Goal: Check status: Check status

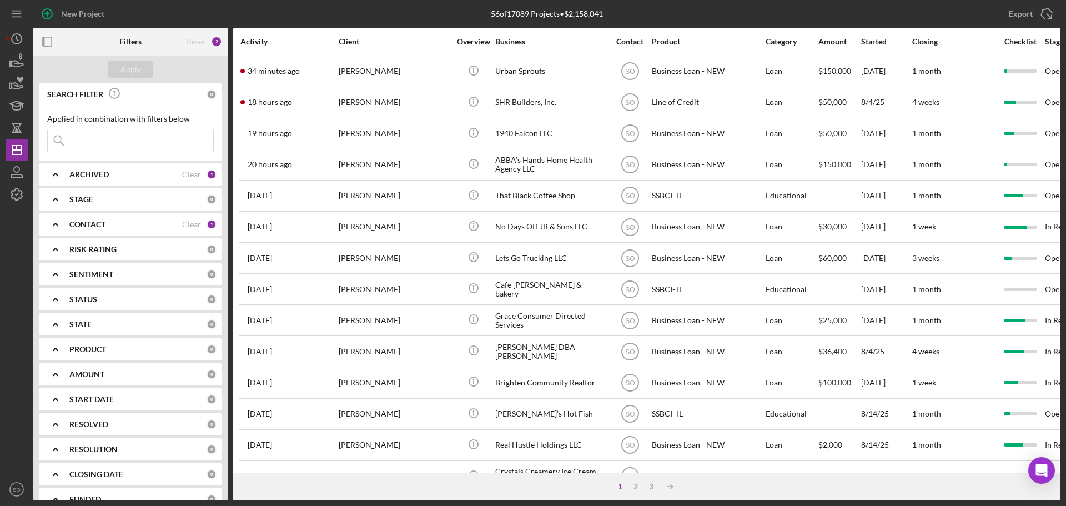
click at [143, 138] on input at bounding box center [130, 140] width 165 height 22
type input "eric reedus"
click at [137, 74] on div "Apply" at bounding box center [130, 69] width 21 height 17
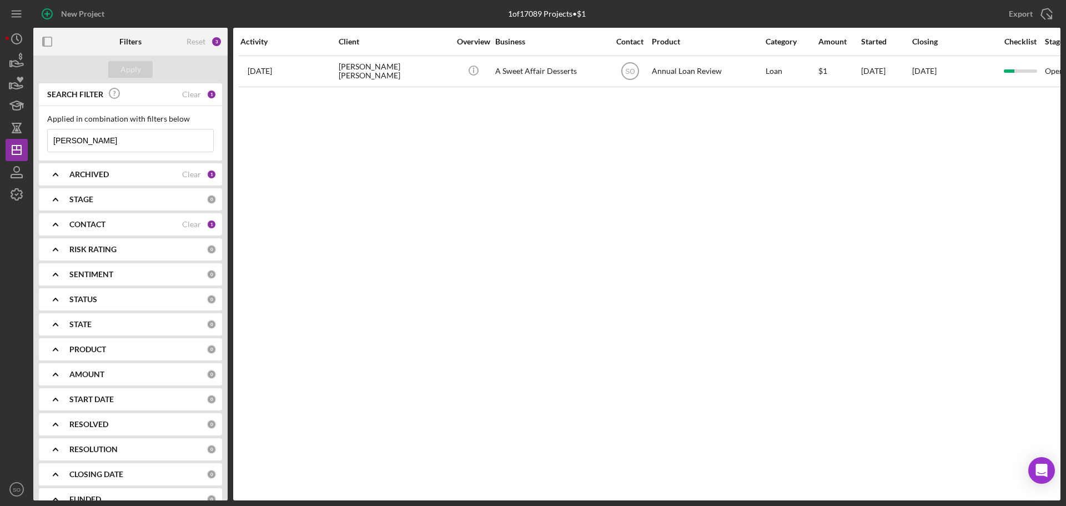
click at [120, 220] on div "CONTACT" at bounding box center [125, 224] width 113 height 9
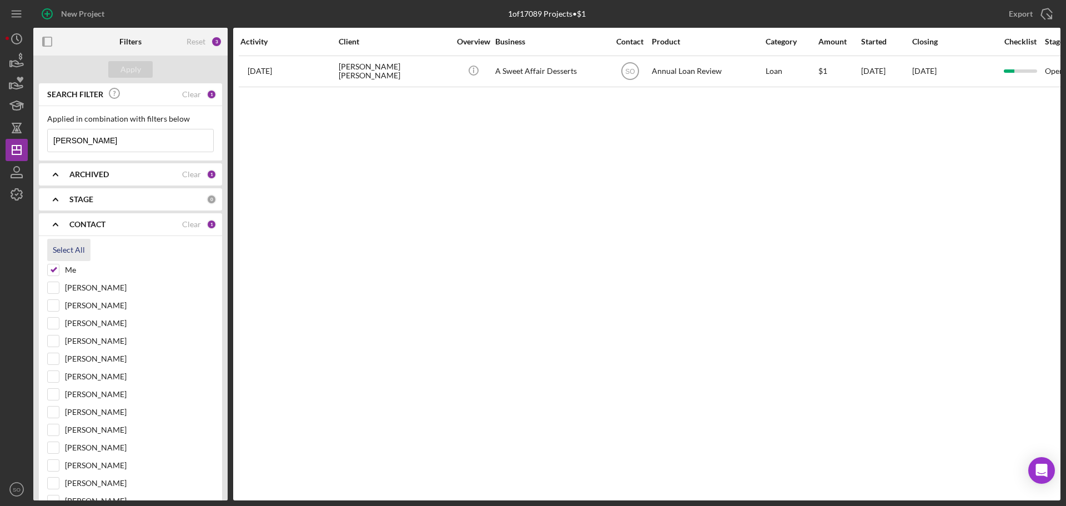
click at [68, 248] on div "Select All" at bounding box center [69, 250] width 32 height 22
checkbox input "true"
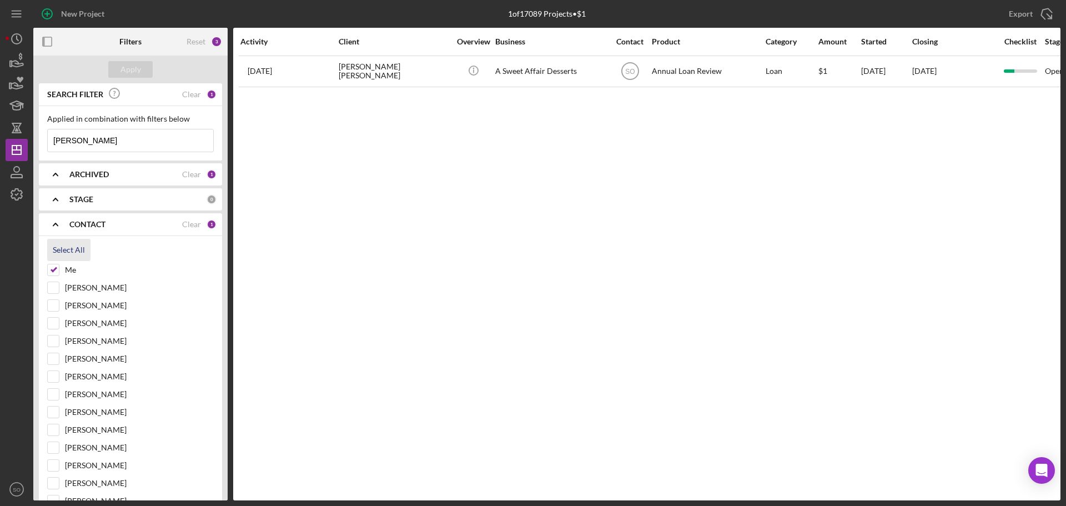
checkbox input "true"
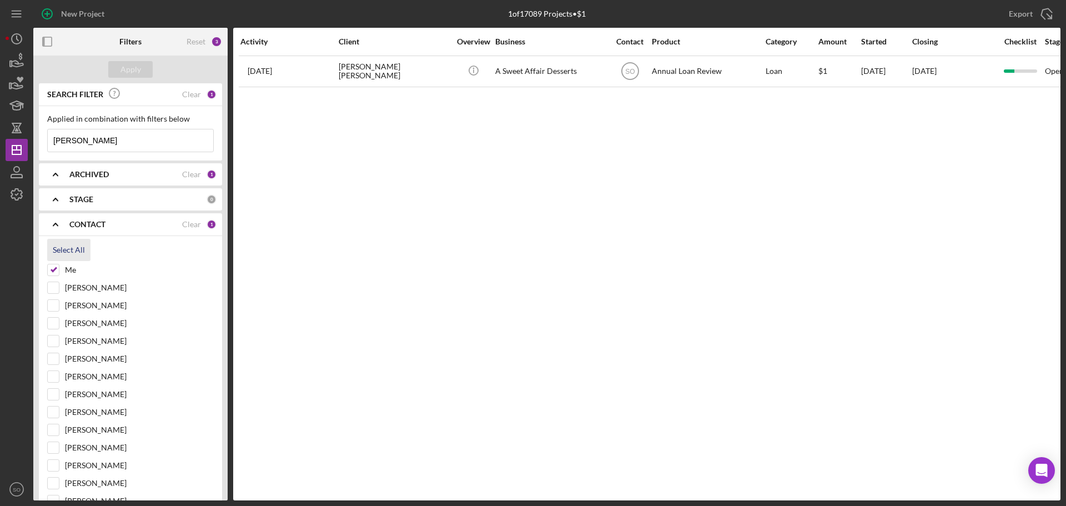
checkbox input "true"
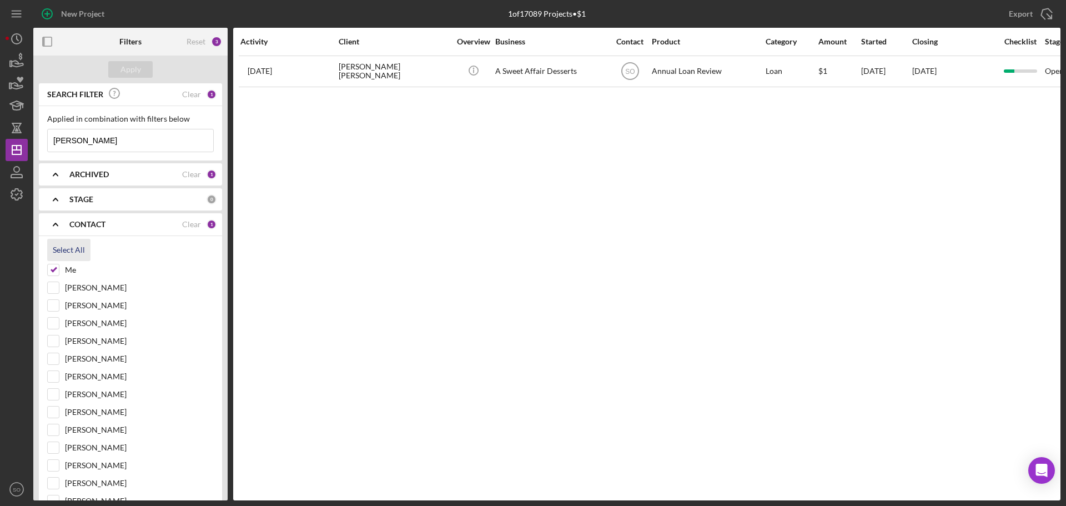
checkbox input "true"
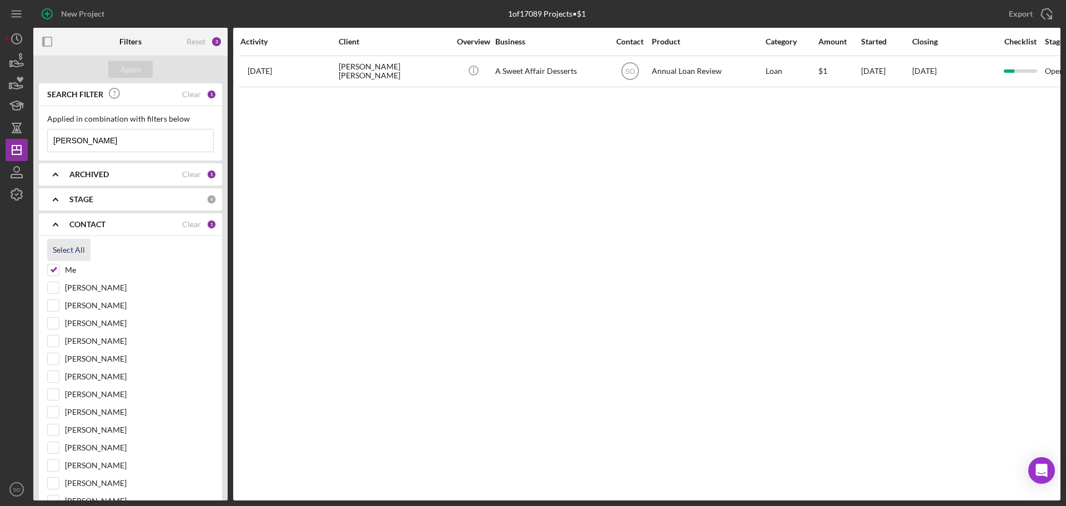
checkbox input "true"
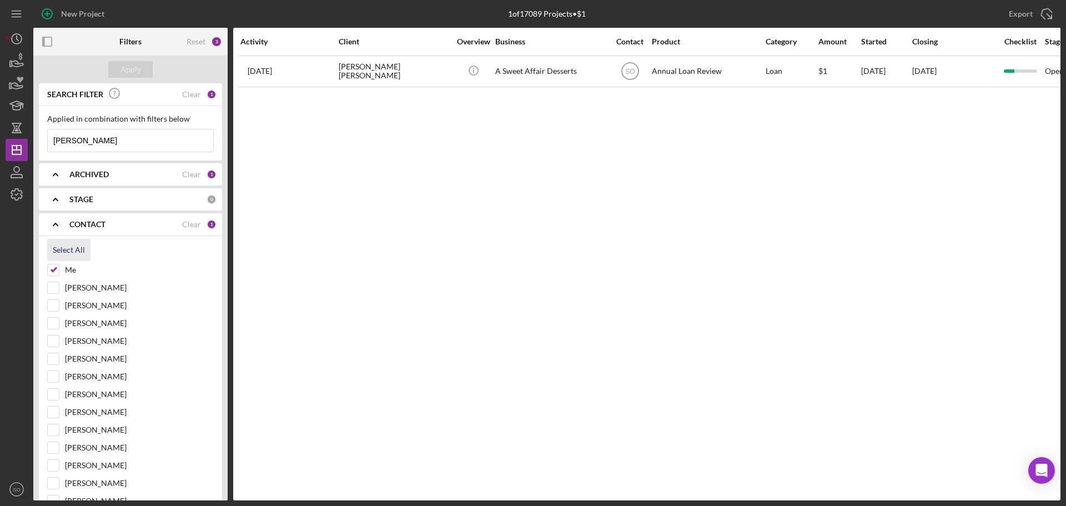
checkbox input "true"
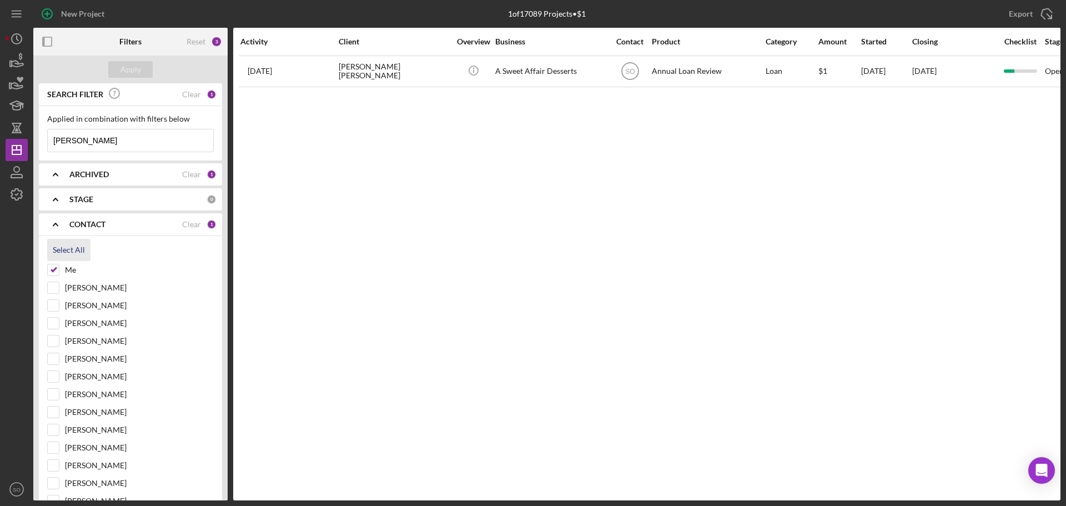
checkbox input "true"
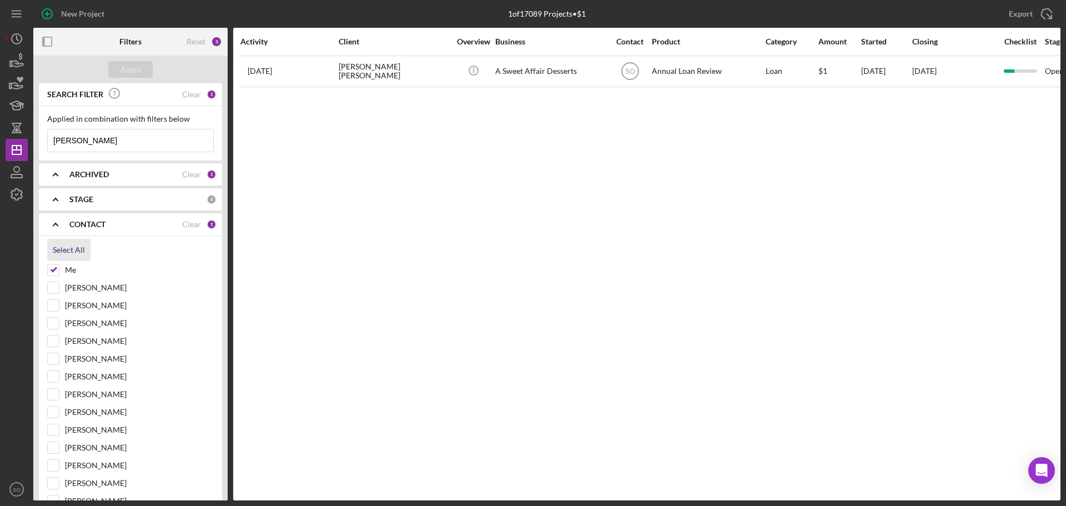
checkbox input "true"
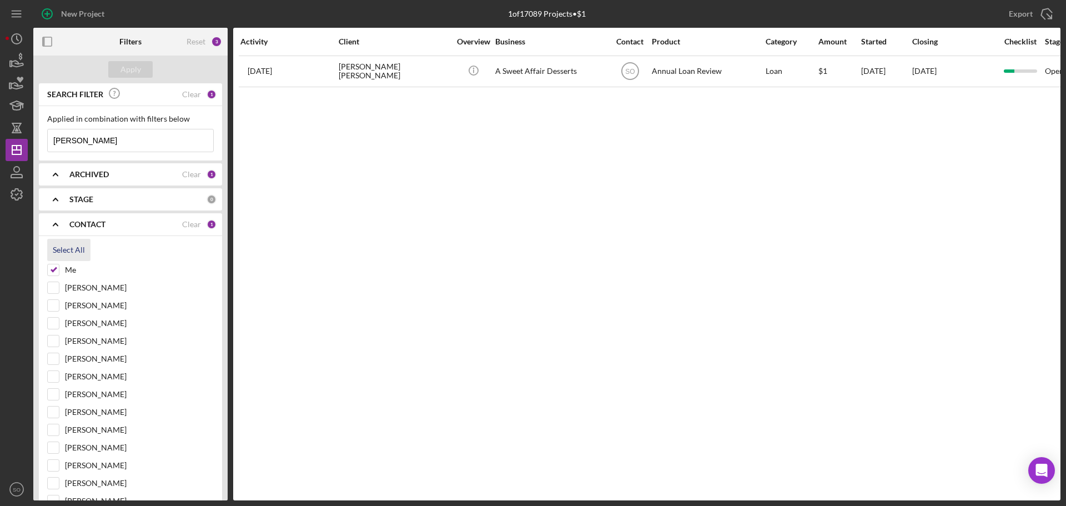
checkbox input "true"
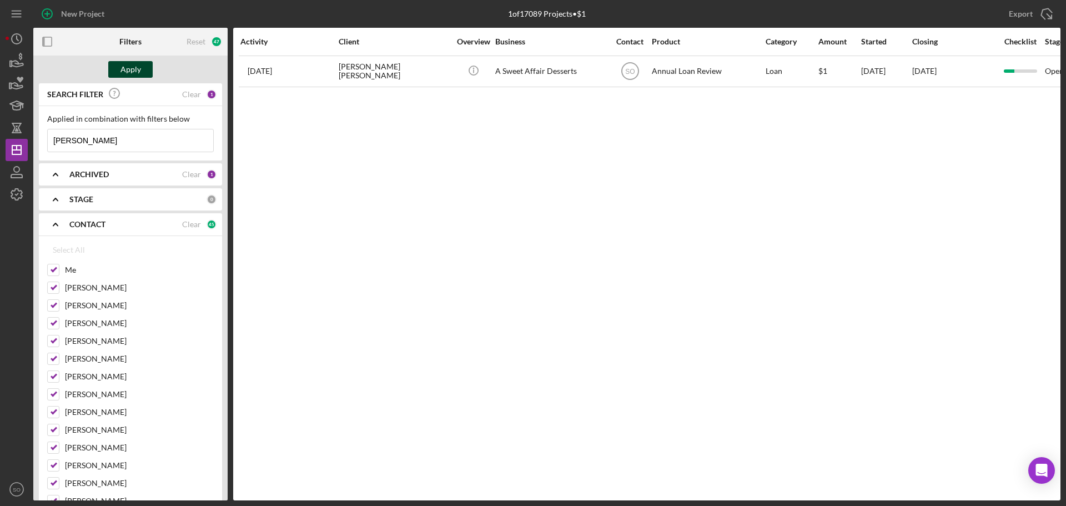
click at [130, 67] on div "Apply" at bounding box center [130, 69] width 21 height 17
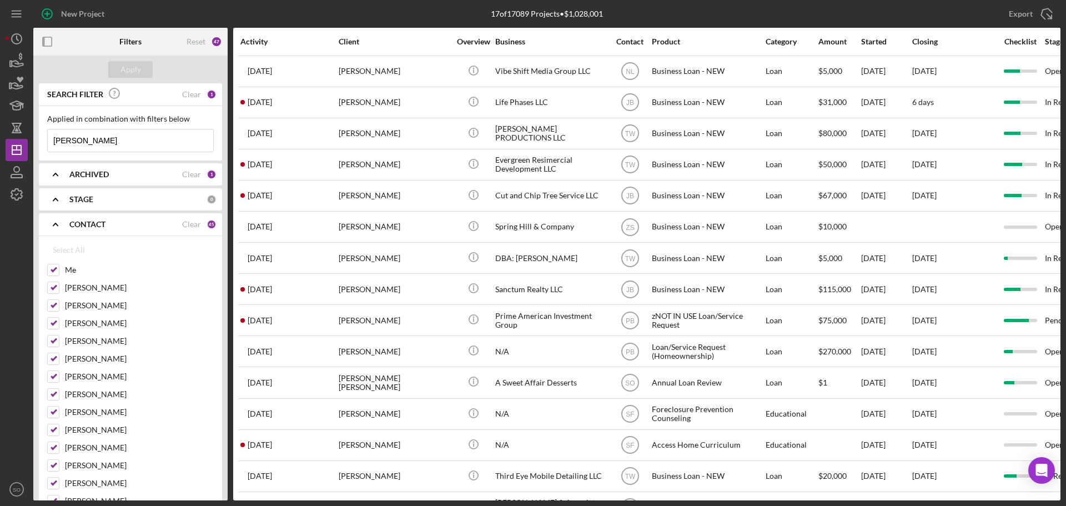
click at [108, 183] on div "ARCHIVED Clear 1" at bounding box center [142, 174] width 147 height 22
click at [53, 243] on input "Archived" at bounding box center [53, 237] width 11 height 11
checkbox input "true"
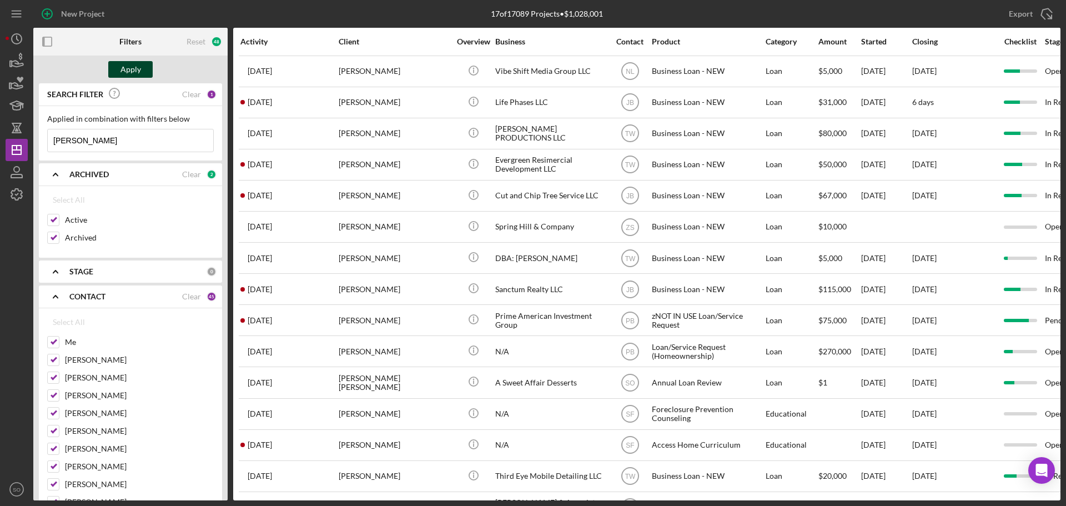
click at [118, 74] on button "Apply" at bounding box center [130, 69] width 44 height 17
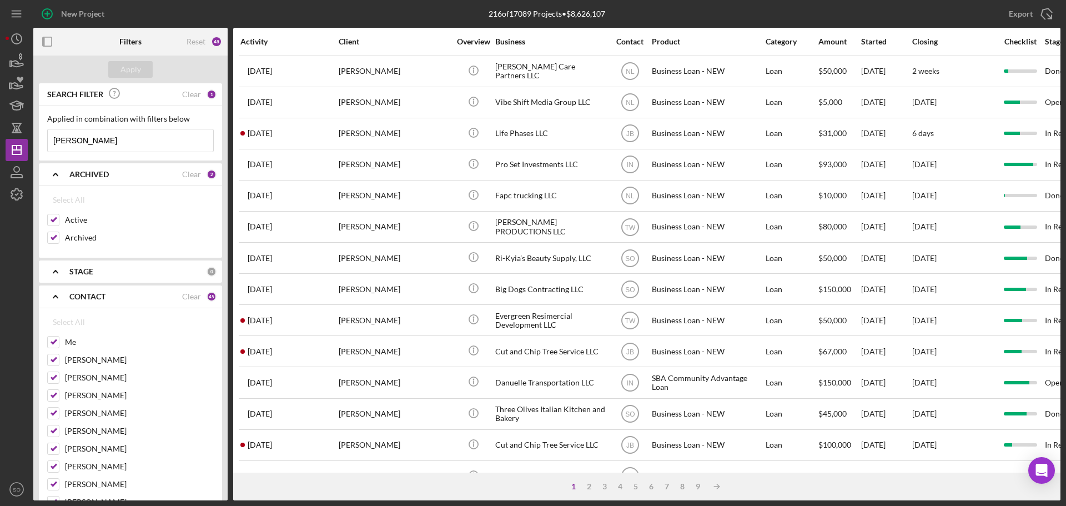
click at [93, 297] on b "CONTACT" at bounding box center [87, 296] width 36 height 9
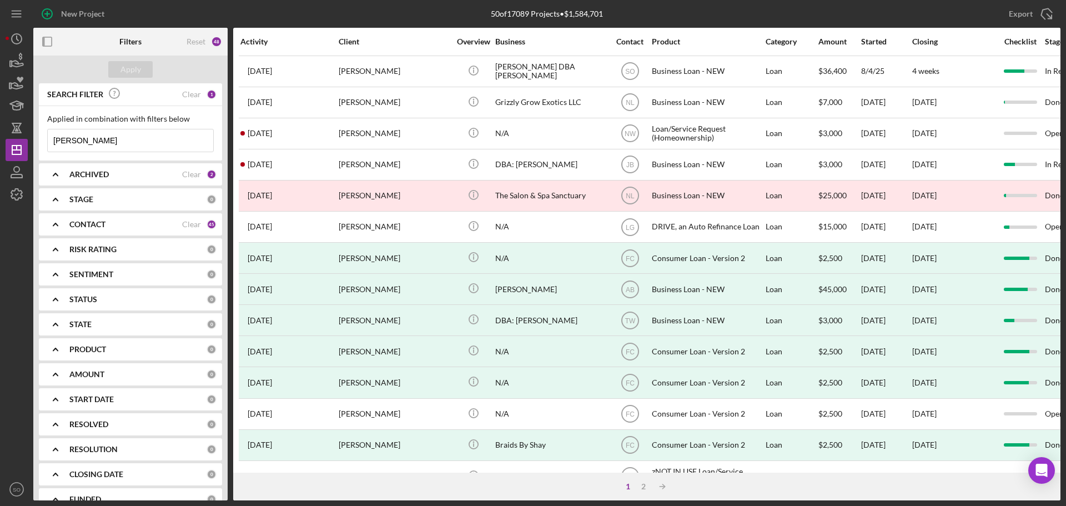
drag, startPoint x: 115, startPoint y: 145, endPoint x: 38, endPoint y: 143, distance: 77.2
click at [38, 143] on div "SEARCH FILTER Clear 1 Applied in combination with filters below mandi gray Icon…" at bounding box center [130, 291] width 194 height 417
paste input "Anthony Allred"
click at [134, 62] on div "Apply" at bounding box center [130, 69] width 21 height 17
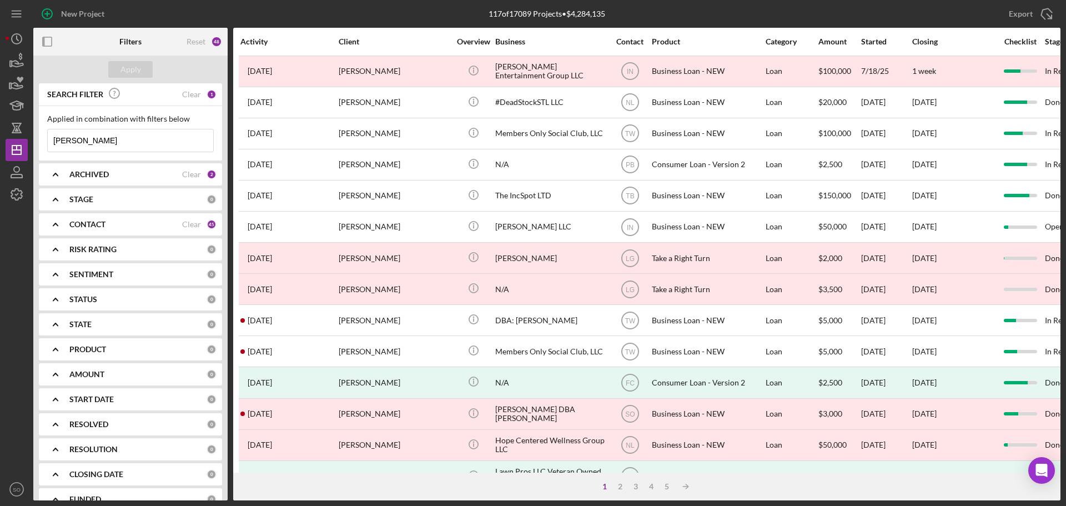
drag, startPoint x: 114, startPoint y: 142, endPoint x: 34, endPoint y: 139, distance: 80.5
click at [34, 139] on div "SEARCH FILTER Clear 1 Applied in combination with filters below Anthony Allred …" at bounding box center [130, 291] width 194 height 417
paste input "[PERSON_NAME]"
type input "[PERSON_NAME]"
click at [133, 72] on div "Apply" at bounding box center [130, 69] width 21 height 17
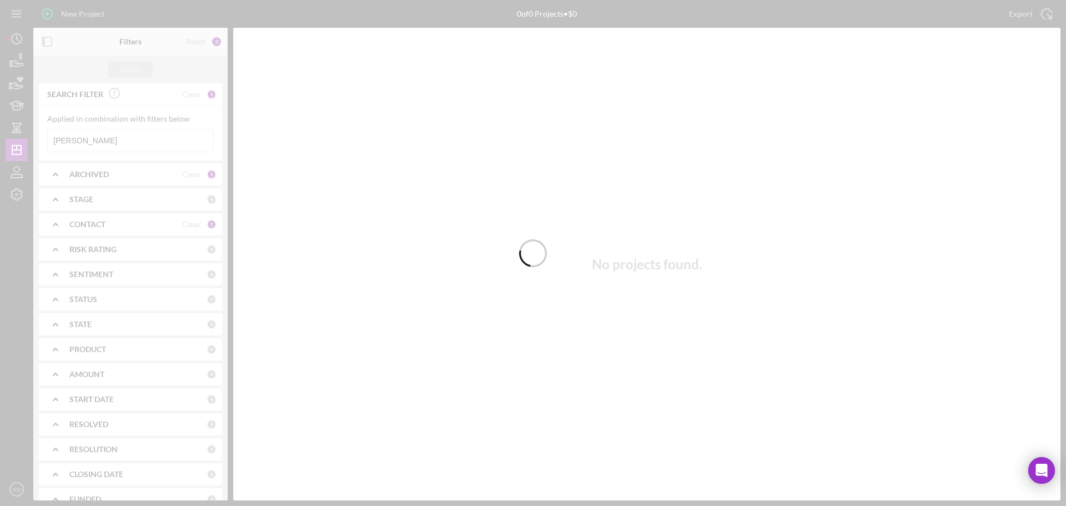
click at [127, 139] on div at bounding box center [533, 253] width 1066 height 506
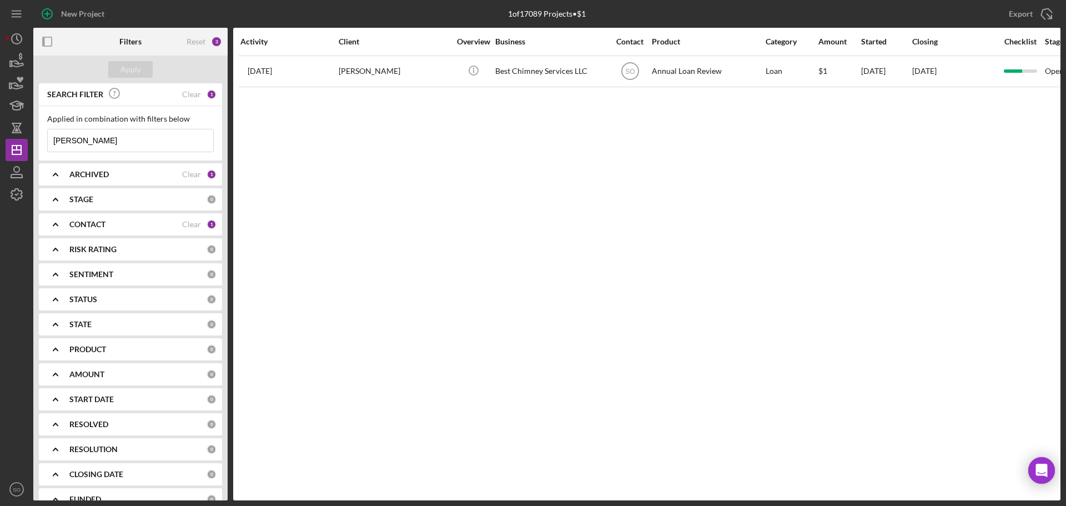
drag, startPoint x: 121, startPoint y: 137, endPoint x: 28, endPoint y: 140, distance: 93.3
click at [28, 140] on div "New Project 1 of 17089 Projects • $1 Tosha Anderson Export Icon/Export Filters …" at bounding box center [533, 250] width 1055 height 500
type input "anthony allred"
click at [127, 67] on div "Apply" at bounding box center [130, 69] width 21 height 17
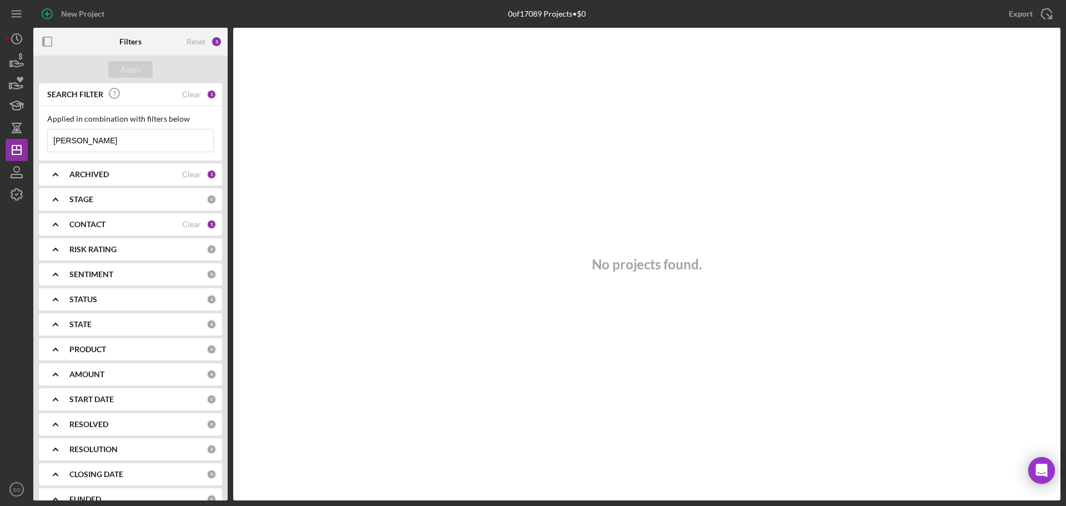
click at [139, 221] on div "CONTACT" at bounding box center [125, 224] width 113 height 9
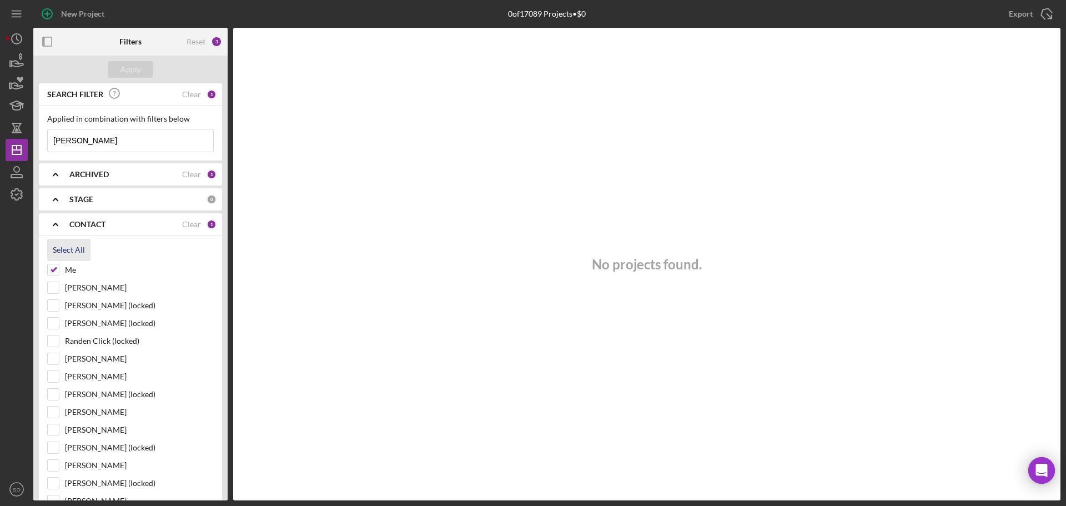
click at [83, 251] on div "Select All" at bounding box center [69, 250] width 32 height 22
checkbox input "true"
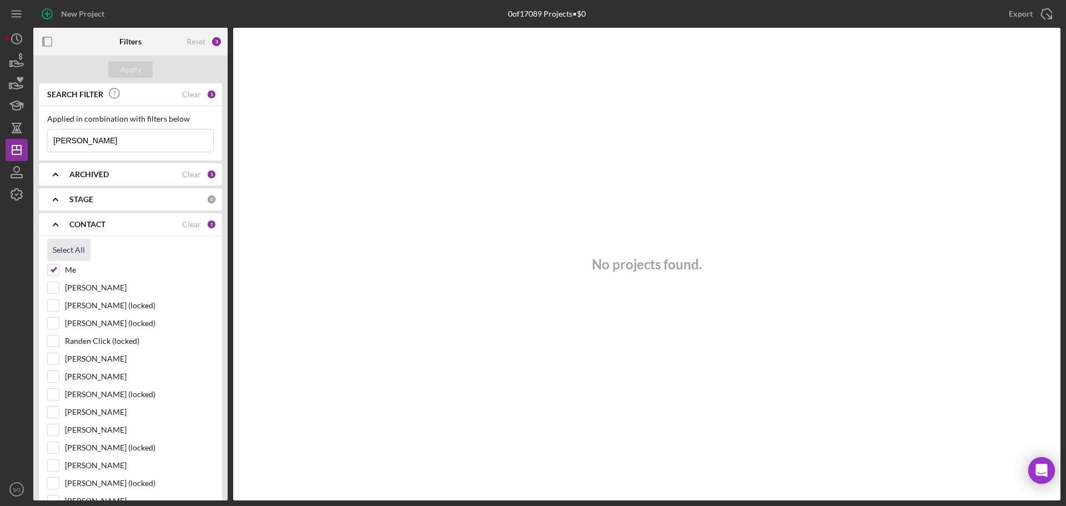
checkbox input "true"
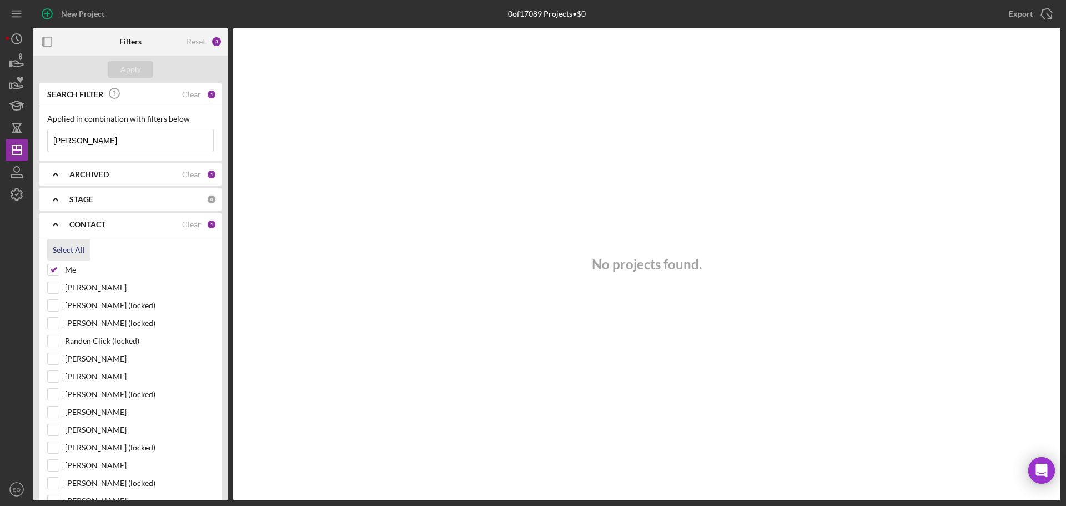
checkbox input "true"
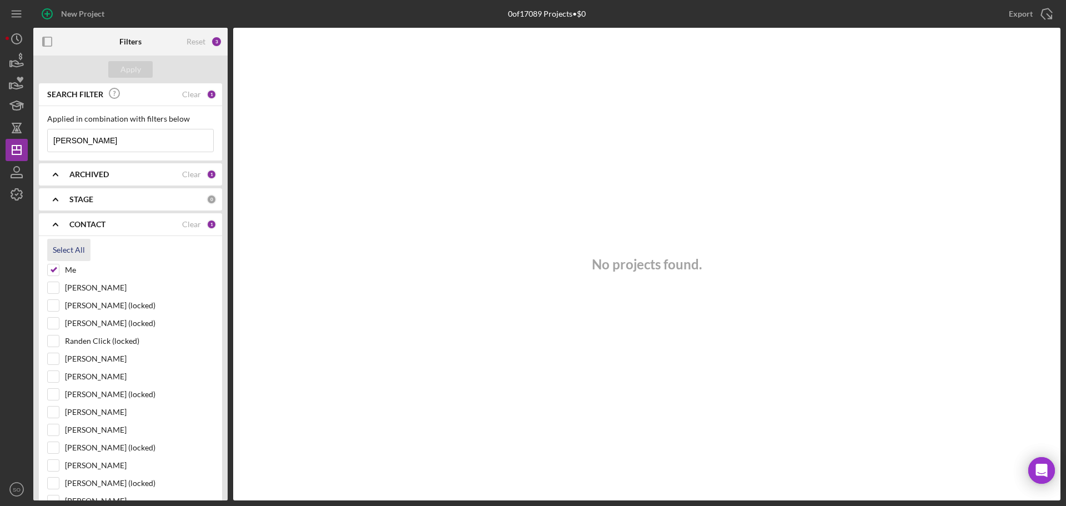
checkbox input "true"
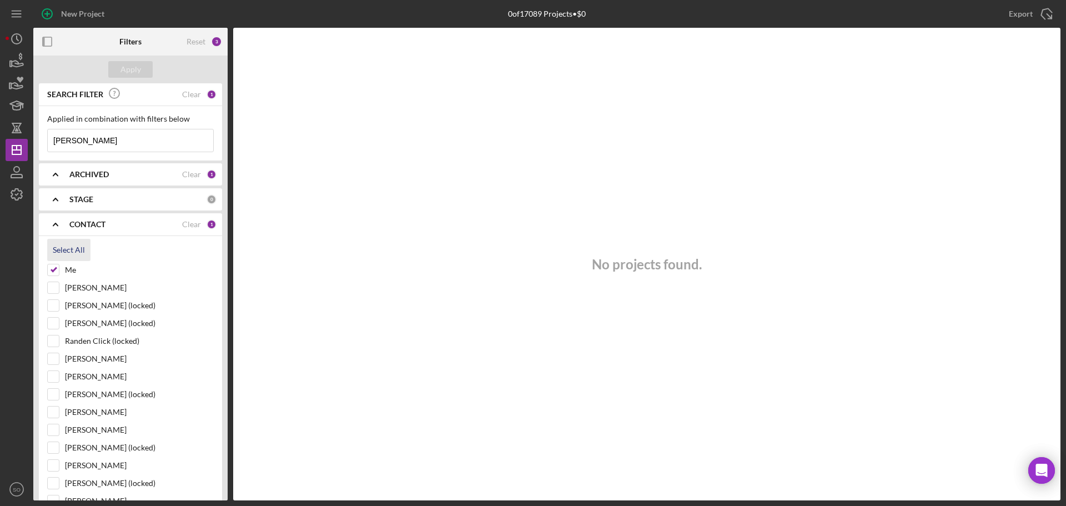
checkbox input "true"
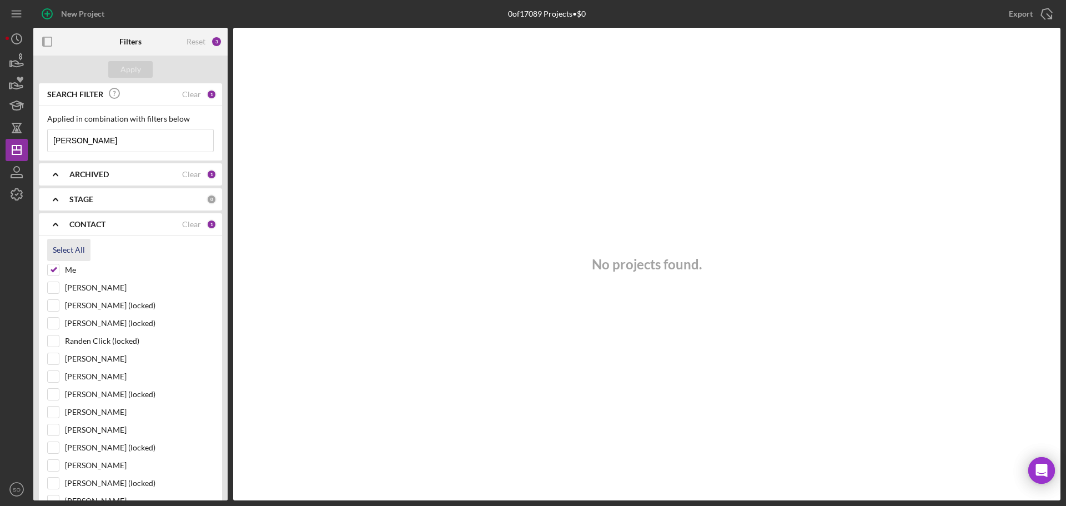
checkbox input "true"
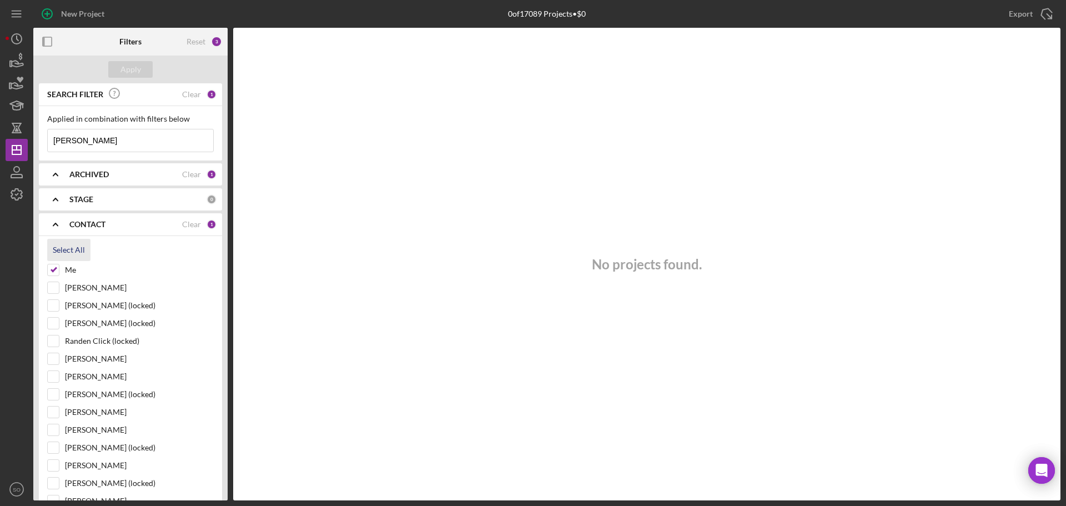
checkbox input "true"
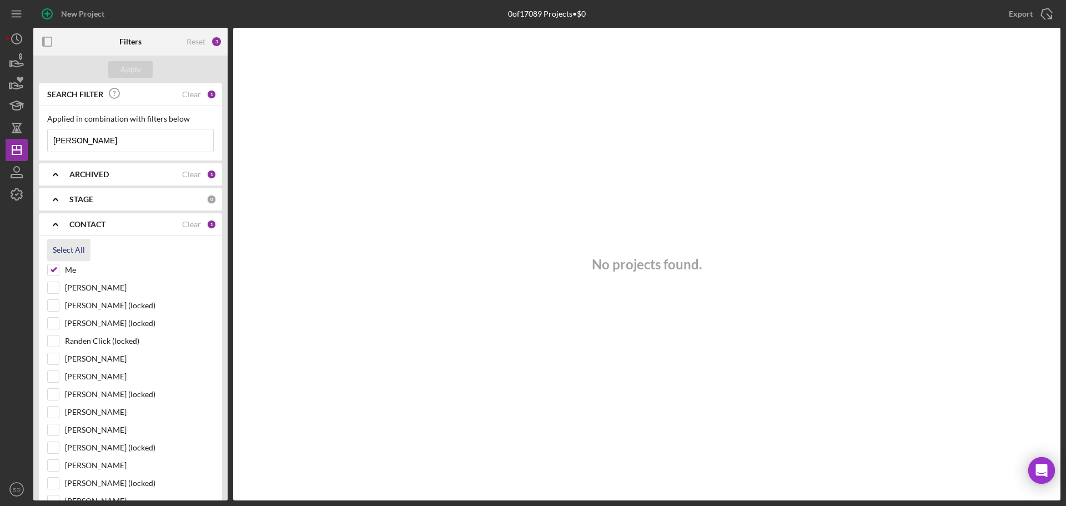
checkbox input "true"
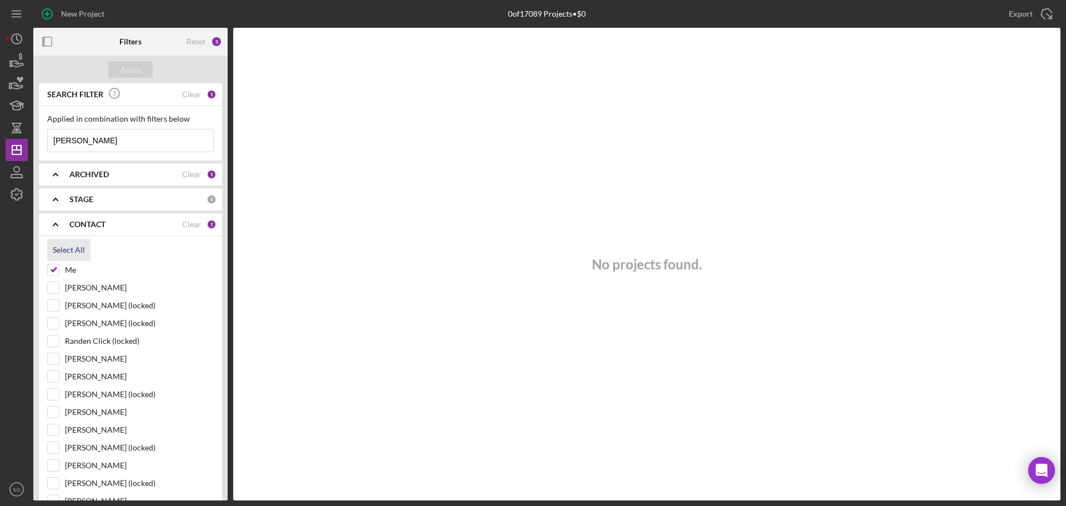
checkbox input "true"
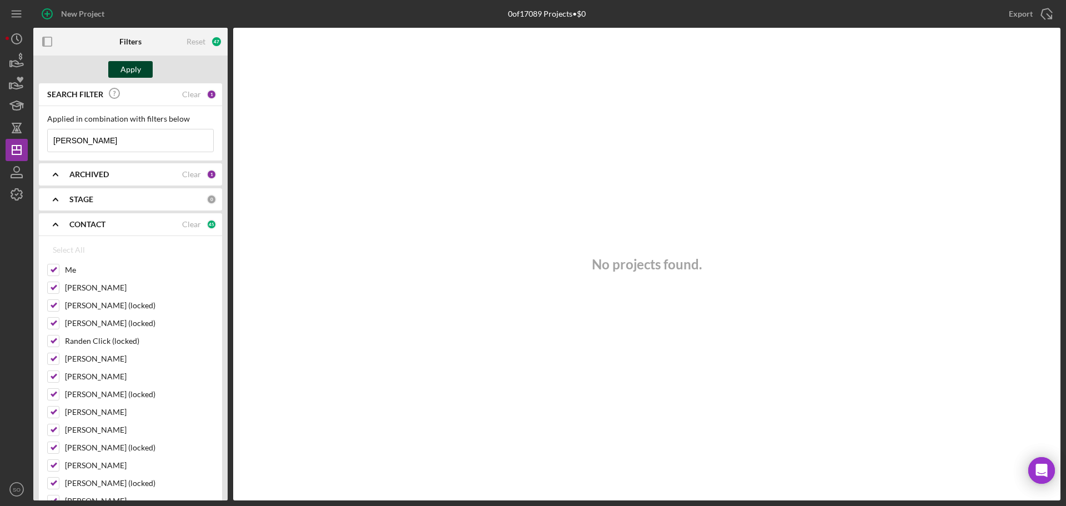
click at [131, 74] on div "Apply" at bounding box center [130, 69] width 21 height 17
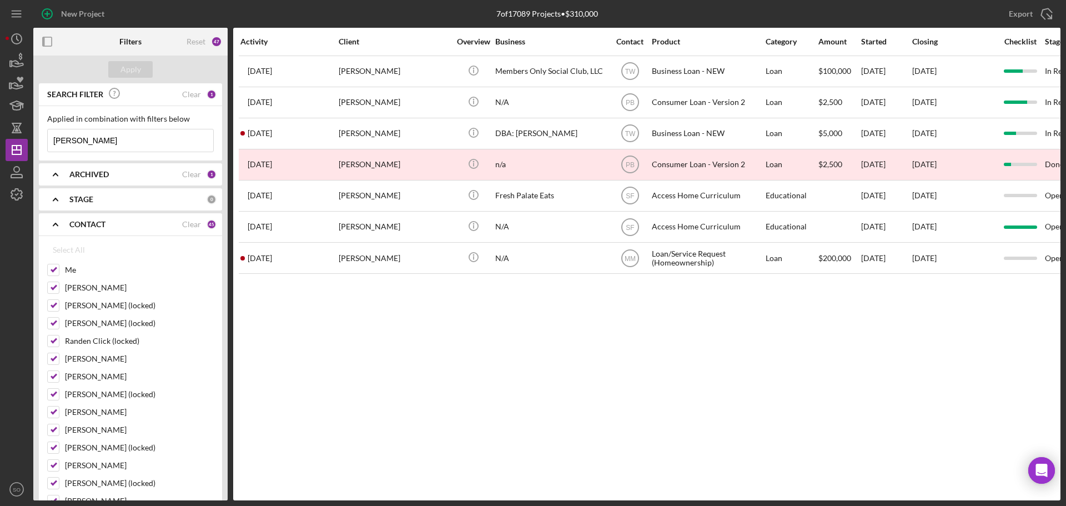
click at [87, 220] on b "CONTACT" at bounding box center [87, 224] width 36 height 9
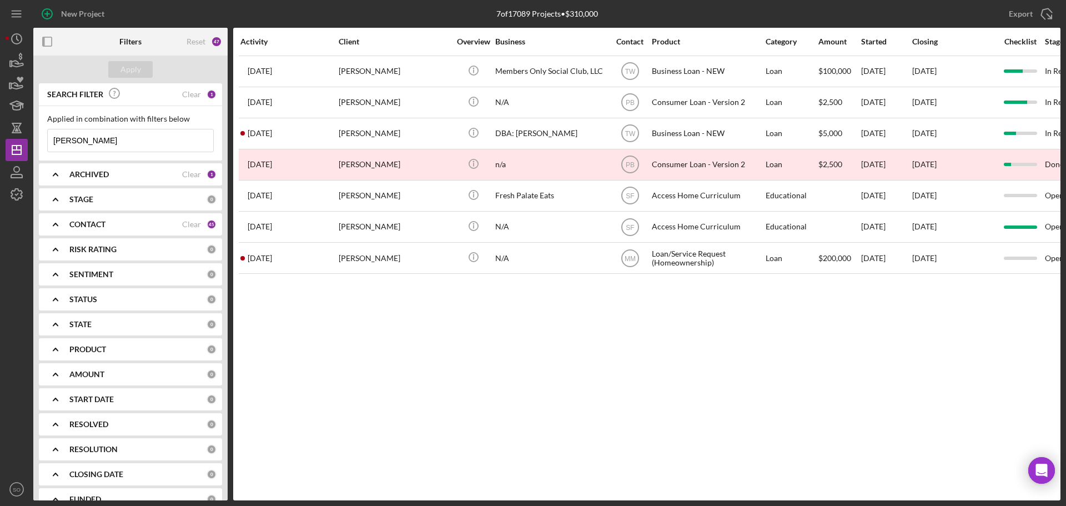
click at [108, 173] on b "ARCHIVED" at bounding box center [88, 174] width 39 height 9
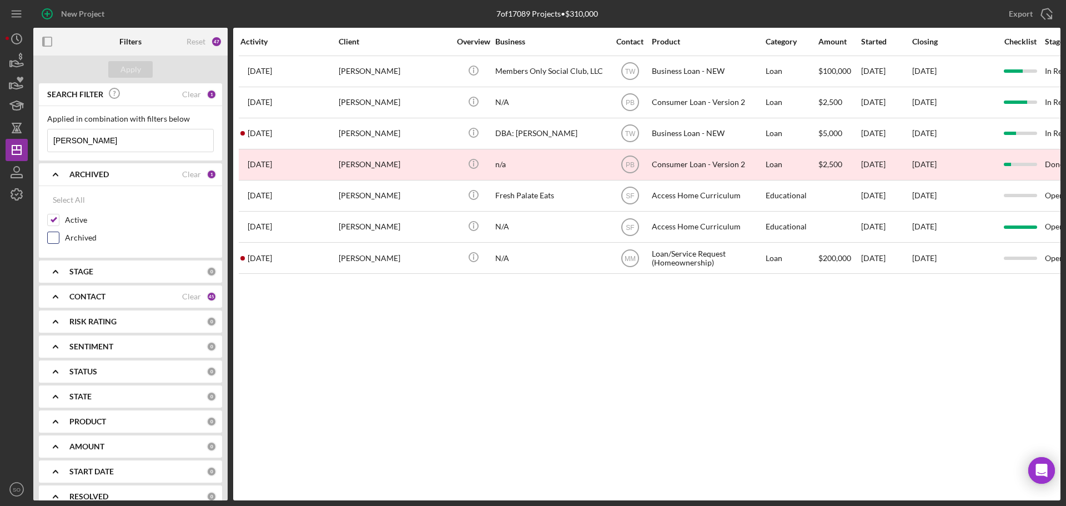
click at [54, 237] on input "Archived" at bounding box center [53, 237] width 11 height 11
checkbox input "true"
click at [139, 70] on div "Apply" at bounding box center [130, 69] width 21 height 17
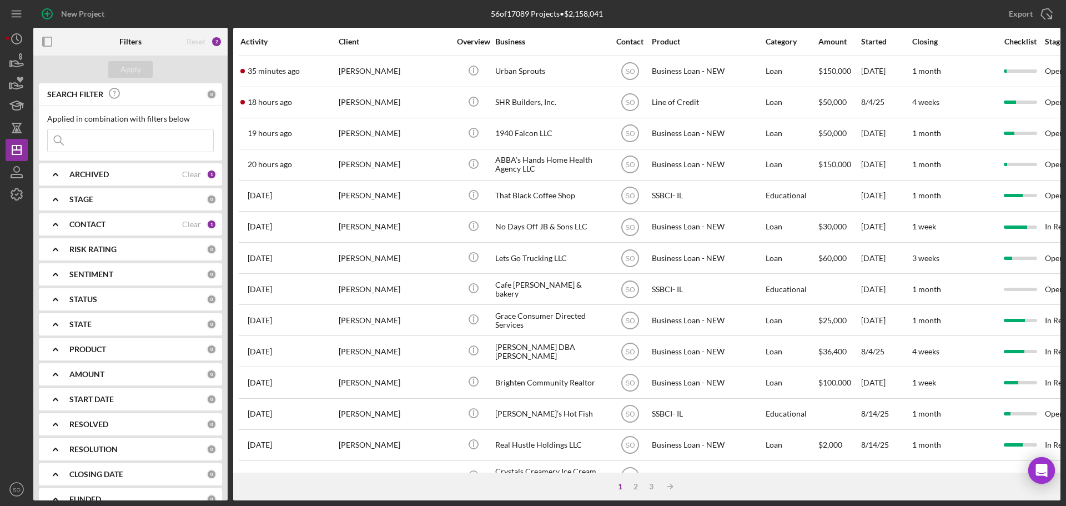
click at [118, 136] on input at bounding box center [130, 140] width 165 height 22
paste input "[PERSON_NAME]"
type input "Tosha Anderson"
drag, startPoint x: 128, startPoint y: 66, endPoint x: 135, endPoint y: 3, distance: 63.1
click at [128, 66] on div "Apply" at bounding box center [130, 69] width 21 height 17
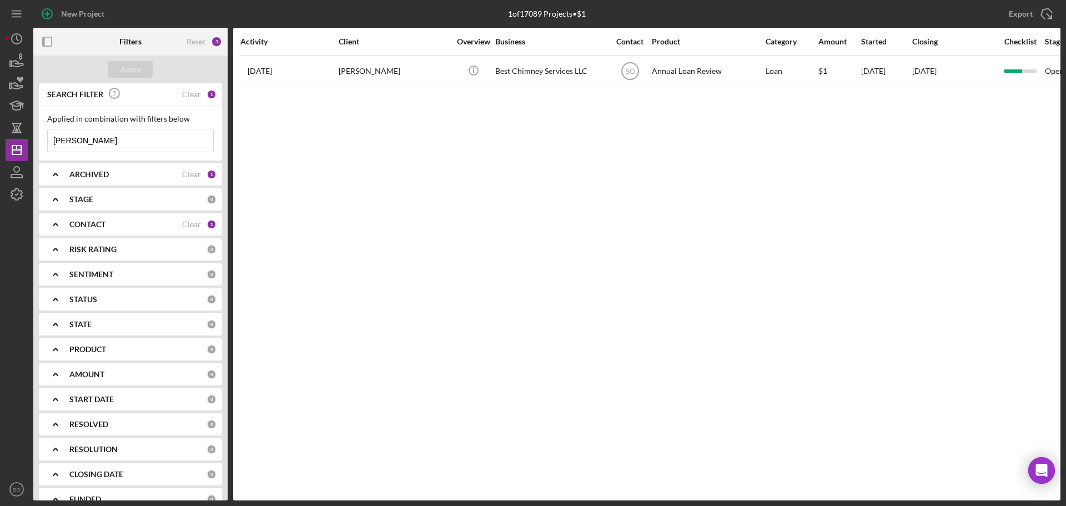
click at [101, 223] on b "CONTACT" at bounding box center [87, 224] width 36 height 9
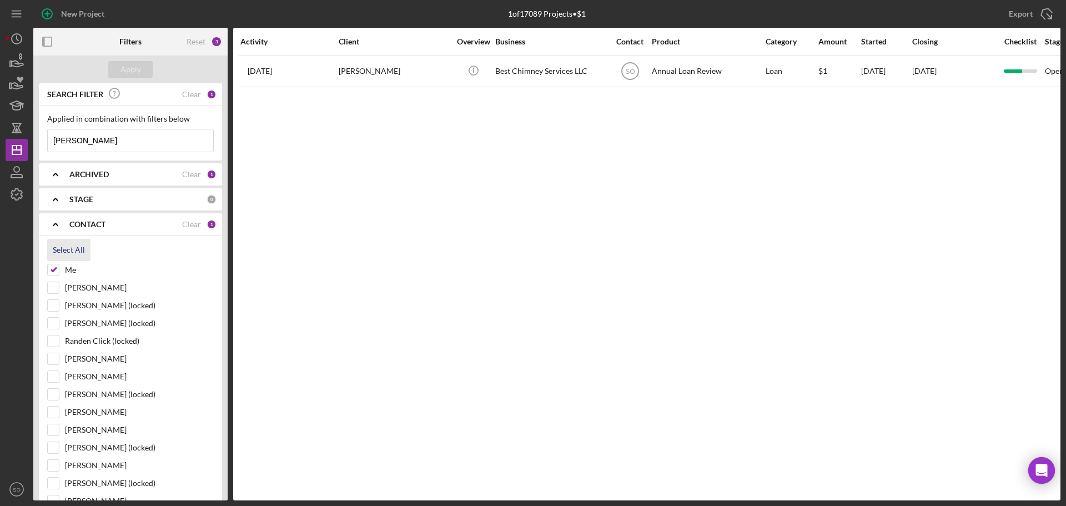
click at [77, 245] on div "Select All" at bounding box center [69, 250] width 32 height 22
checkbox input "true"
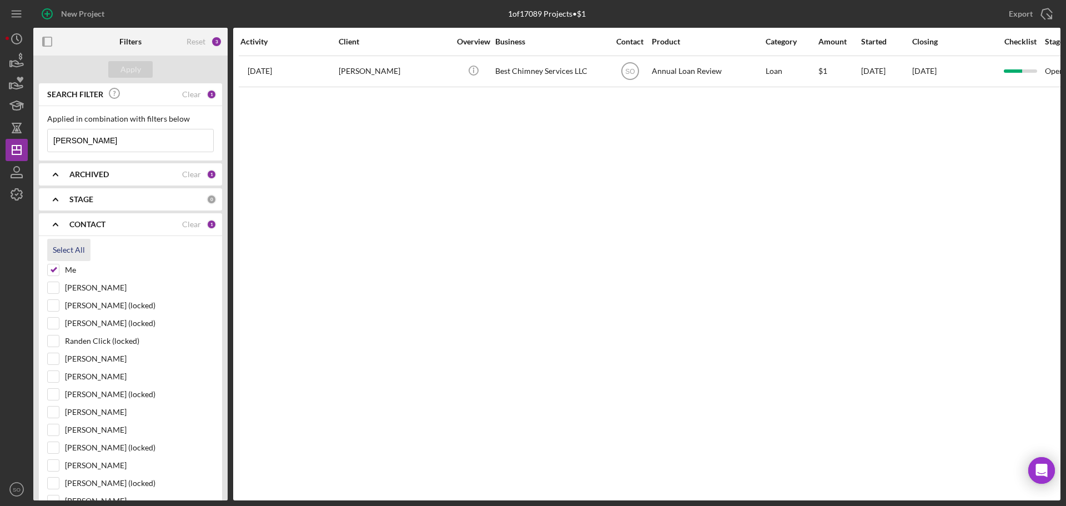
checkbox input "true"
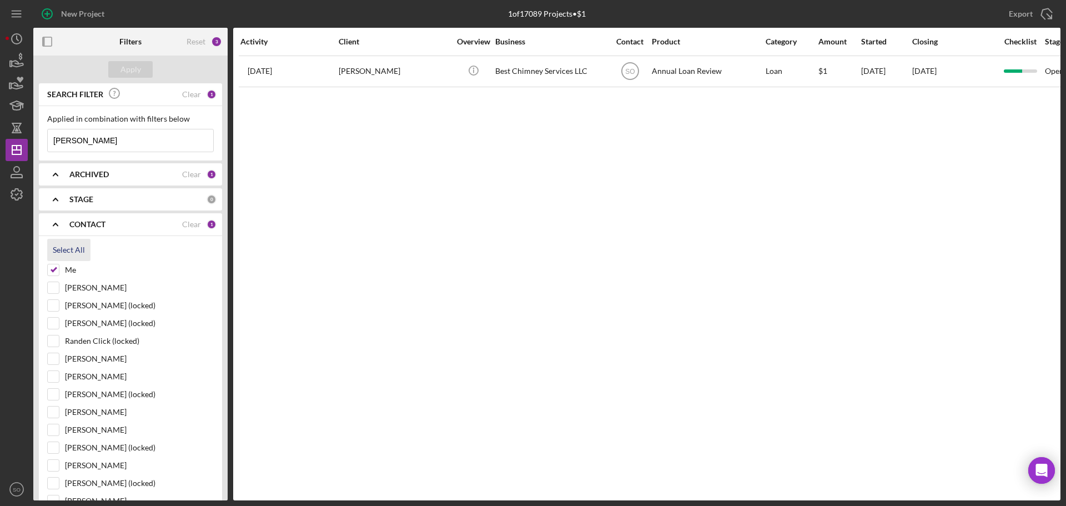
checkbox input "true"
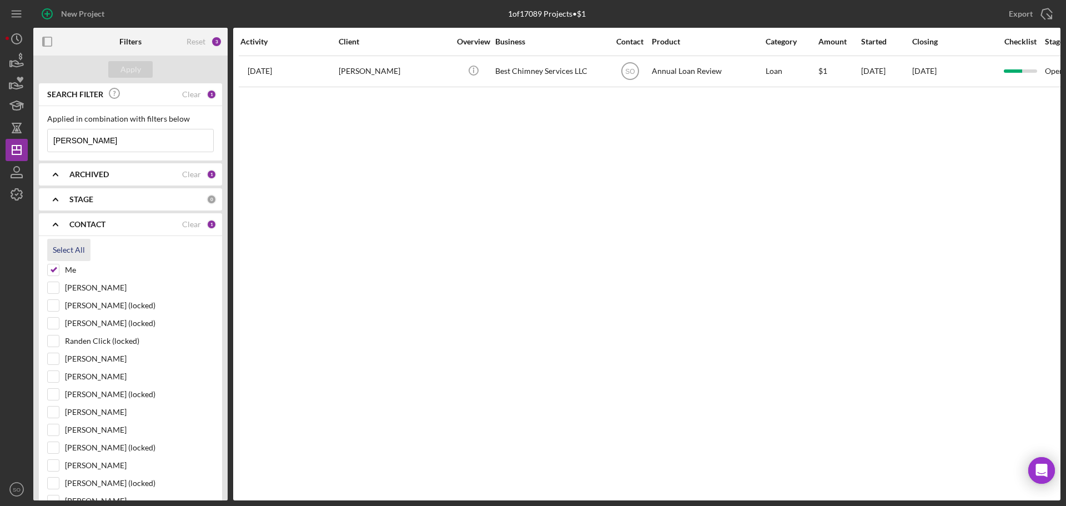
checkbox input "true"
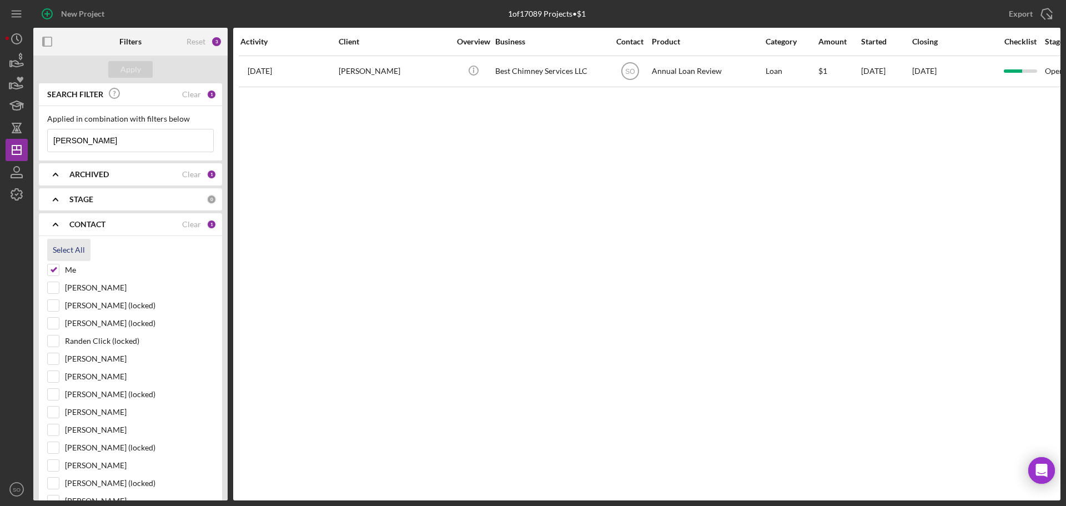
checkbox input "true"
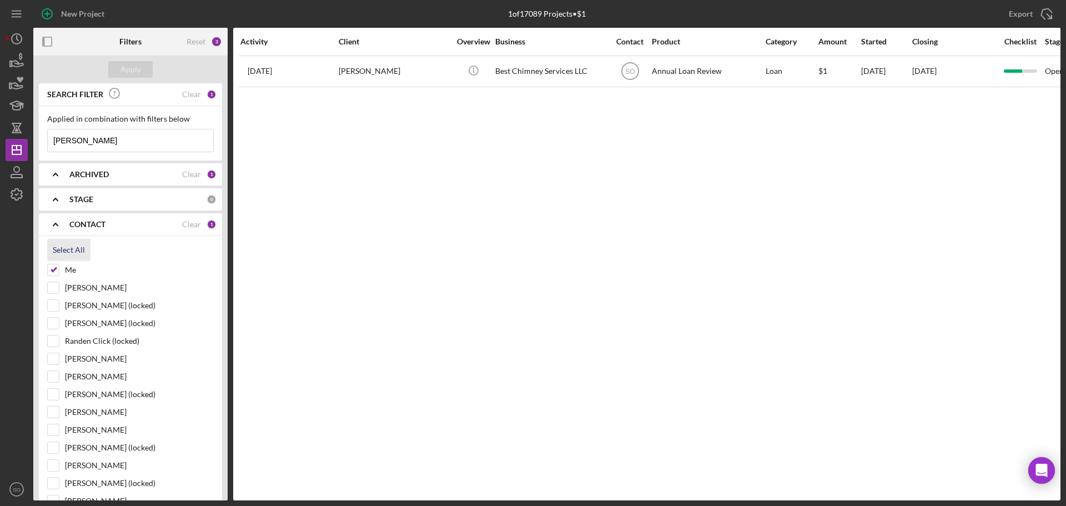
checkbox input "true"
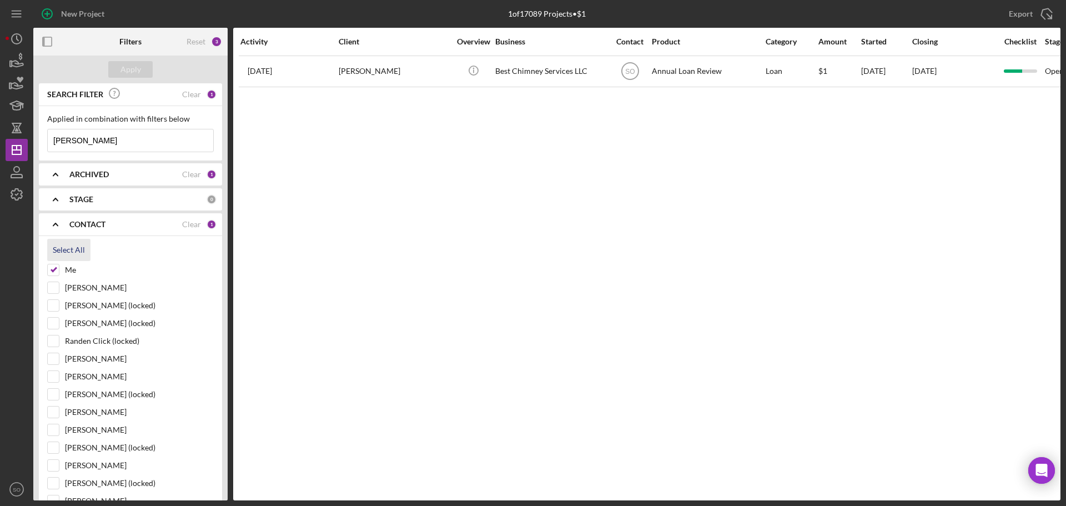
checkbox input "true"
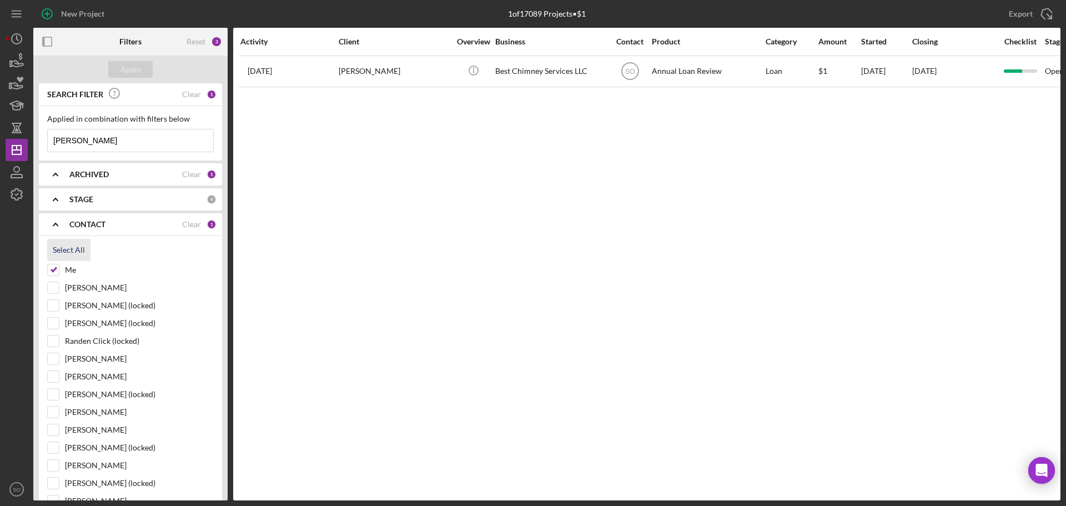
checkbox input "true"
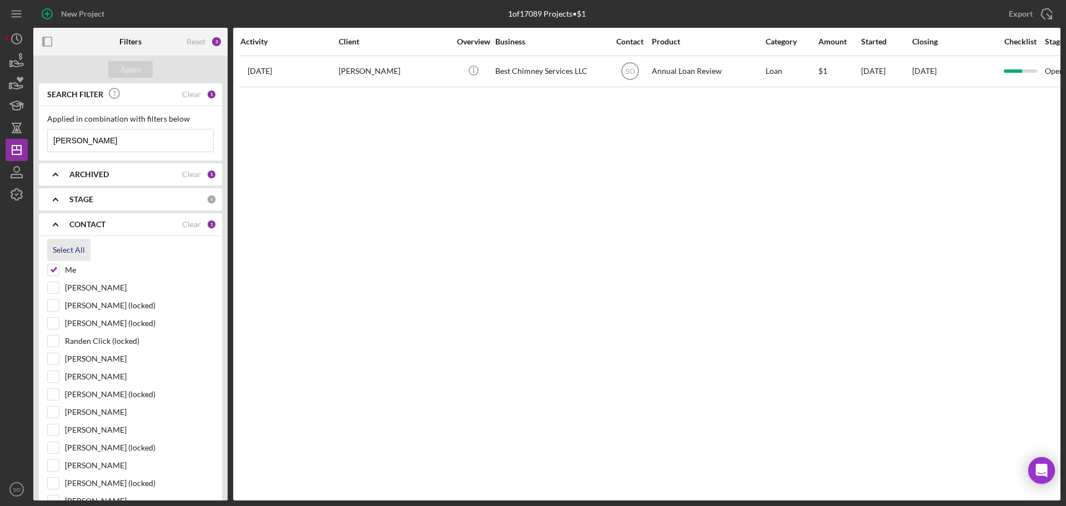
checkbox input "true"
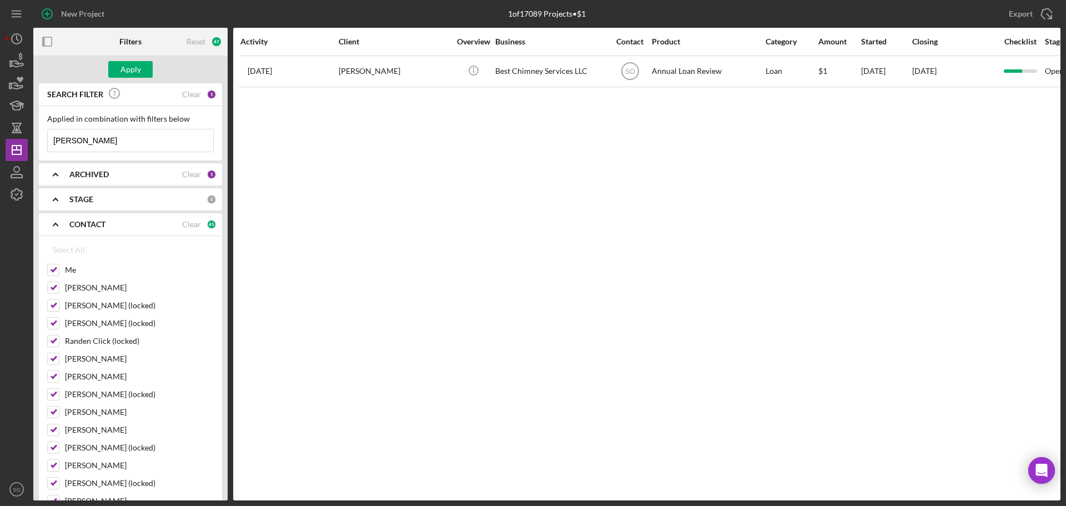
click at [133, 58] on div "Apply" at bounding box center [130, 70] width 194 height 28
click at [133, 67] on div "Apply" at bounding box center [130, 69] width 21 height 17
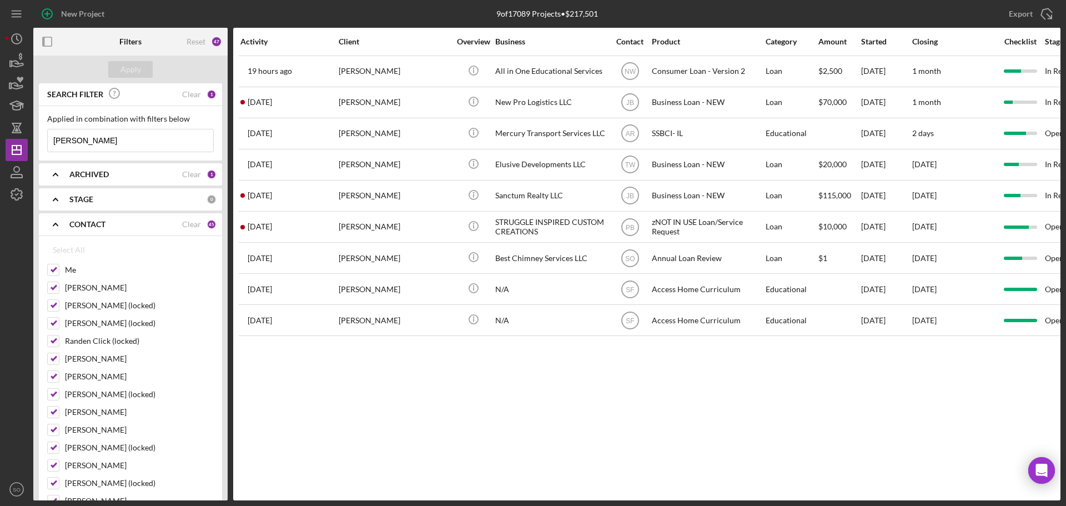
click at [101, 175] on b "ARCHIVED" at bounding box center [88, 174] width 39 height 9
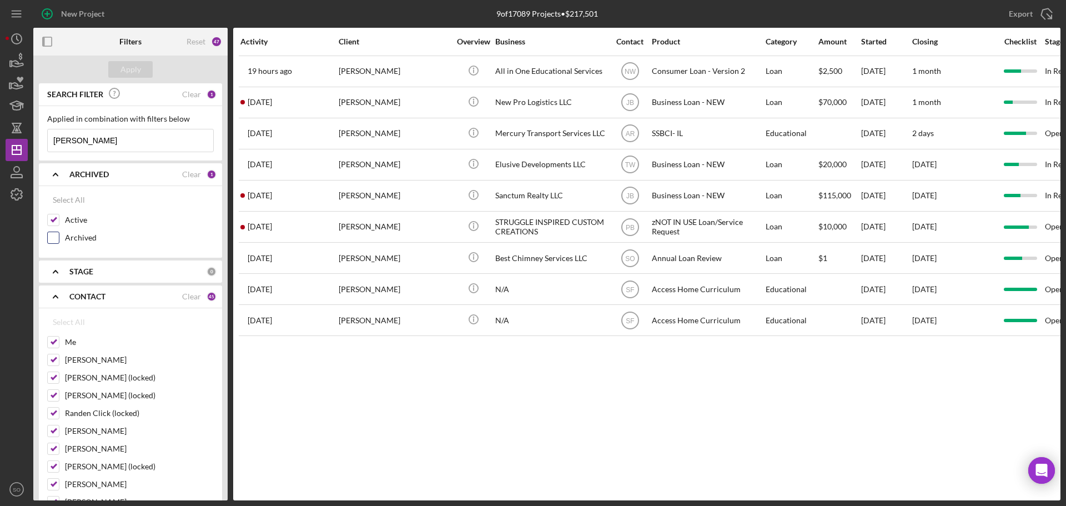
click at [57, 237] on input "Archived" at bounding box center [53, 237] width 11 height 11
checkbox input "true"
click at [138, 68] on div "Apply" at bounding box center [130, 69] width 21 height 17
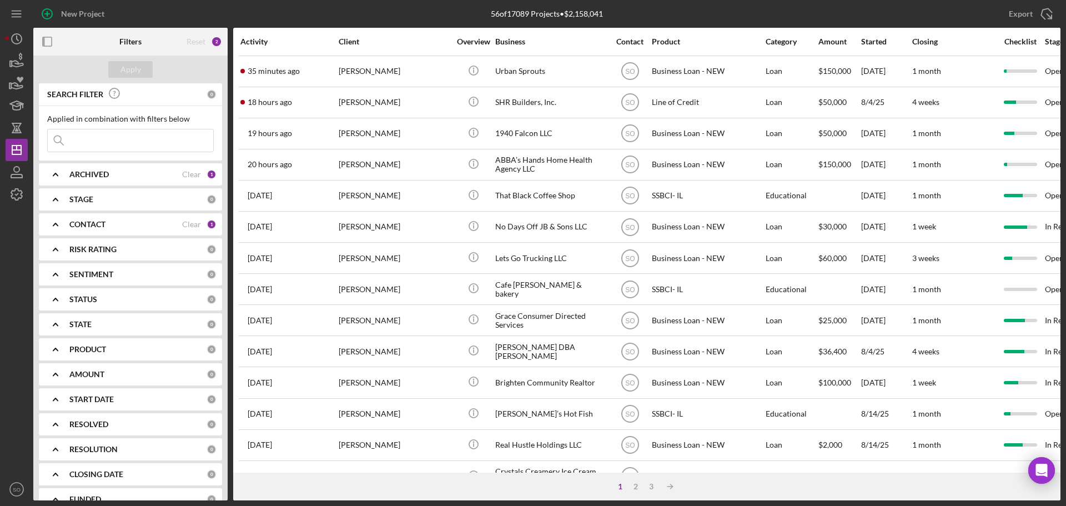
click at [115, 147] on input at bounding box center [130, 140] width 165 height 22
paste input "[PERSON_NAME]"
type input "[PERSON_NAME]"
click at [135, 64] on div "Apply" at bounding box center [130, 69] width 21 height 17
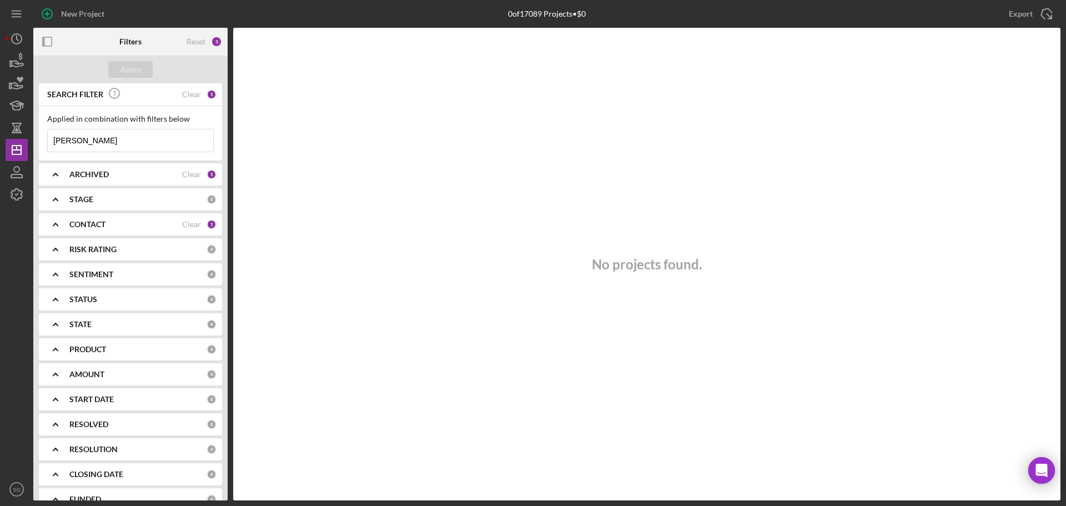
click at [104, 229] on div "CONTACT Clear 1" at bounding box center [142, 224] width 147 height 10
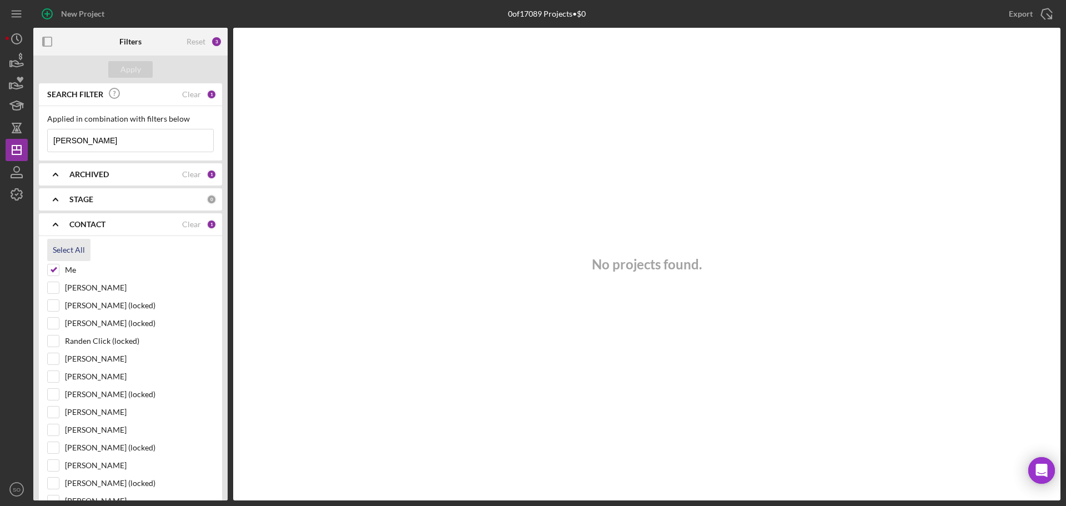
click at [72, 251] on div "Select All" at bounding box center [69, 250] width 32 height 22
checkbox input "true"
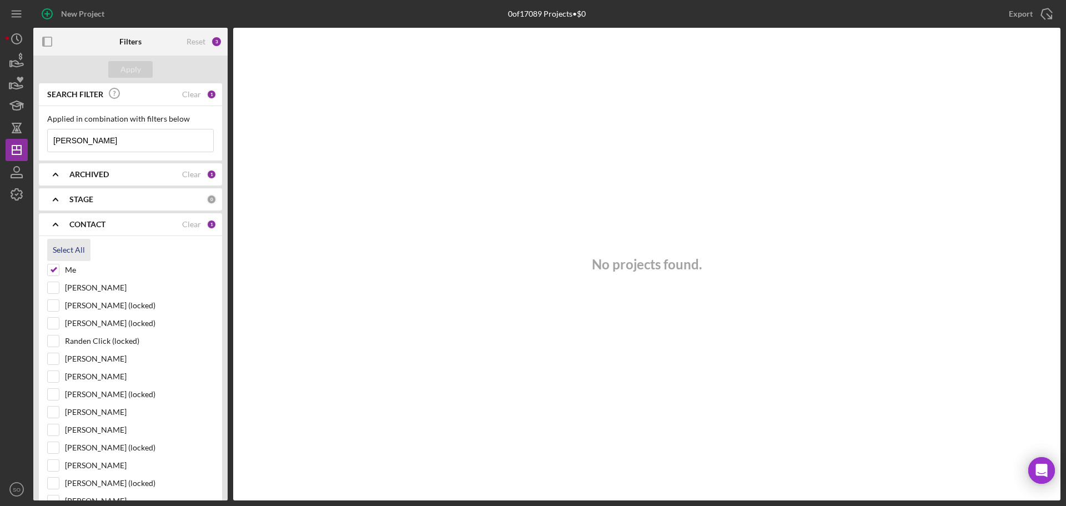
checkbox input "true"
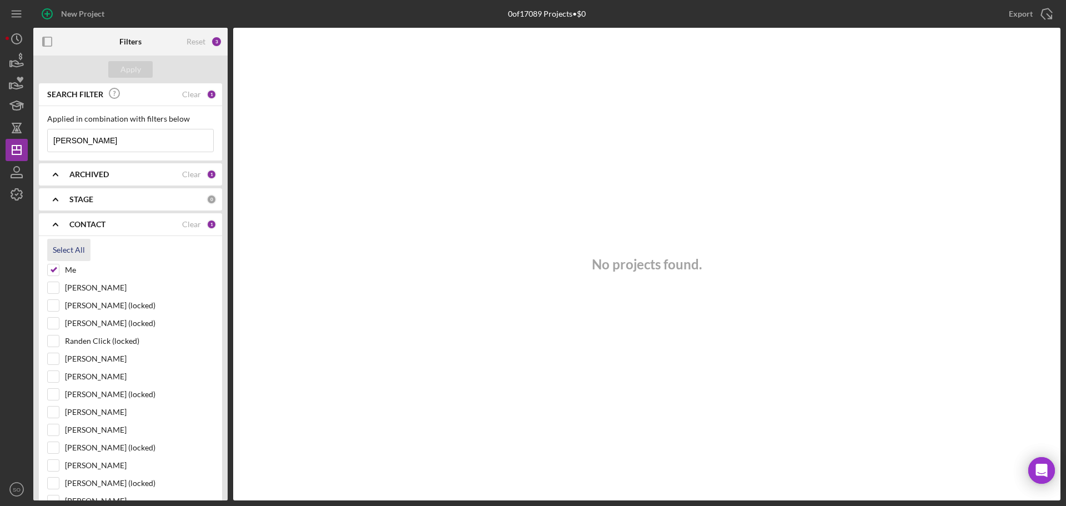
checkbox input "true"
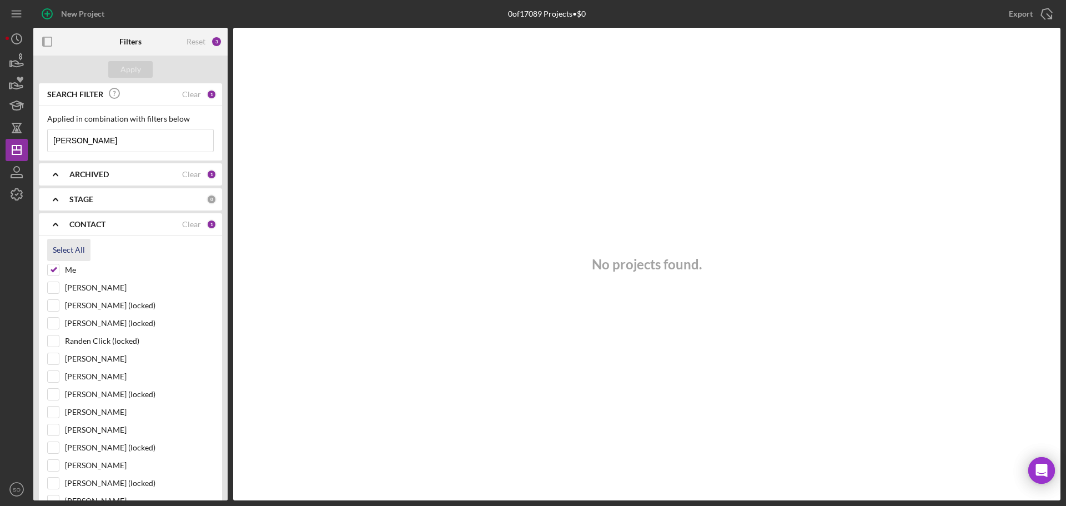
checkbox input "true"
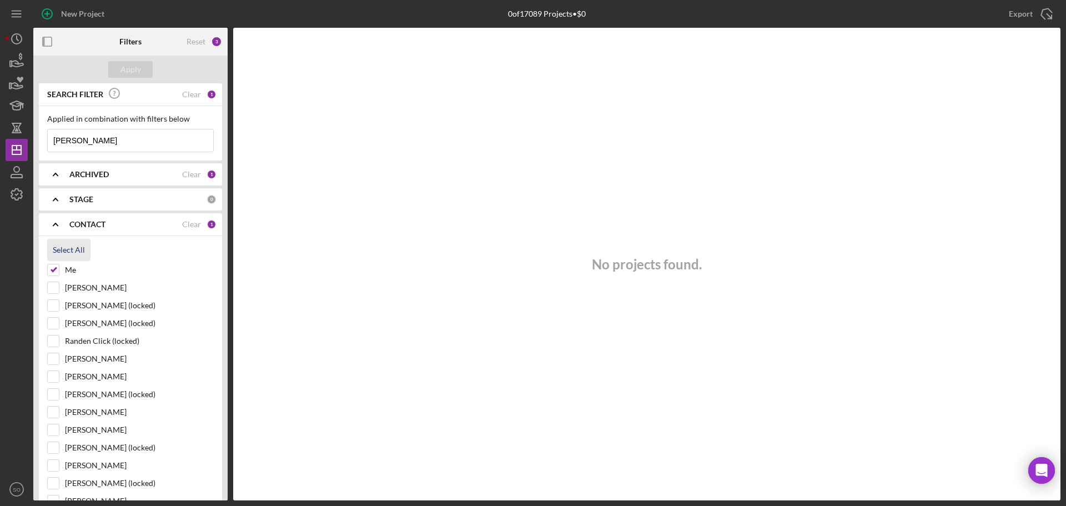
checkbox input "true"
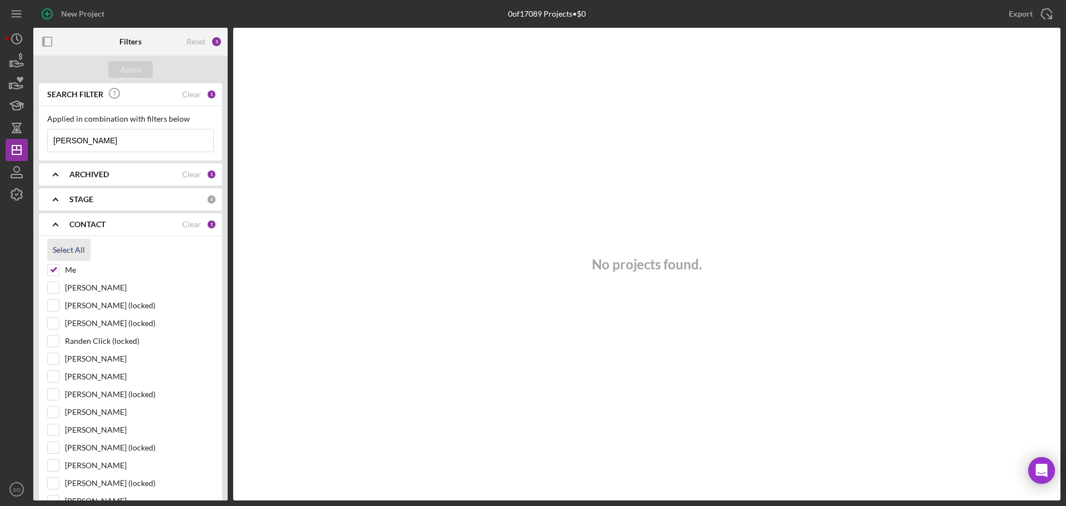
checkbox input "true"
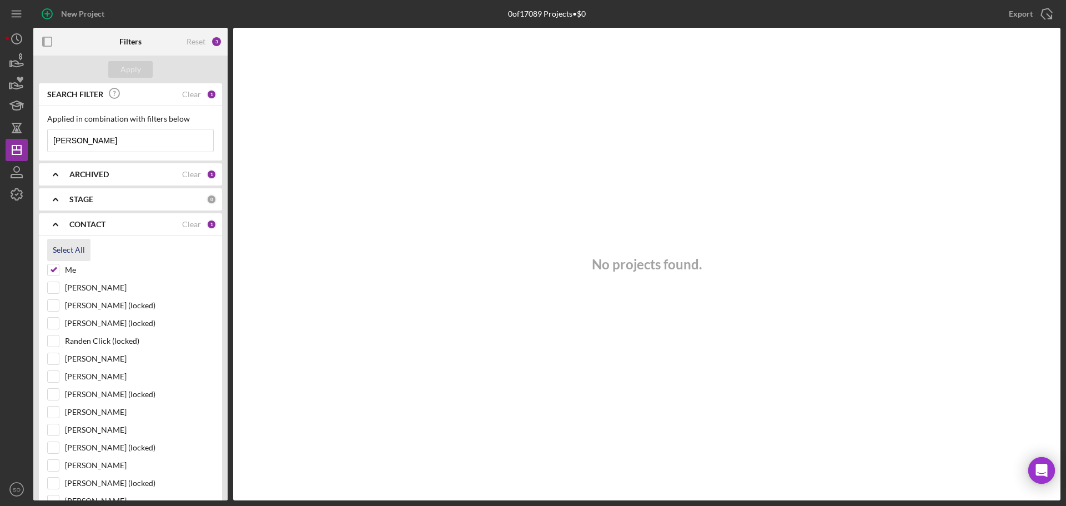
checkbox input "true"
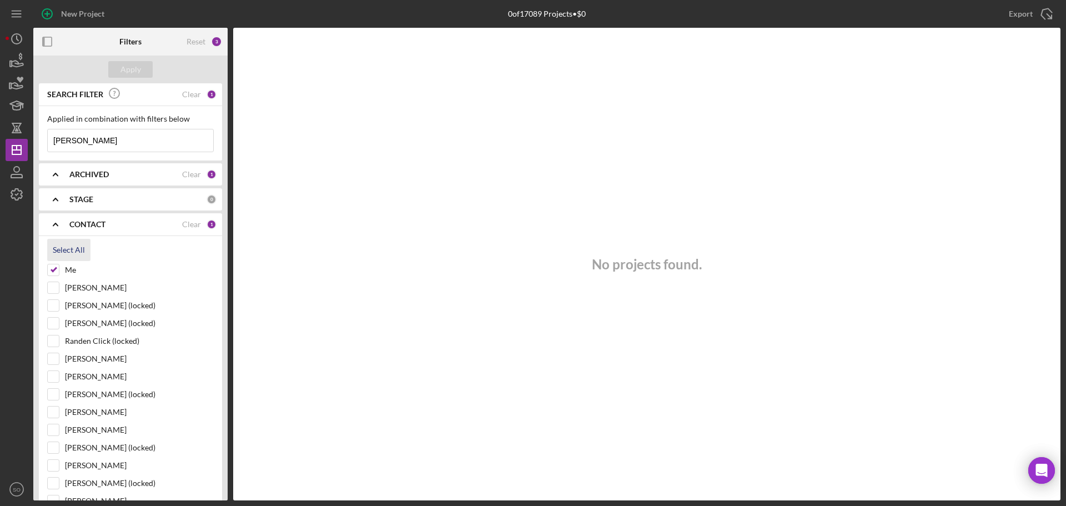
checkbox input "true"
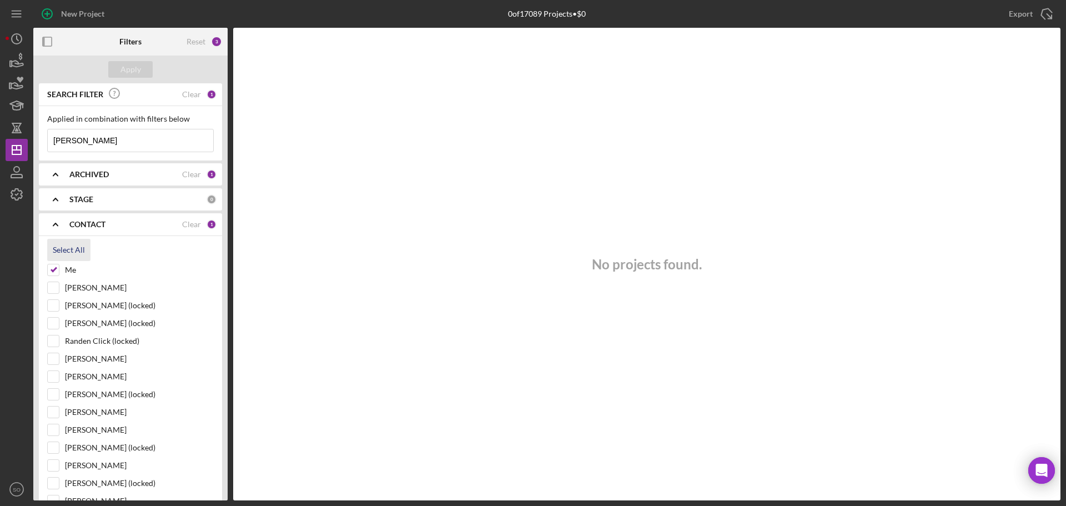
checkbox input "true"
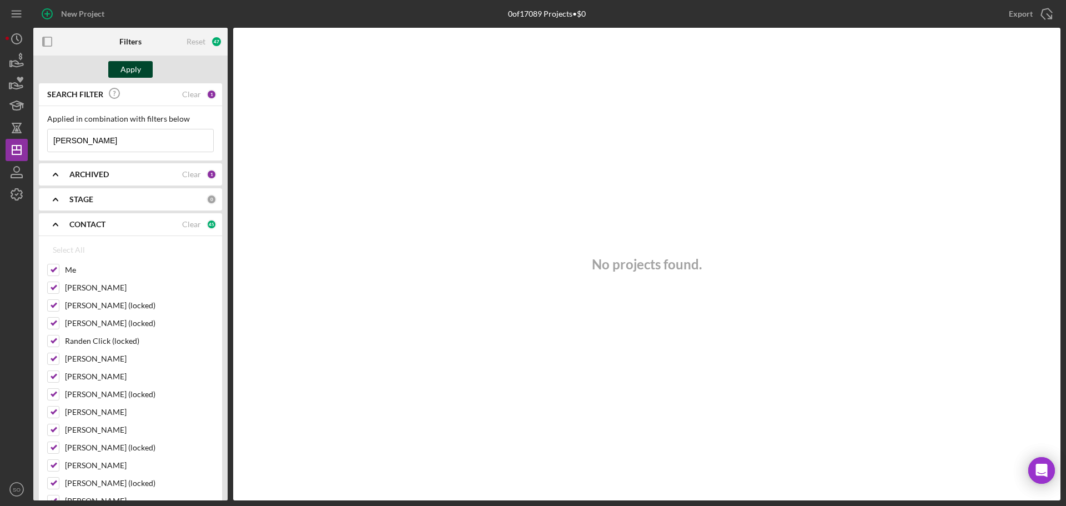
click at [133, 71] on div "Apply" at bounding box center [130, 69] width 21 height 17
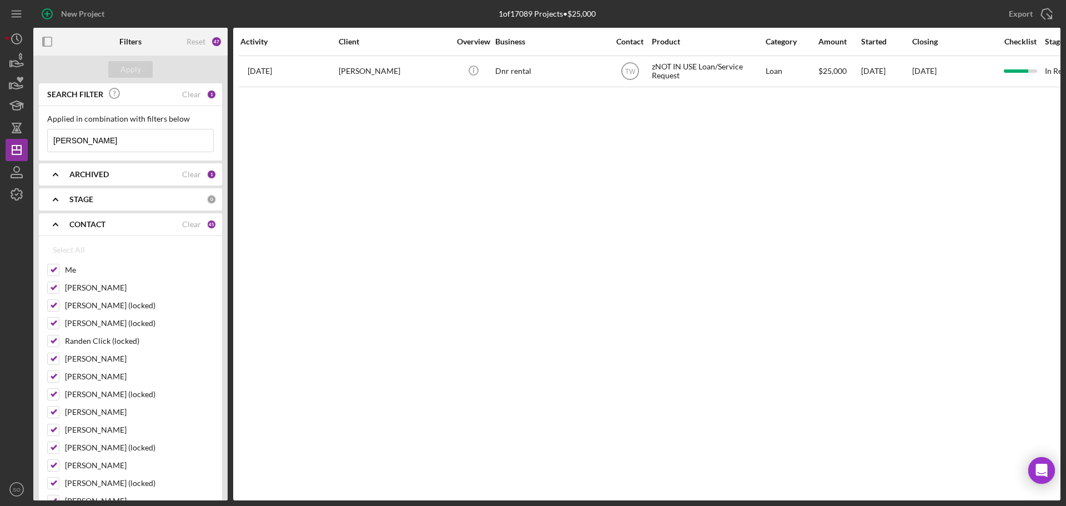
click at [69, 173] on b "ARCHIVED" at bounding box center [88, 174] width 39 height 9
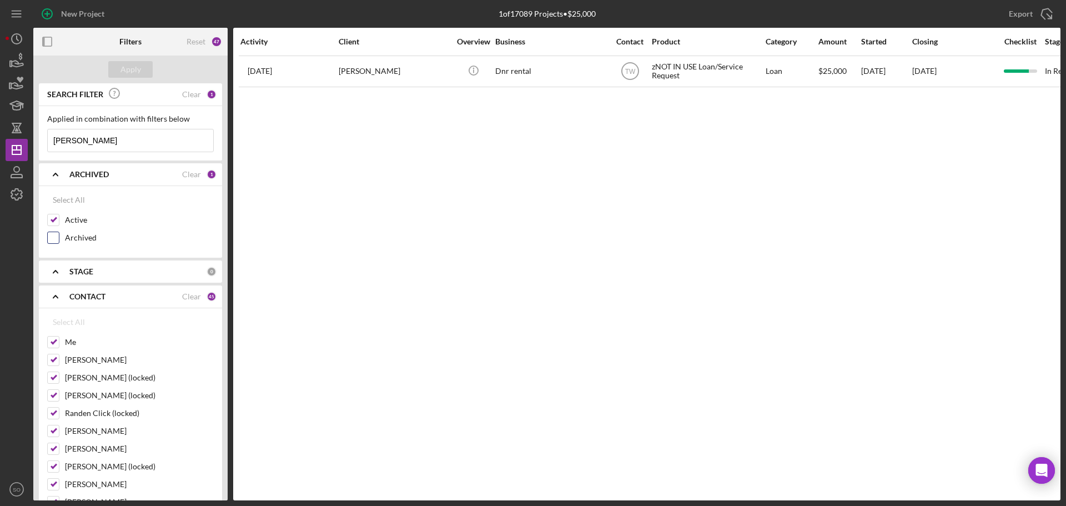
click at [57, 238] on input "Archived" at bounding box center [53, 237] width 11 height 11
checkbox input "true"
click at [132, 72] on div "Apply" at bounding box center [130, 69] width 21 height 17
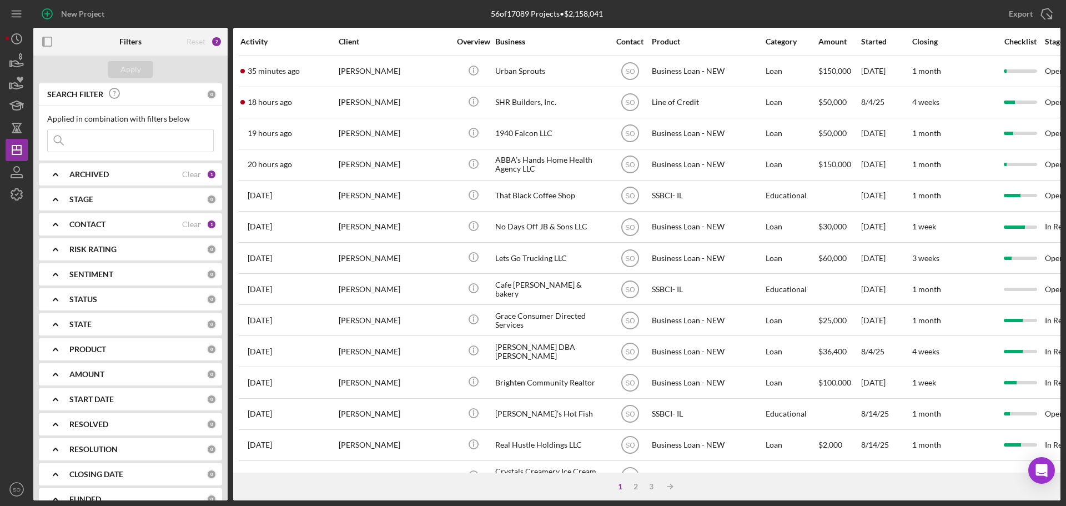
click at [121, 133] on input at bounding box center [130, 140] width 165 height 22
paste input "[PERSON_NAME]"
type input "[PERSON_NAME]"
click at [83, 221] on b "CONTACT" at bounding box center [87, 224] width 36 height 9
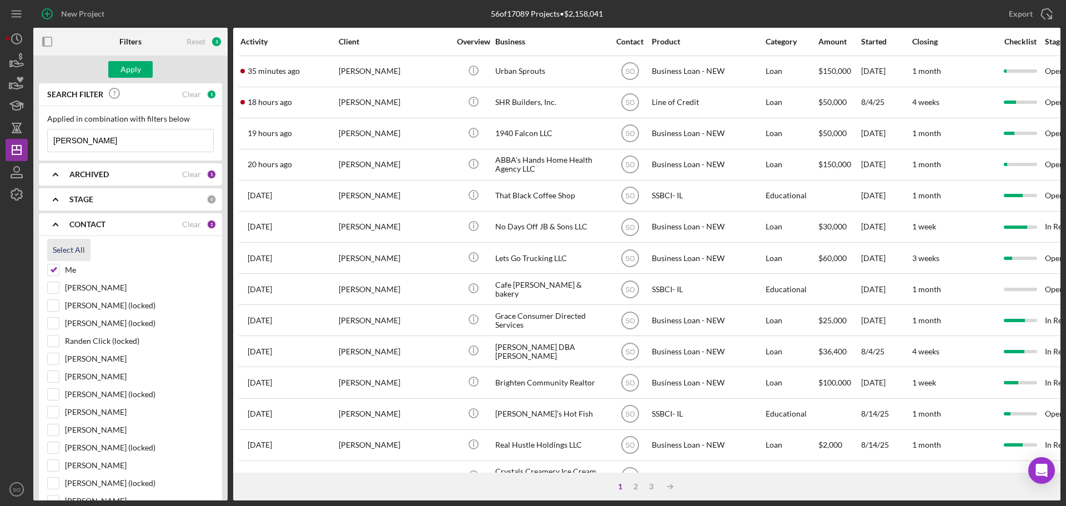
click at [84, 248] on div "Select All" at bounding box center [69, 250] width 32 height 22
checkbox input "true"
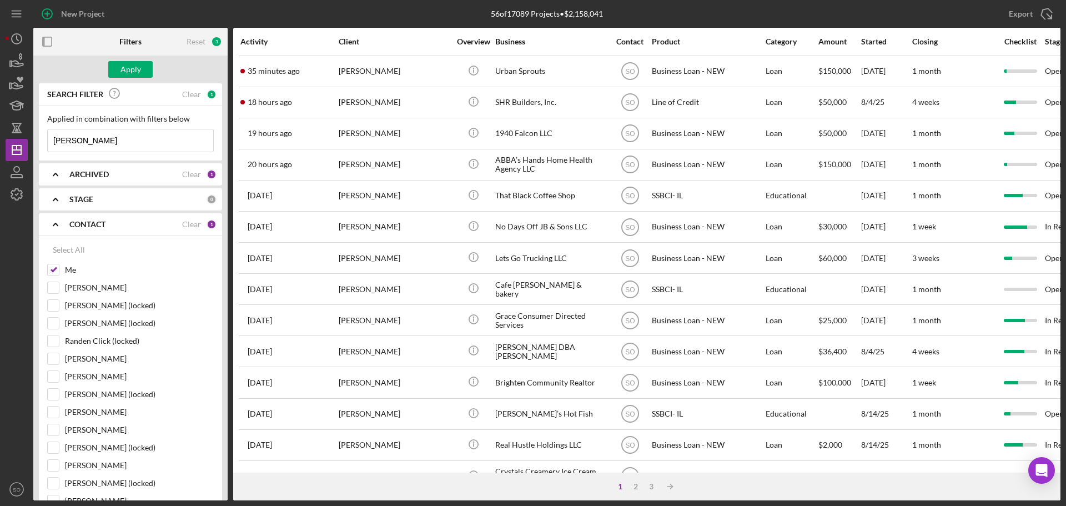
checkbox input "true"
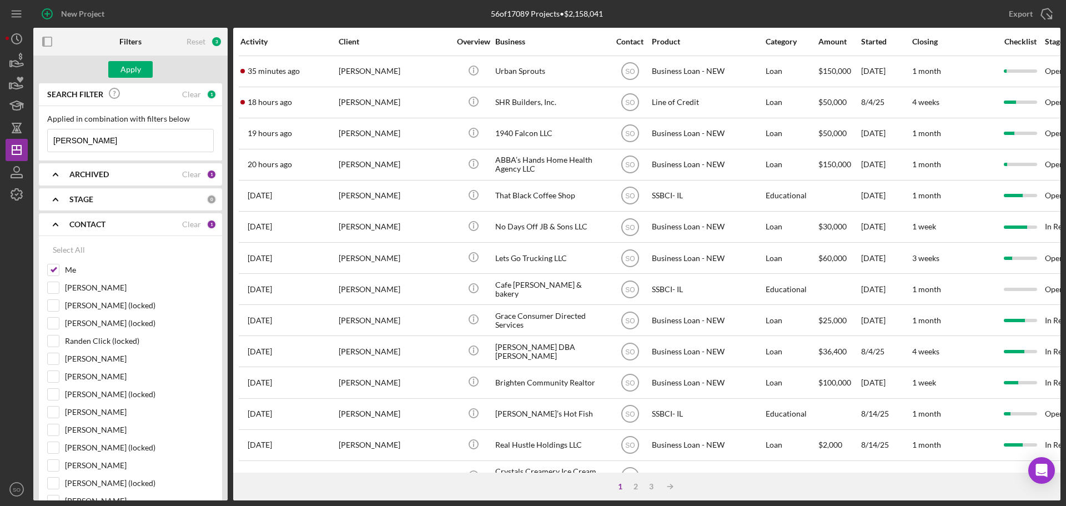
checkbox input "true"
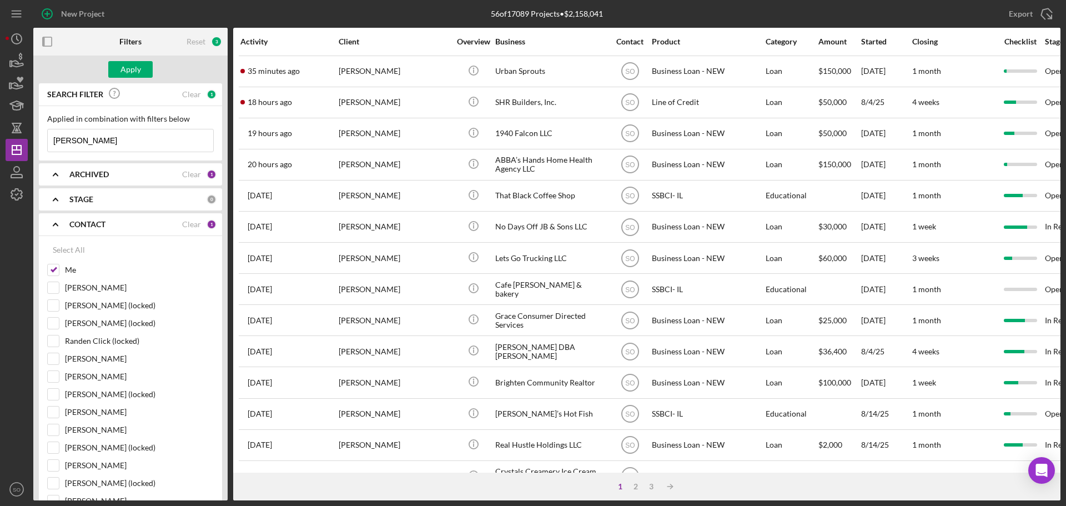
checkbox input "true"
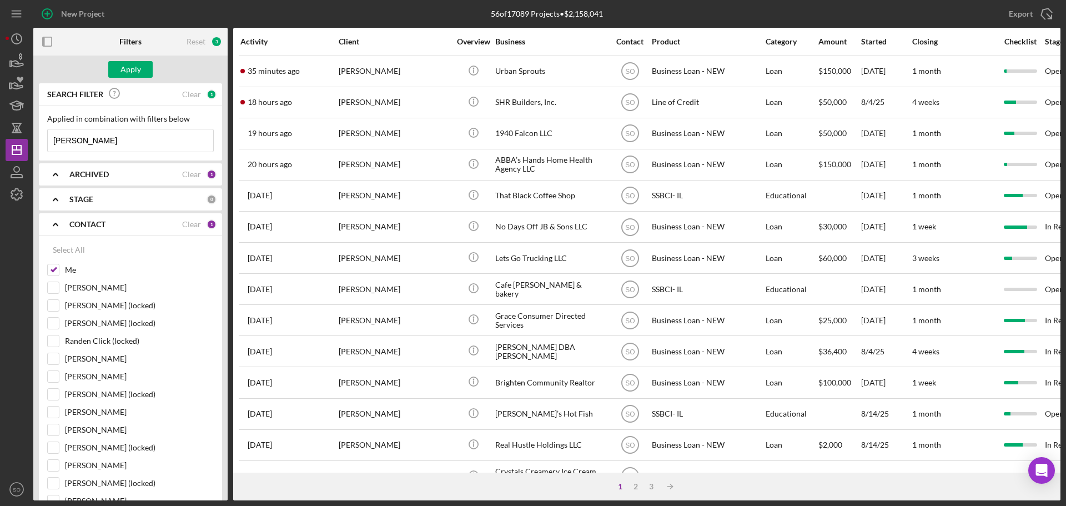
checkbox input "true"
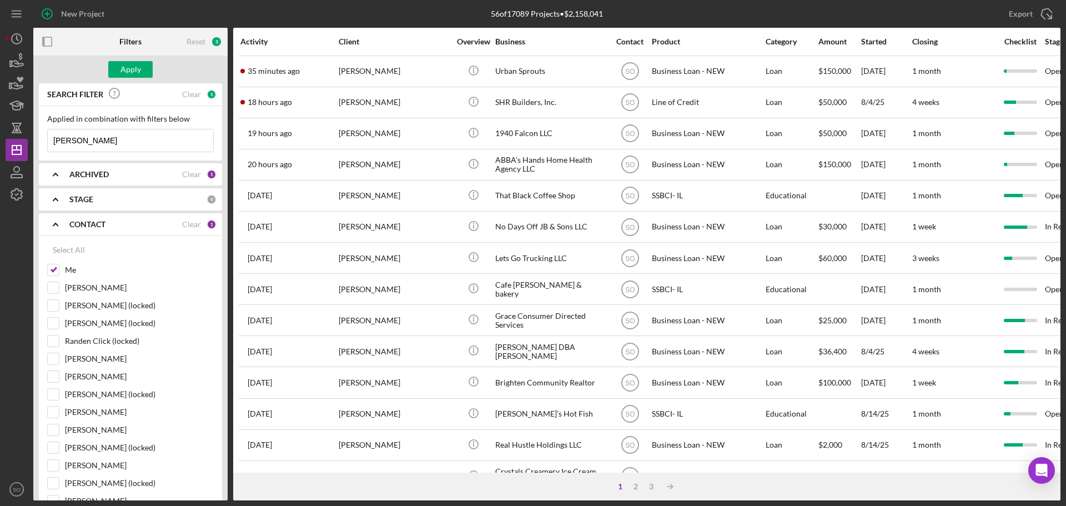
checkbox input "true"
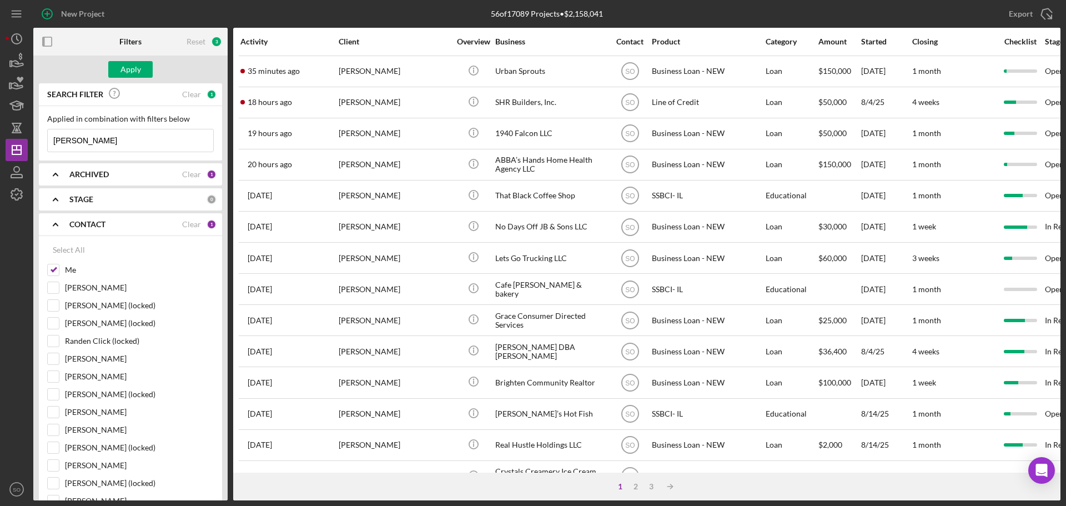
checkbox input "true"
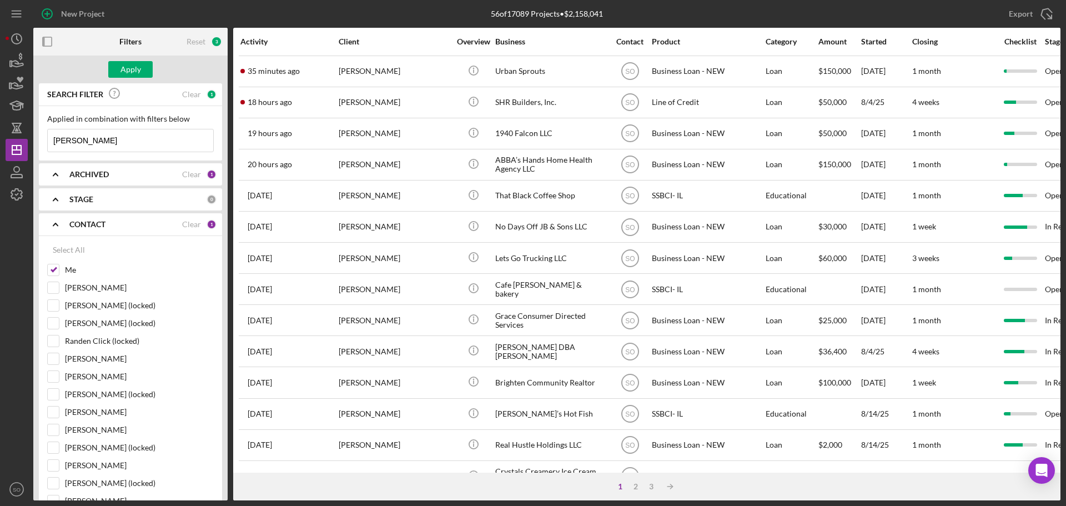
checkbox input "true"
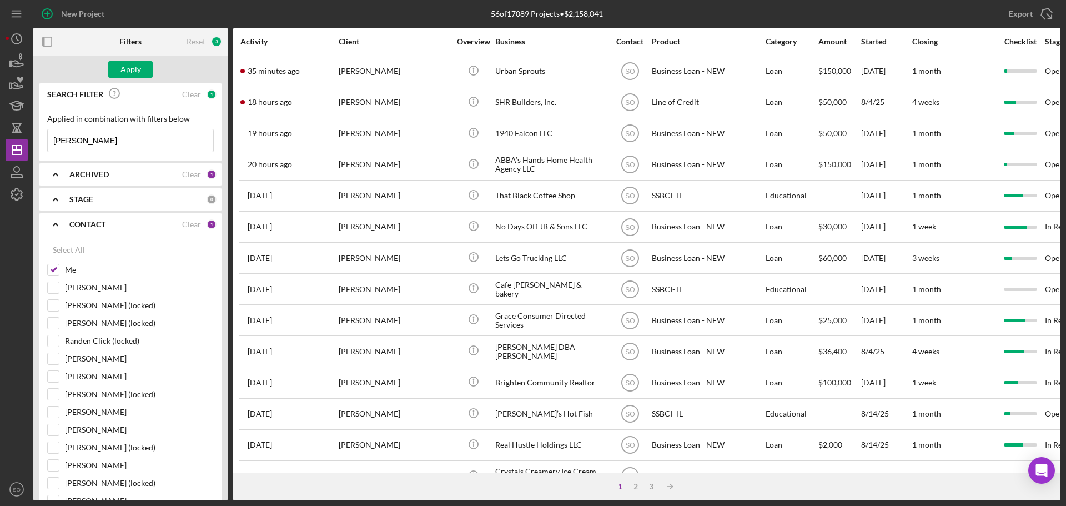
checkbox input "true"
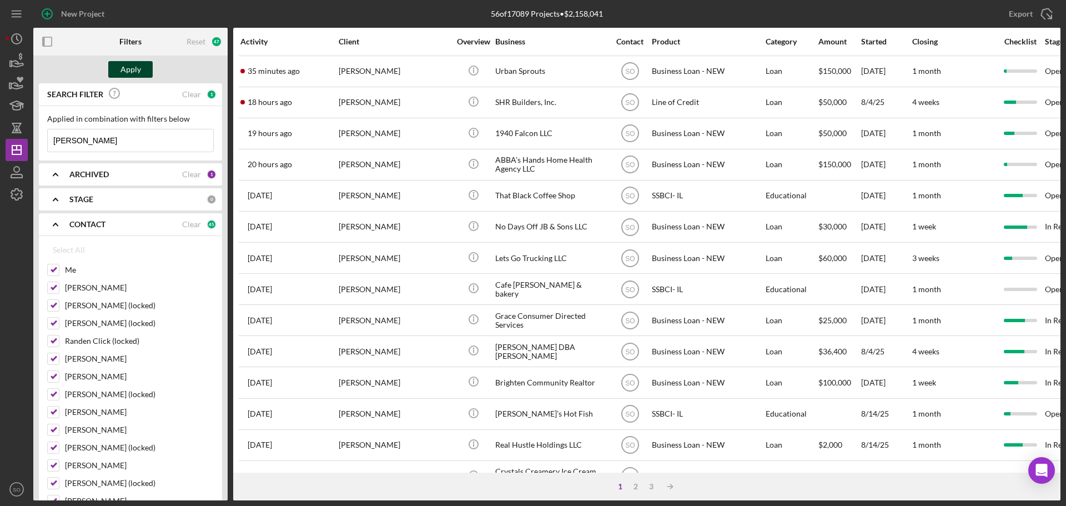
click at [137, 68] on div "Apply" at bounding box center [130, 69] width 21 height 17
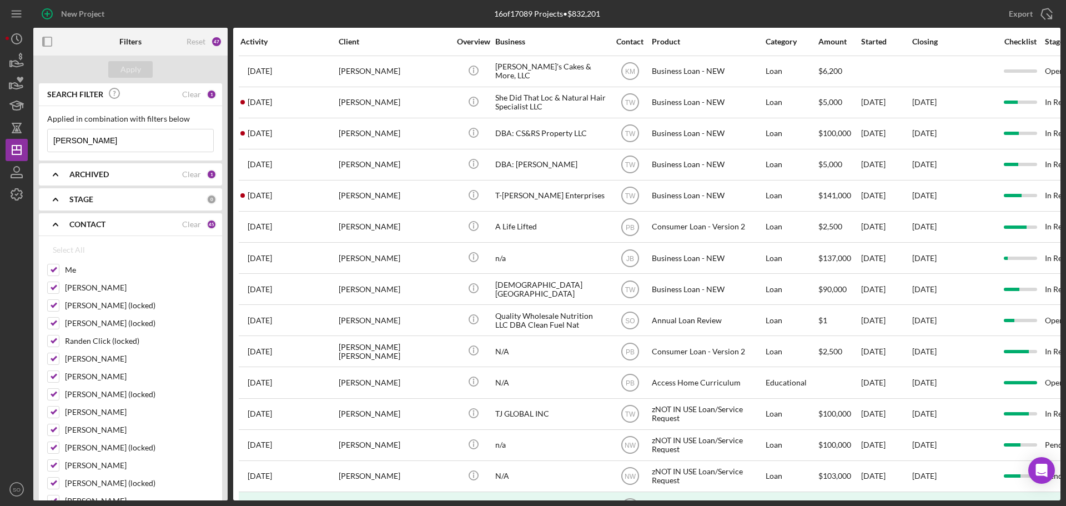
click at [92, 182] on div "ARCHIVED Clear 1" at bounding box center [142, 174] width 147 height 22
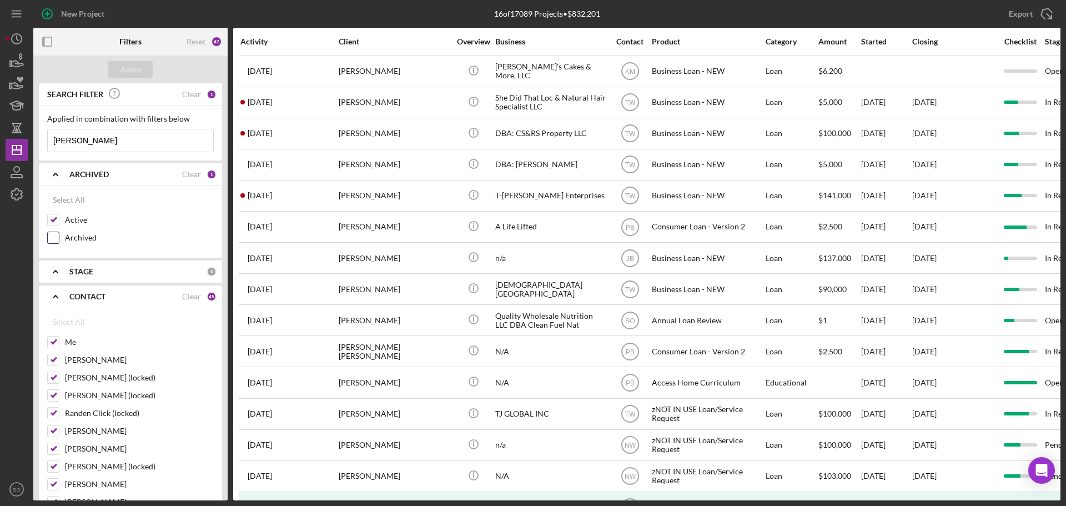
click at [53, 239] on input "Archived" at bounding box center [53, 237] width 11 height 11
checkbox input "true"
click at [144, 68] on button "Apply" at bounding box center [130, 69] width 44 height 17
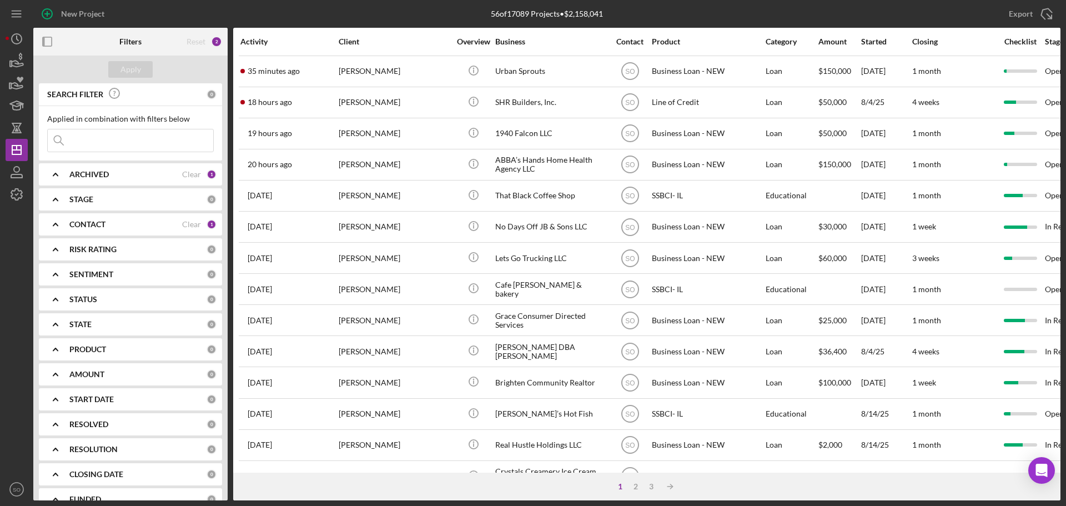
click at [134, 147] on input at bounding box center [130, 140] width 165 height 22
type input "Blake Fields"
click at [87, 230] on div "CONTACT Clear 1" at bounding box center [142, 224] width 147 height 22
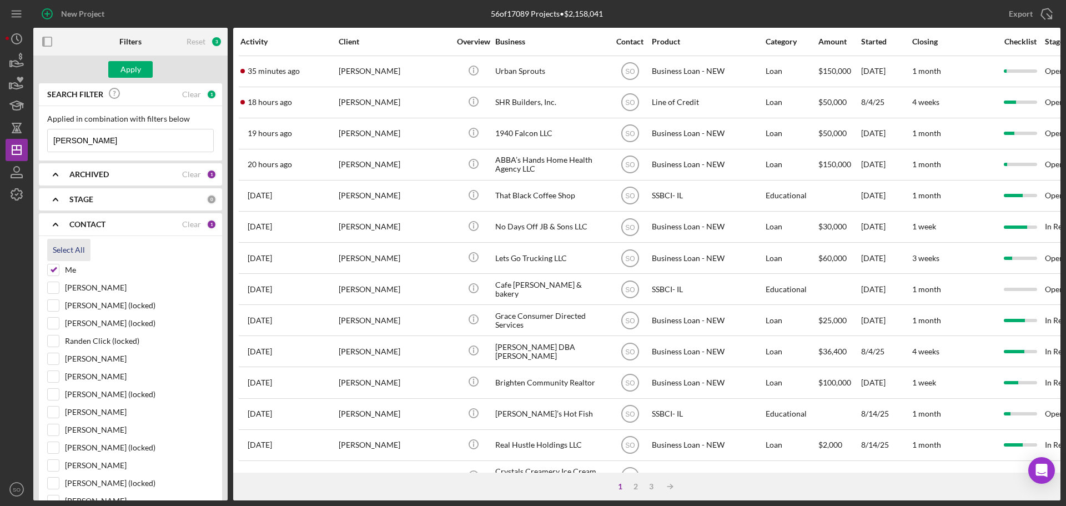
click at [65, 251] on div "Select All" at bounding box center [69, 250] width 32 height 22
checkbox input "true"
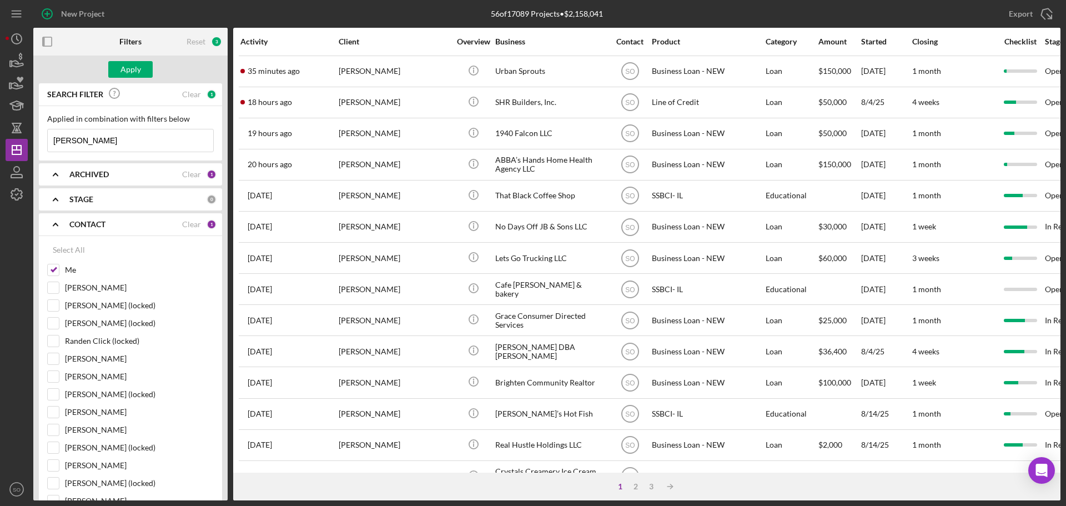
checkbox input "true"
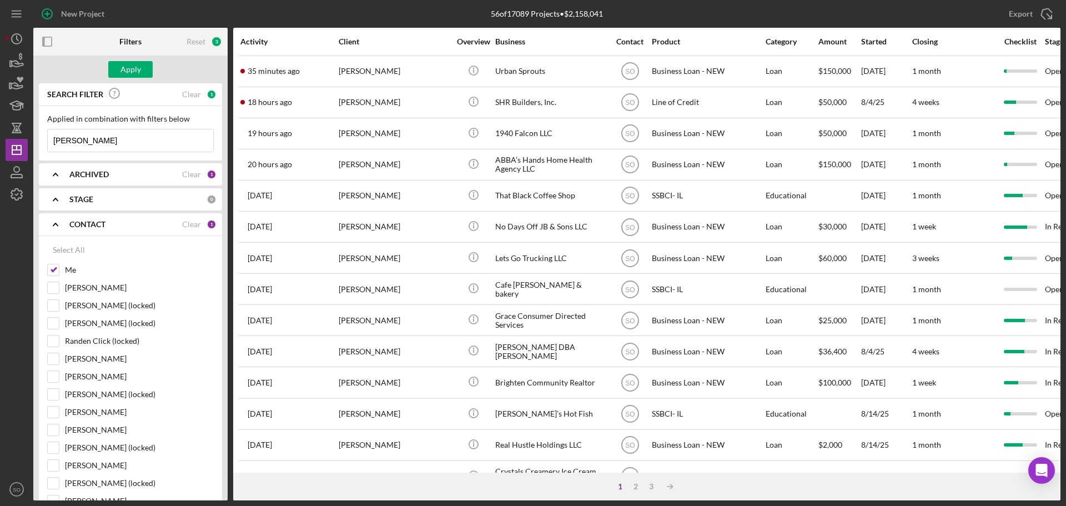
checkbox input "true"
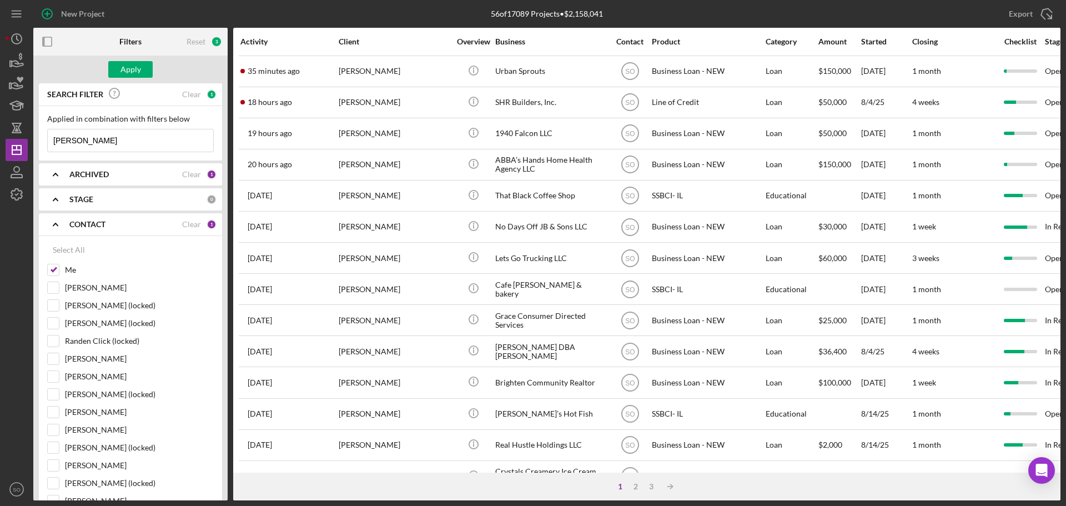
checkbox input "true"
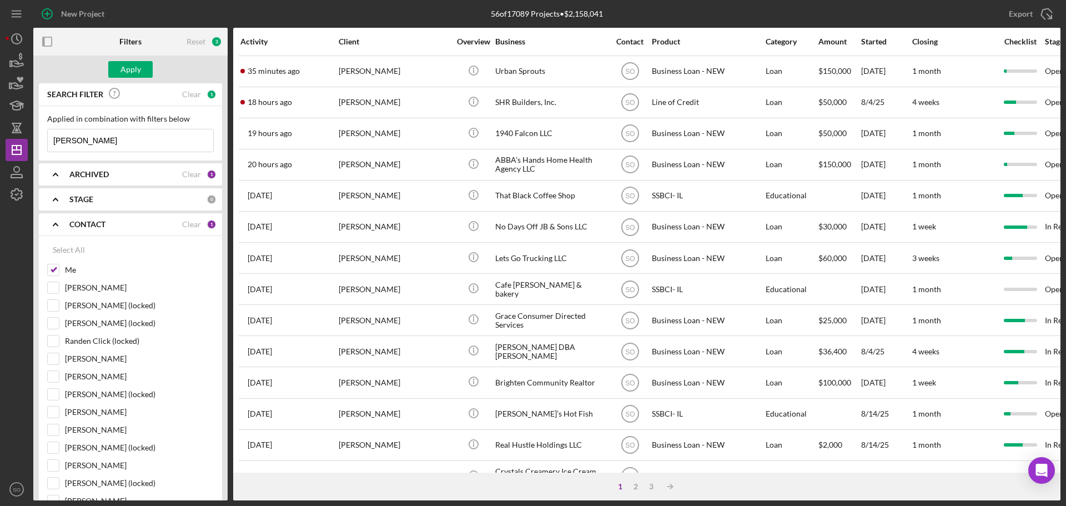
checkbox input "true"
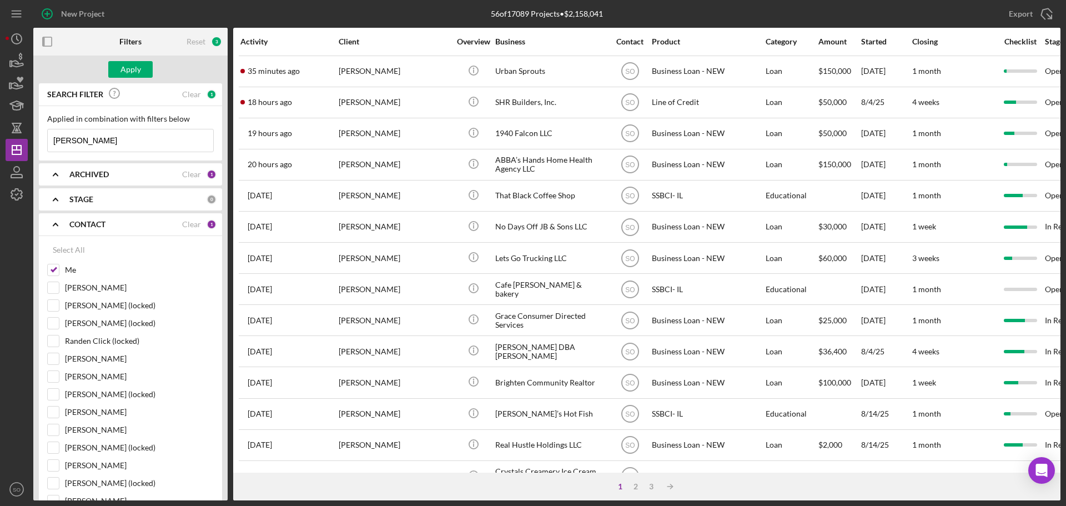
checkbox input "true"
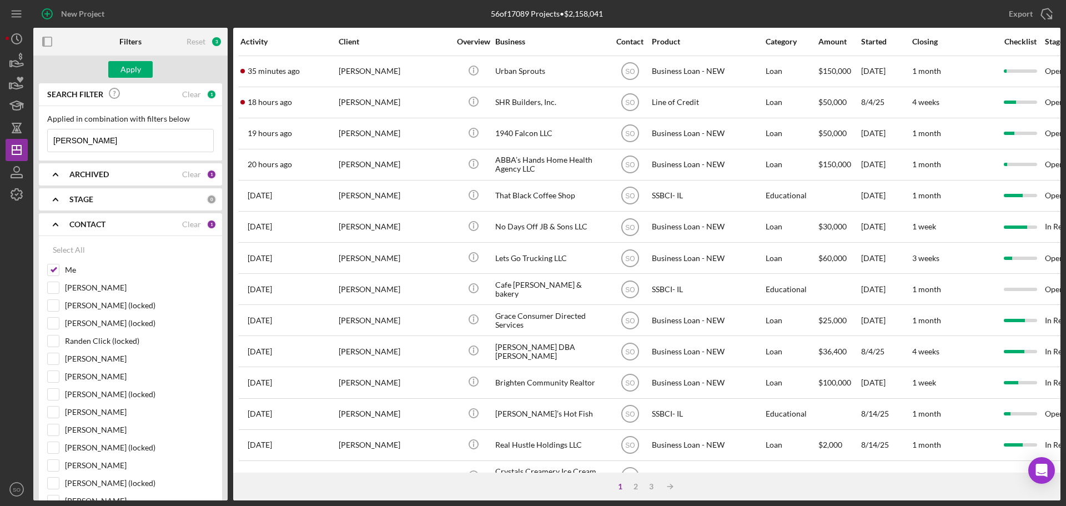
checkbox input "true"
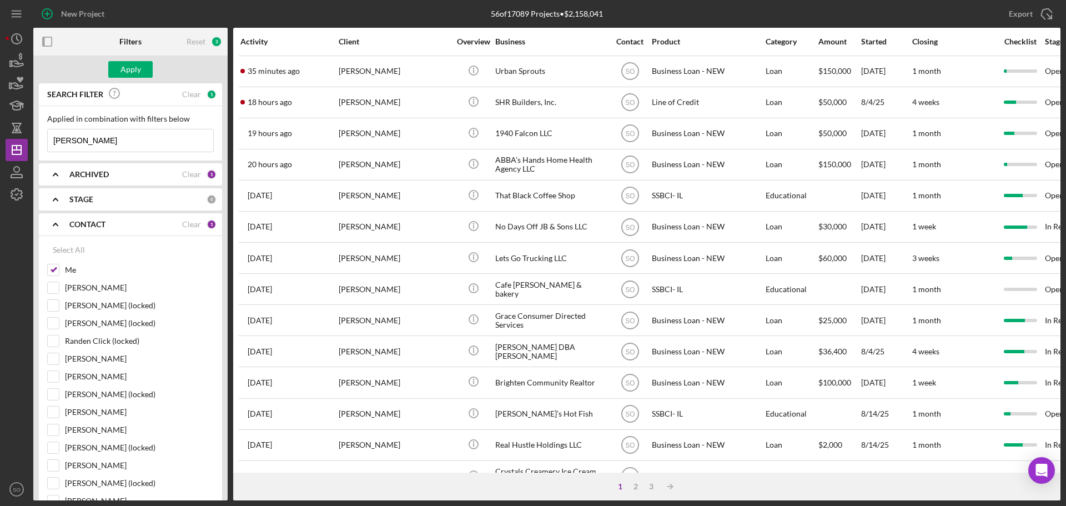
checkbox input "true"
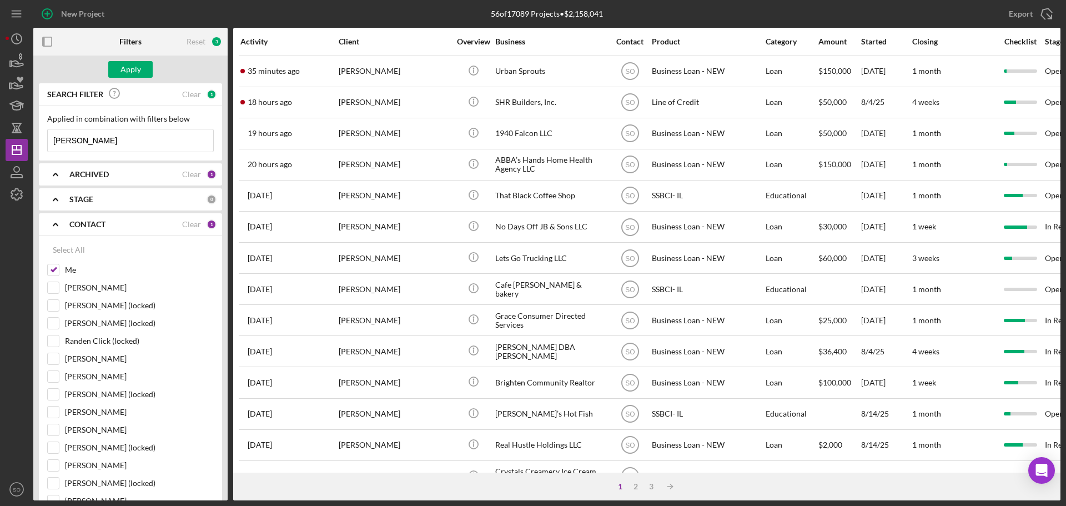
checkbox input "true"
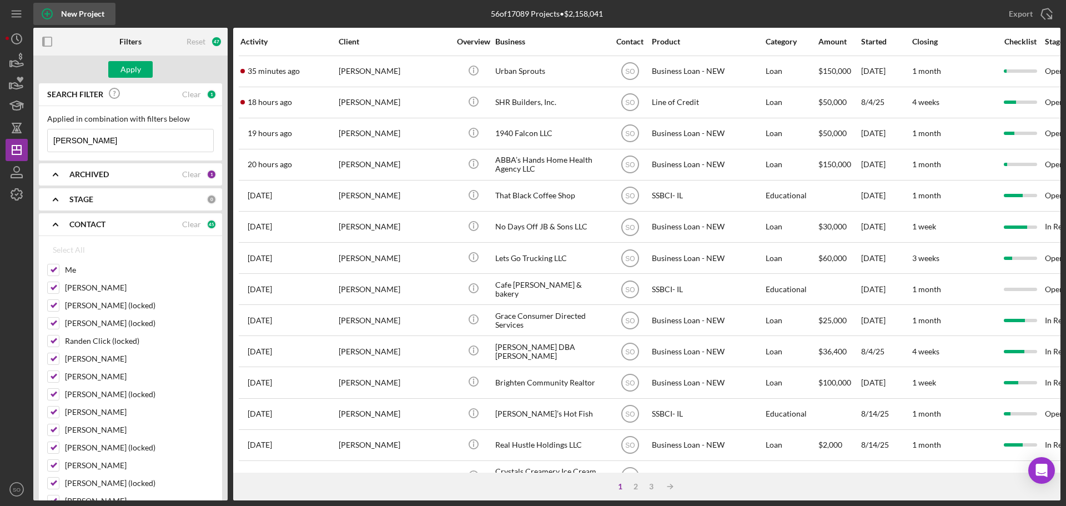
click at [132, 71] on div "Apply" at bounding box center [130, 69] width 21 height 17
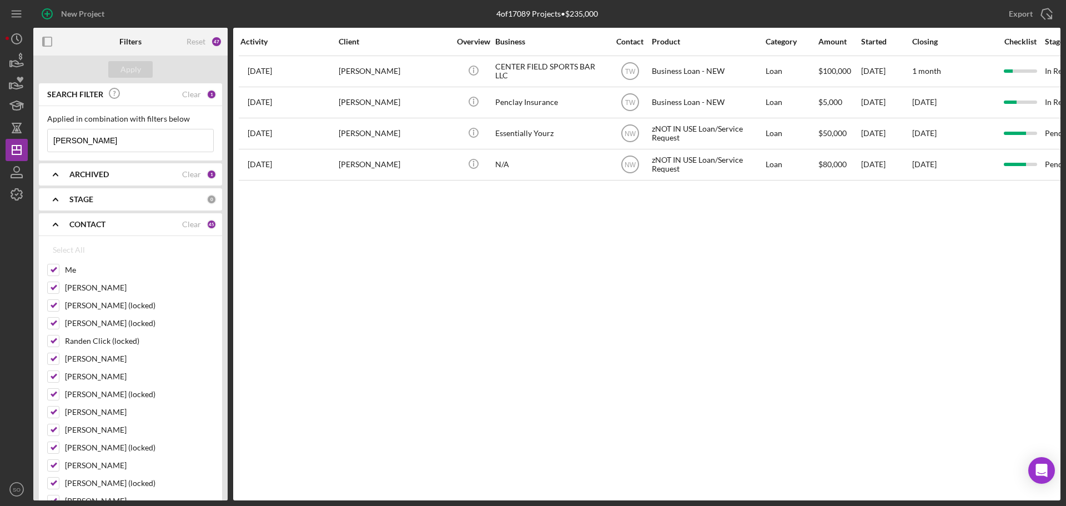
click at [99, 177] on b "ARCHIVED" at bounding box center [88, 174] width 39 height 9
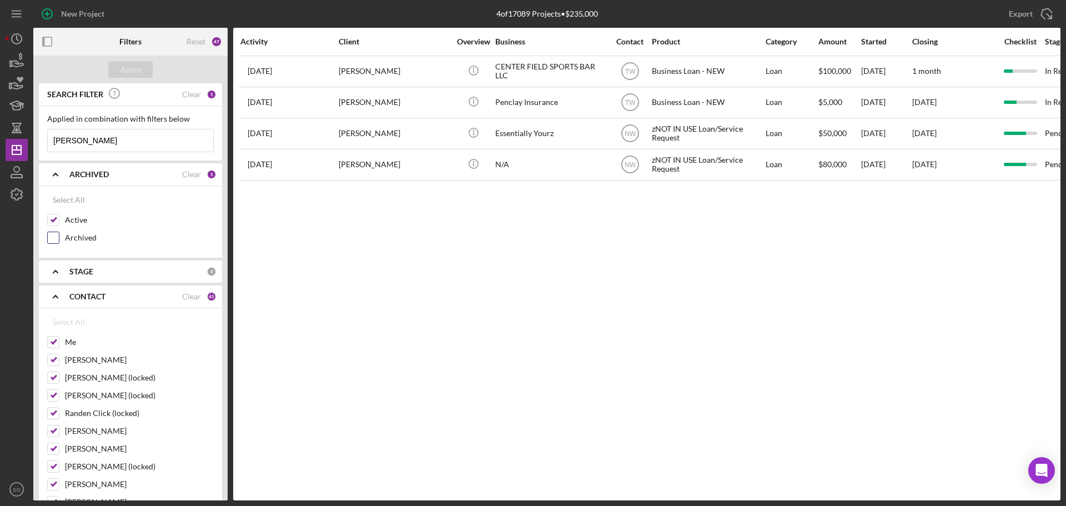
click at [53, 237] on input "Archived" at bounding box center [53, 237] width 11 height 11
checkbox input "true"
click at [128, 67] on div "Apply" at bounding box center [130, 69] width 21 height 17
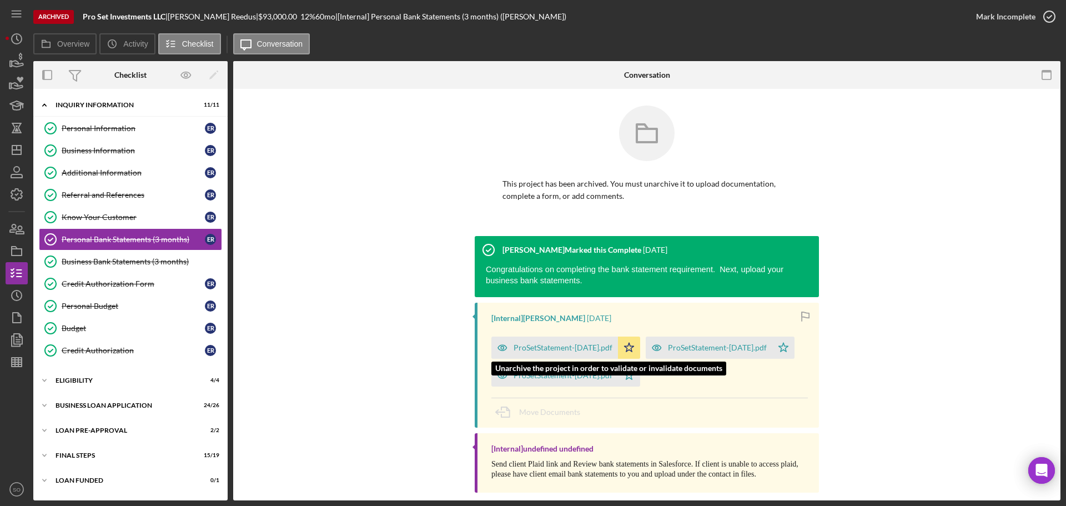
drag, startPoint x: 525, startPoint y: 343, endPoint x: 547, endPoint y: 326, distance: 27.8
click at [525, 343] on div "ProSetStatement-Apr25.pdf" at bounding box center [563, 347] width 99 height 9
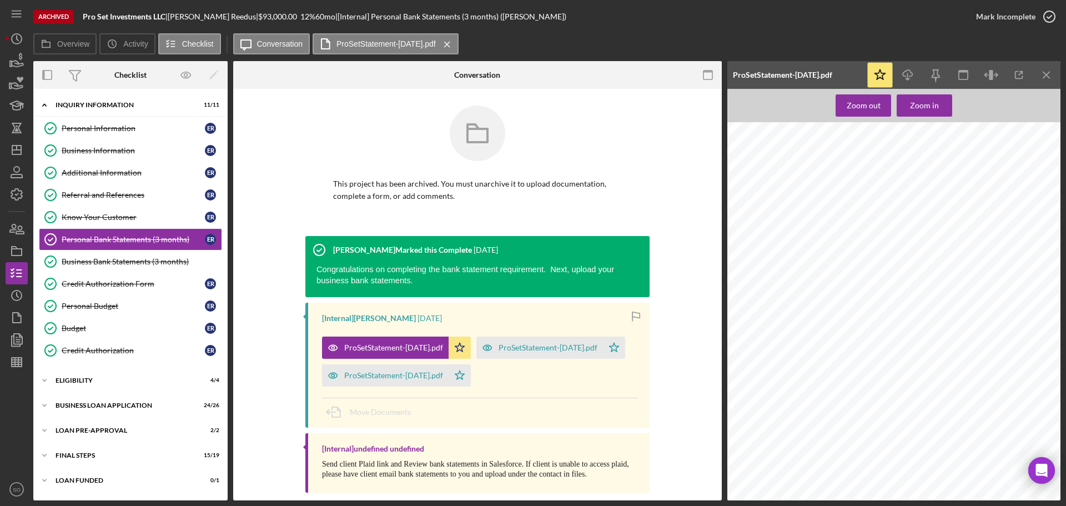
scroll to position [56, 0]
click at [911, 74] on icon "Icon/Download" at bounding box center [907, 75] width 25 height 25
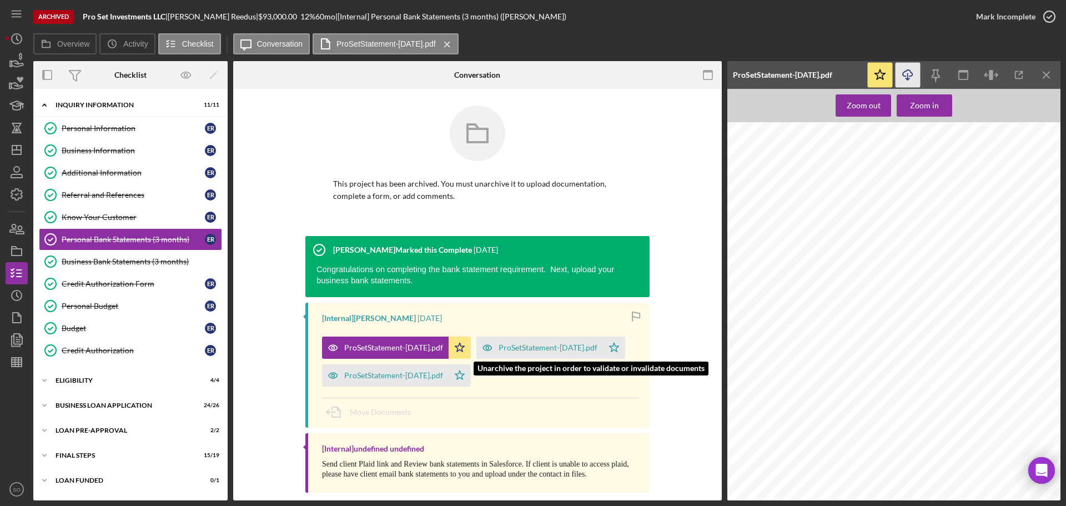
click at [506, 341] on div "ProSetStatement-Mar25.pdf" at bounding box center [539, 347] width 127 height 22
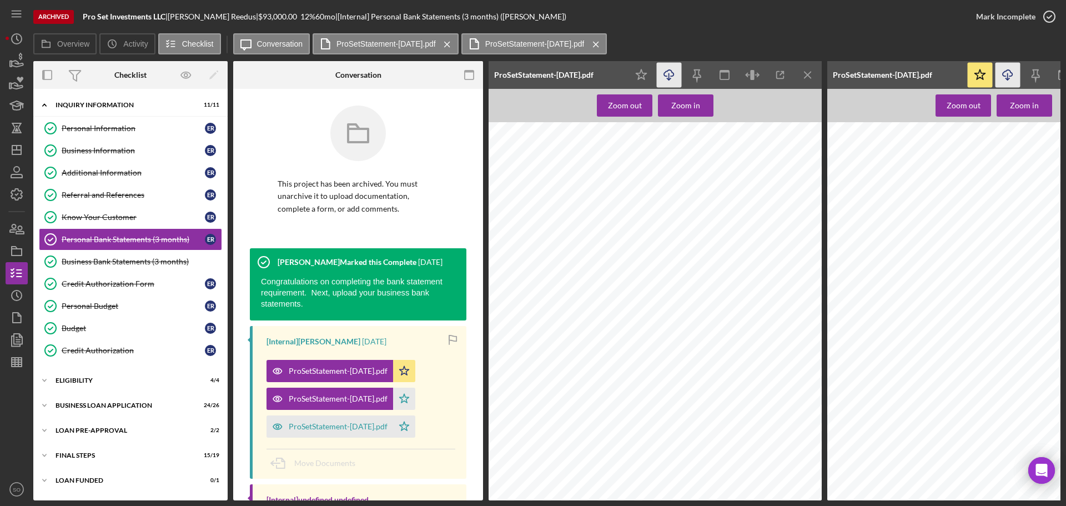
click at [665, 71] on icon "Icon/Download" at bounding box center [669, 75] width 25 height 25
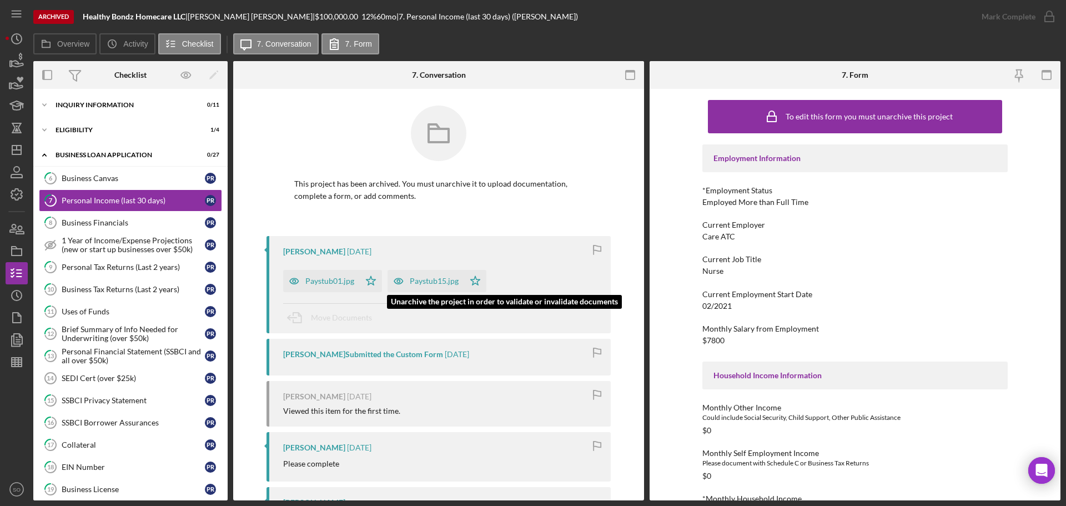
drag, startPoint x: 431, startPoint y: 283, endPoint x: 440, endPoint y: 280, distance: 9.3
click at [431, 283] on div "Paystub15.jpg" at bounding box center [434, 280] width 49 height 9
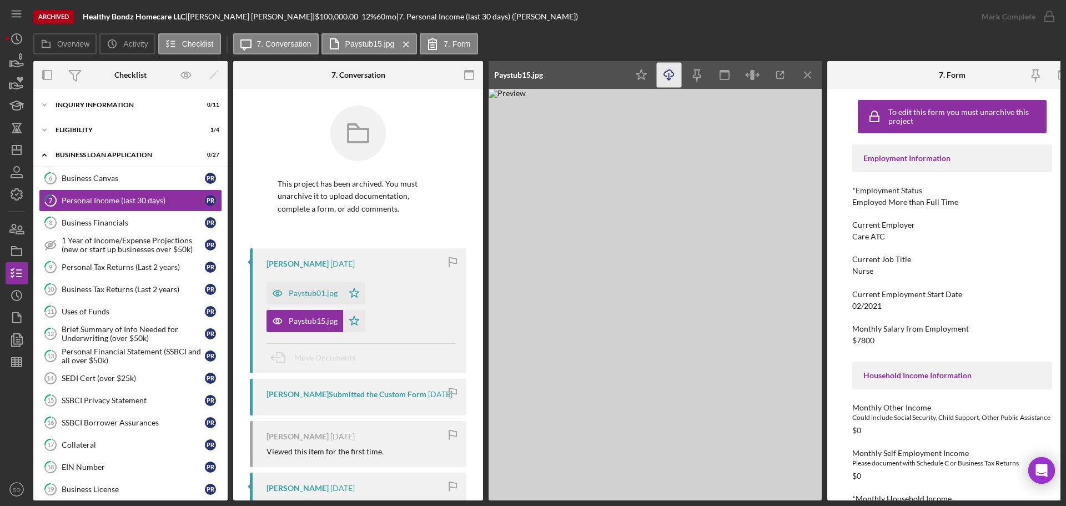
click at [668, 79] on polyline "button" at bounding box center [669, 79] width 4 height 2
click at [641, 355] on img at bounding box center [655, 294] width 333 height 411
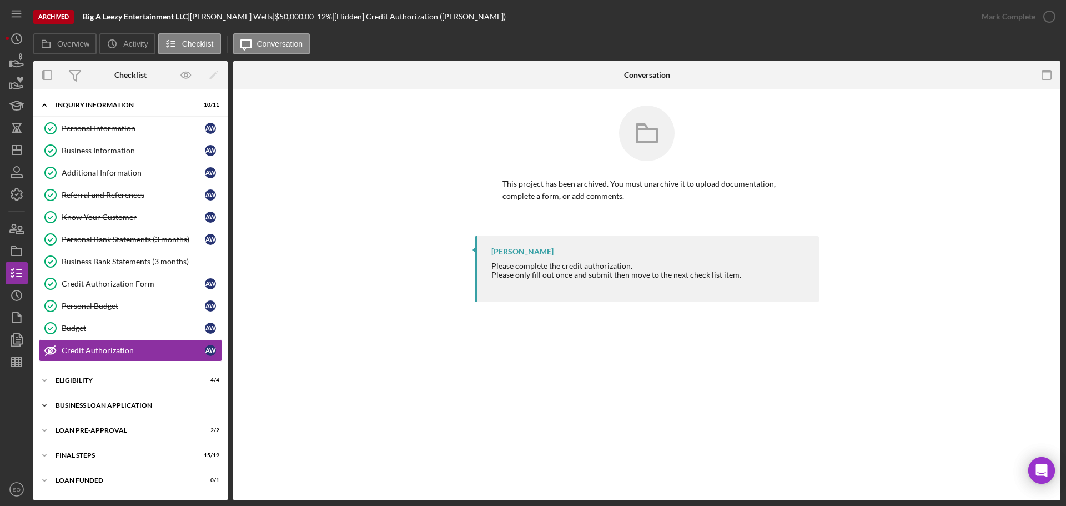
click at [119, 399] on div "Icon/Expander BUSINESS LOAN APPLICATION 26 / 27" at bounding box center [130, 405] width 194 height 22
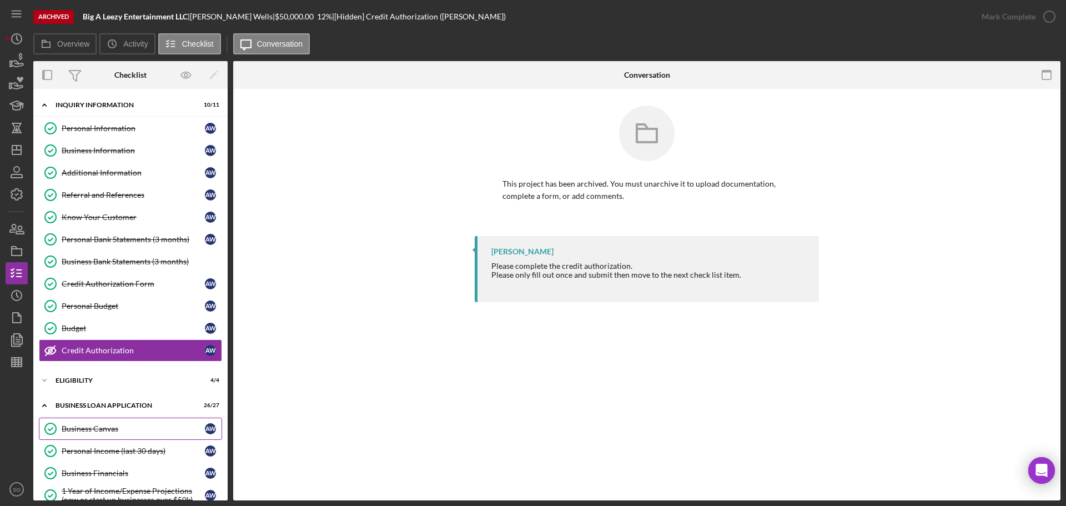
scroll to position [111, 0]
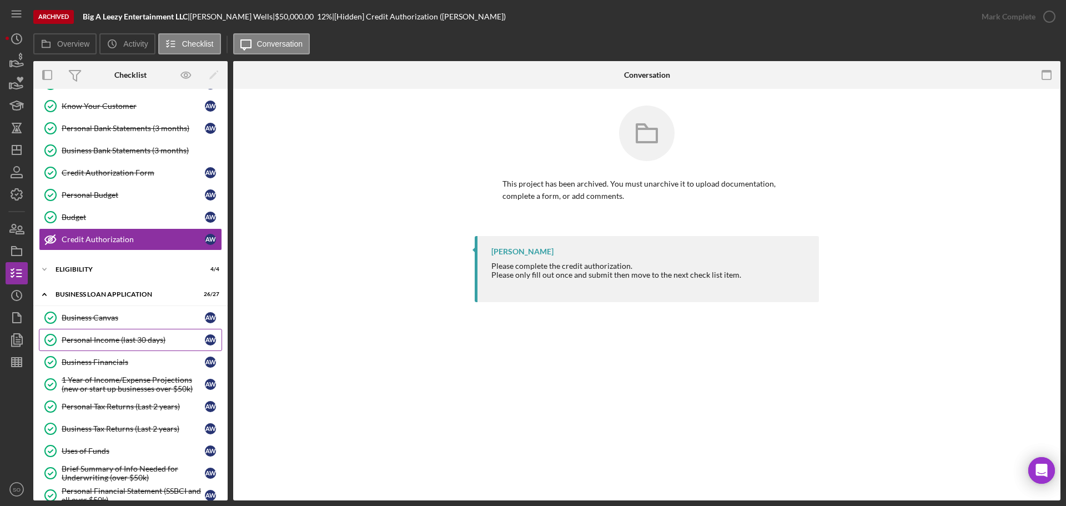
click at [131, 340] on div "Personal Income (last 30 days)" at bounding box center [133, 339] width 143 height 9
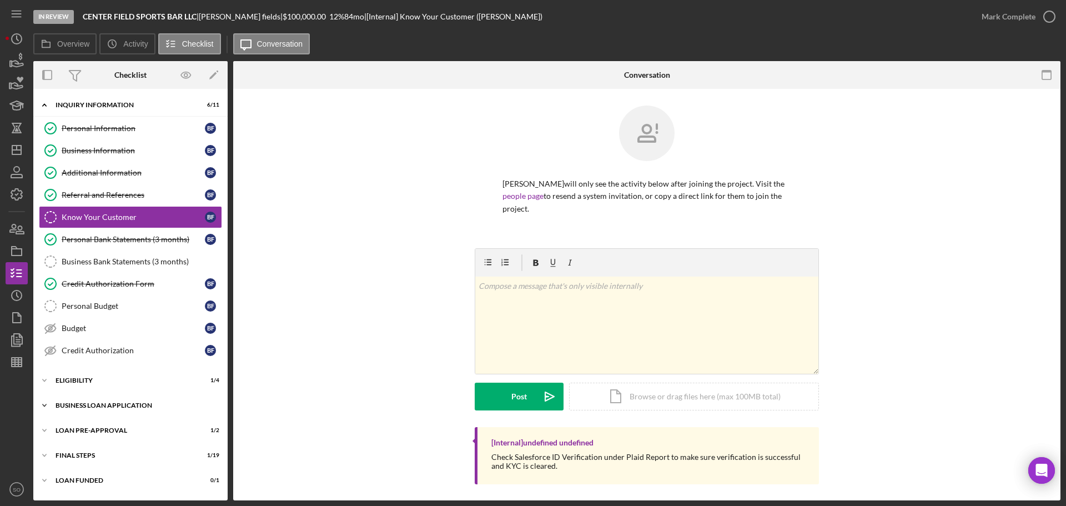
click at [112, 396] on div "Icon/Expander BUSINESS LOAN APPLICATION 9 / 27" at bounding box center [130, 405] width 194 height 22
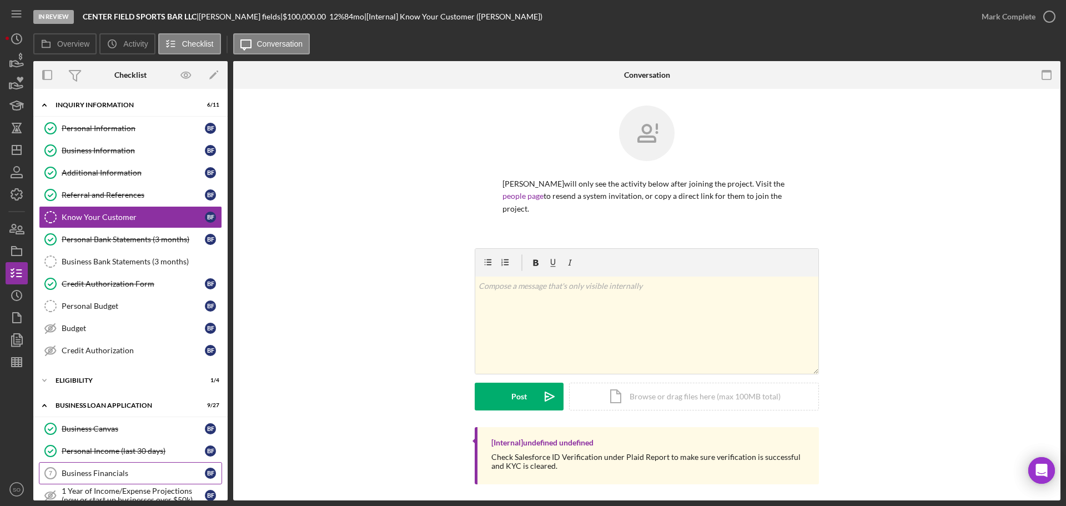
scroll to position [222, 0]
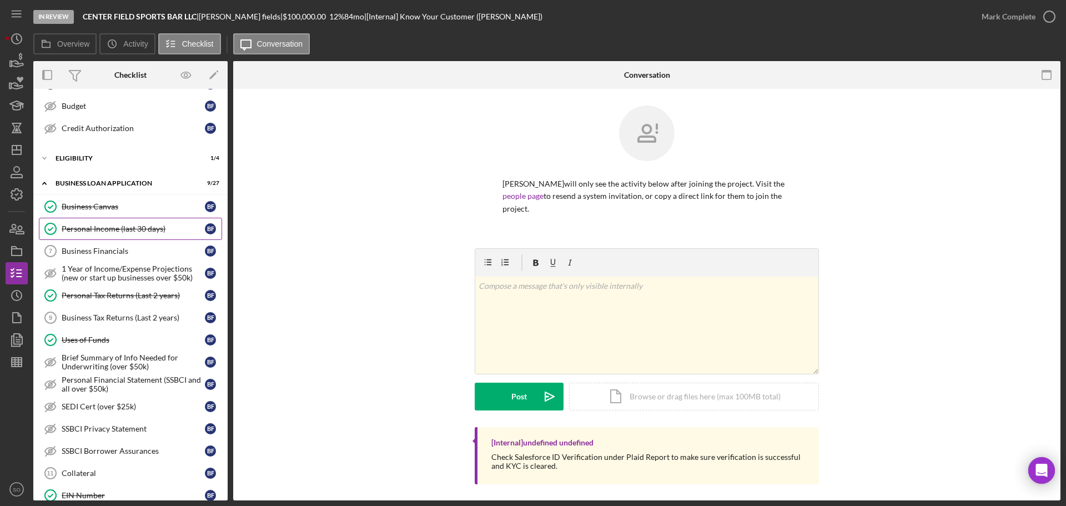
click at [99, 222] on link "Personal Income (last 30 days) Personal Income (last 30 days) b f" at bounding box center [130, 229] width 183 height 22
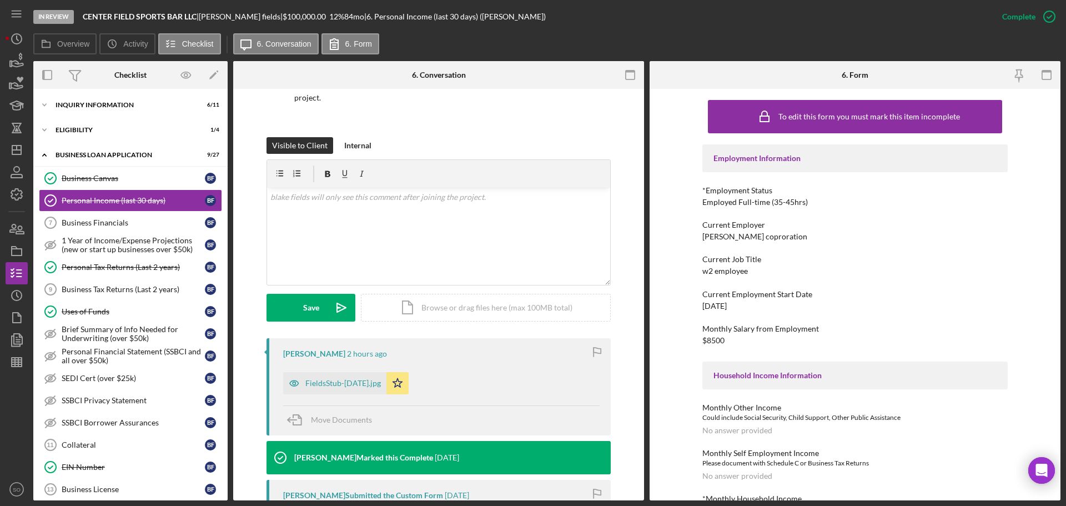
drag, startPoint x: 311, startPoint y: 371, endPoint x: 329, endPoint y: 354, distance: 24.8
click at [311, 379] on div "FieldsStub-Aug08.jpg" at bounding box center [343, 383] width 76 height 9
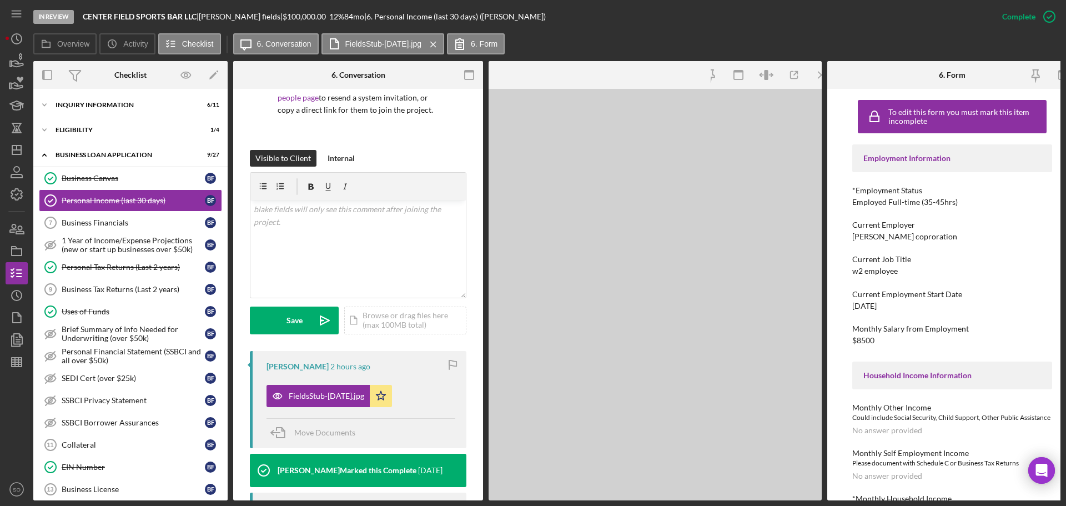
scroll to position [123, 0]
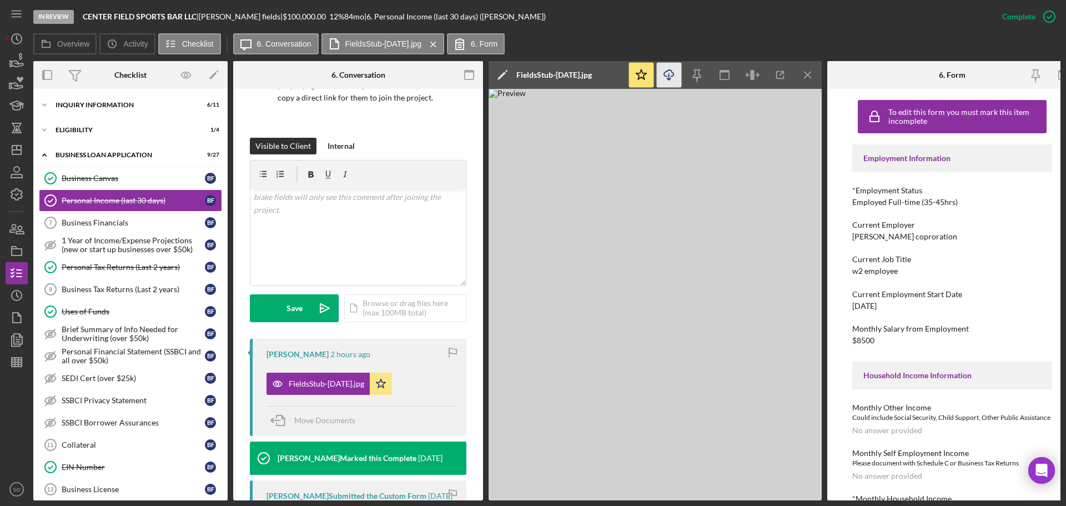
click at [673, 76] on icon "button" at bounding box center [668, 73] width 9 height 6
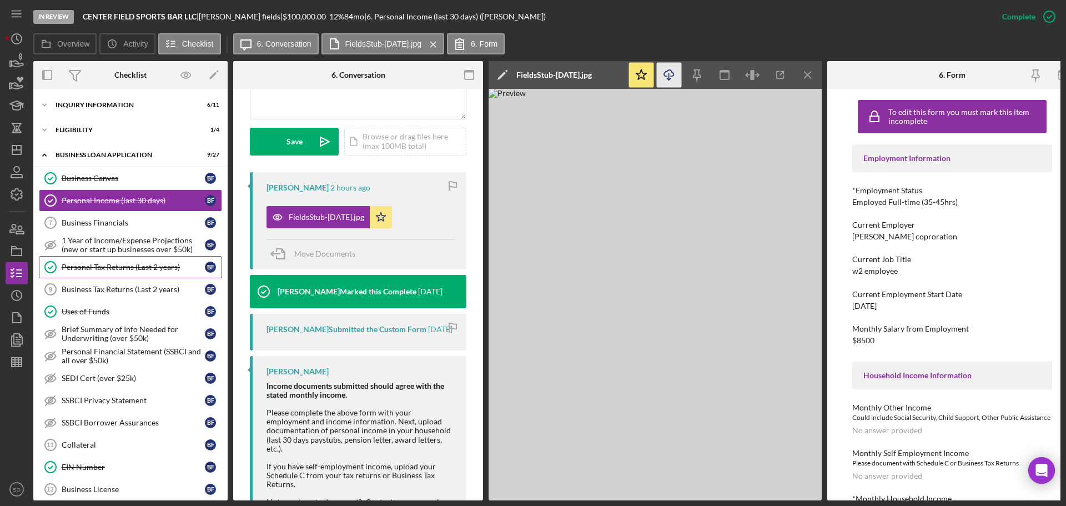
click at [118, 270] on div "Personal Tax Returns (Last 2 years)" at bounding box center [133, 267] width 143 height 9
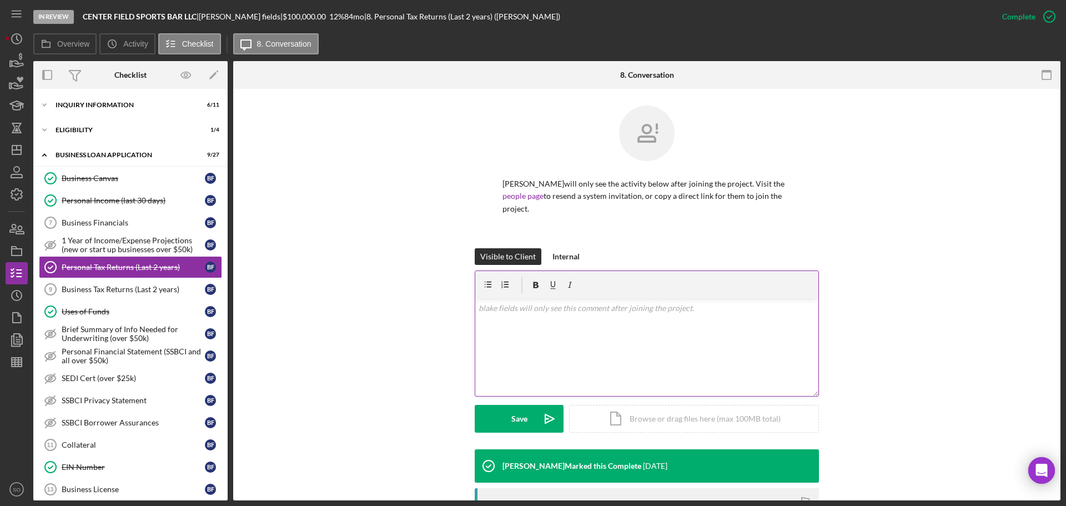
scroll to position [149, 0]
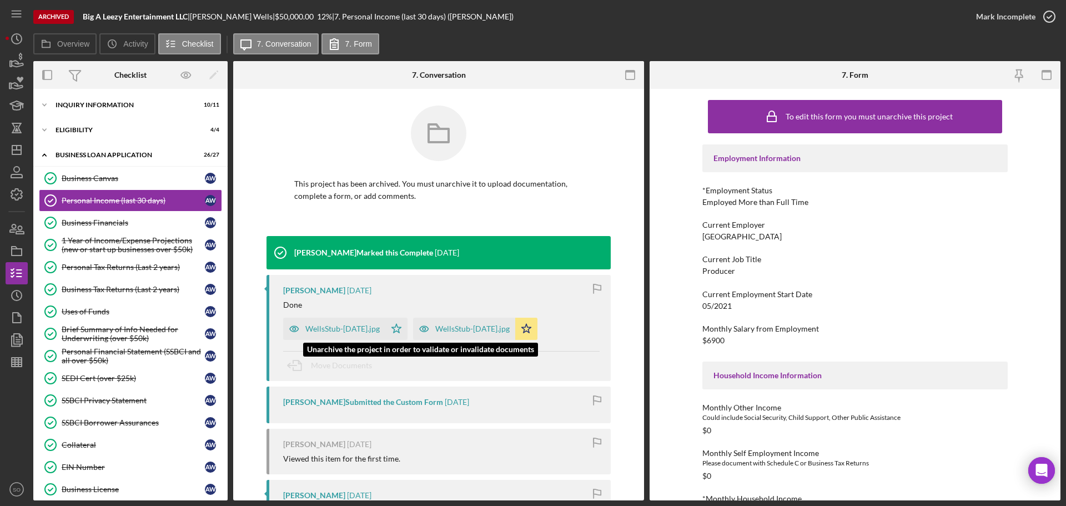
click at [455, 331] on div "WellsStub-[DATE].jpg" at bounding box center [472, 328] width 74 height 9
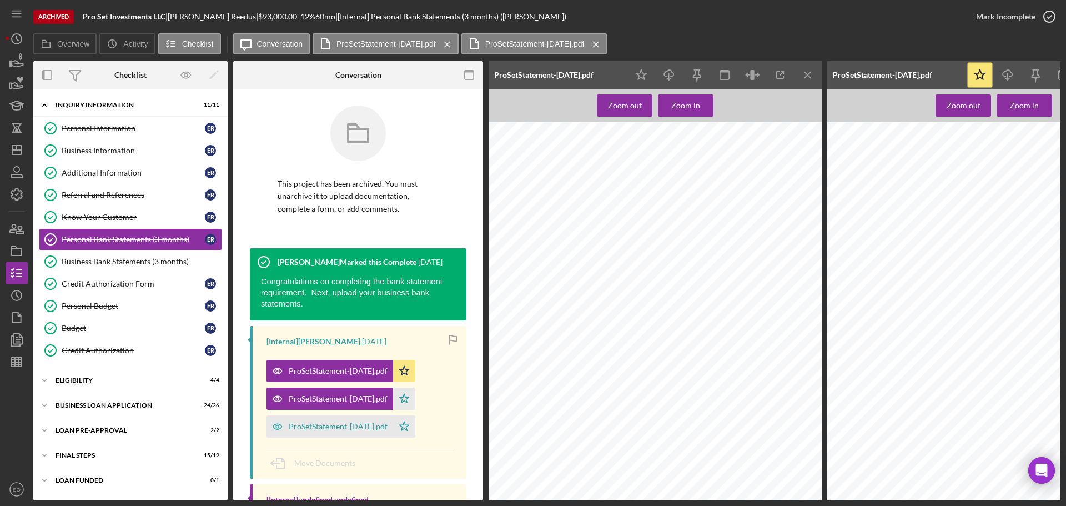
scroll to position [56, 0]
click at [20, 150] on line "button" at bounding box center [16, 150] width 9 height 0
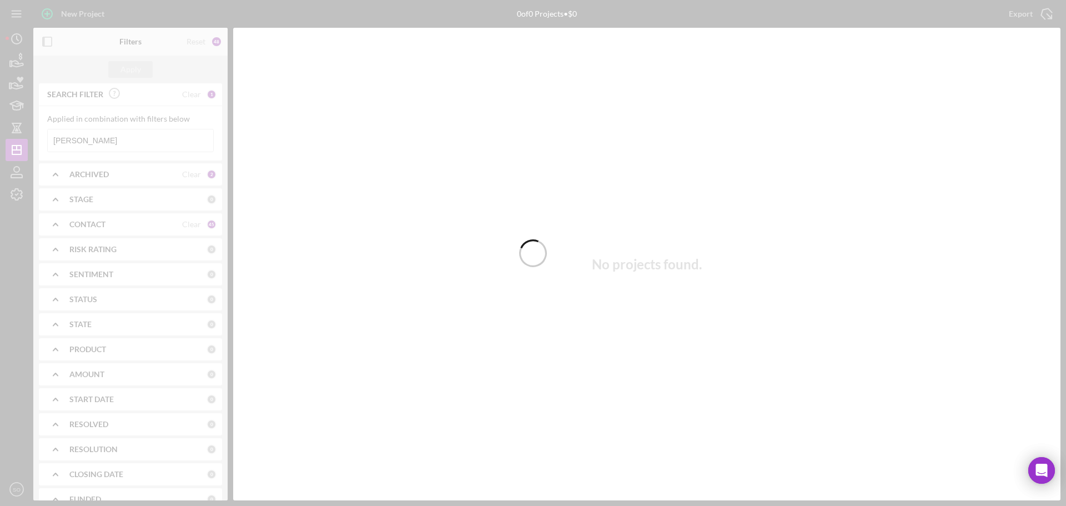
click at [175, 134] on div at bounding box center [533, 253] width 1066 height 506
click at [120, 143] on div at bounding box center [533, 253] width 1066 height 506
click at [108, 138] on div at bounding box center [533, 253] width 1066 height 506
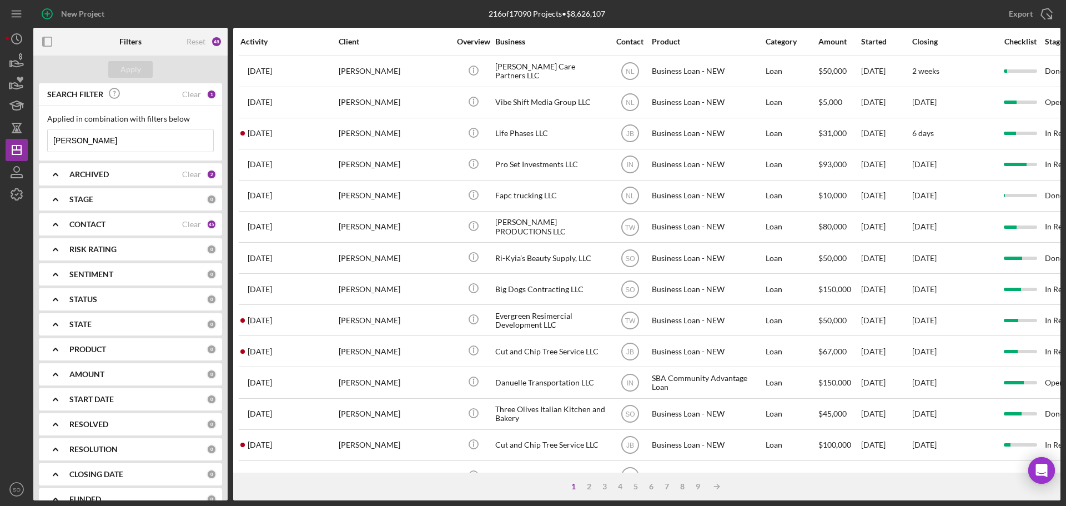
click at [119, 141] on input "[PERSON_NAME]" at bounding box center [130, 140] width 165 height 22
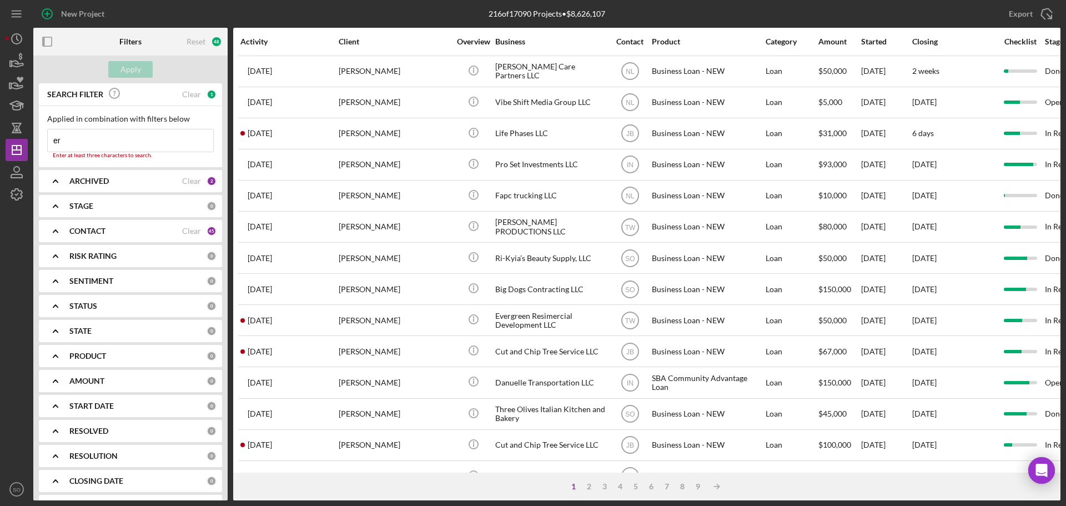
type input "e"
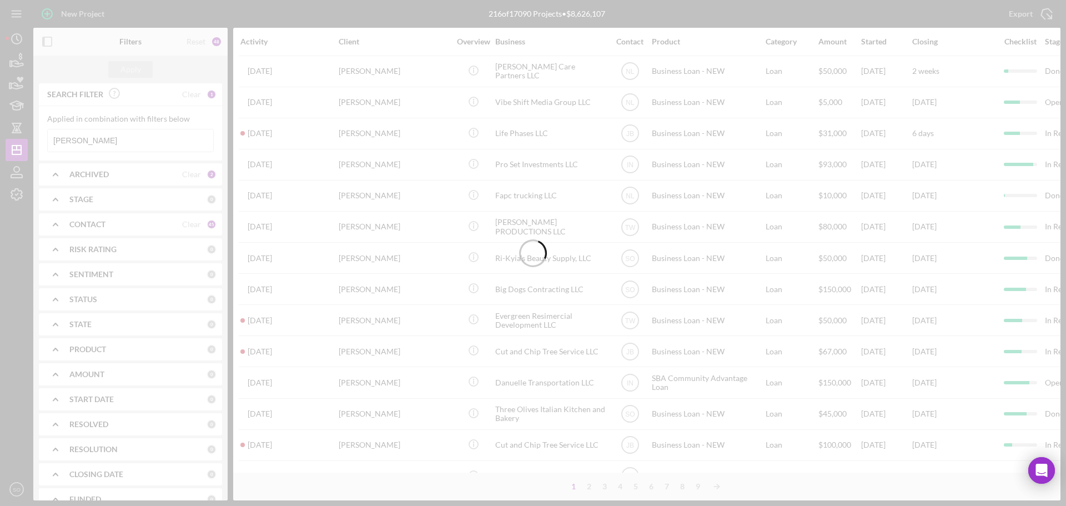
type input "[PERSON_NAME]"
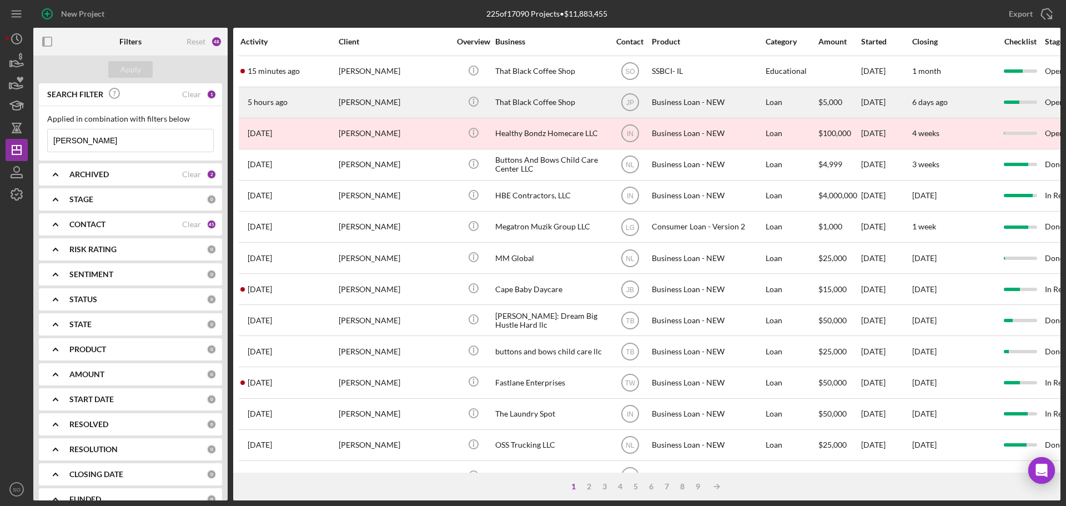
click at [376, 109] on div "[PERSON_NAME]" at bounding box center [394, 102] width 111 height 29
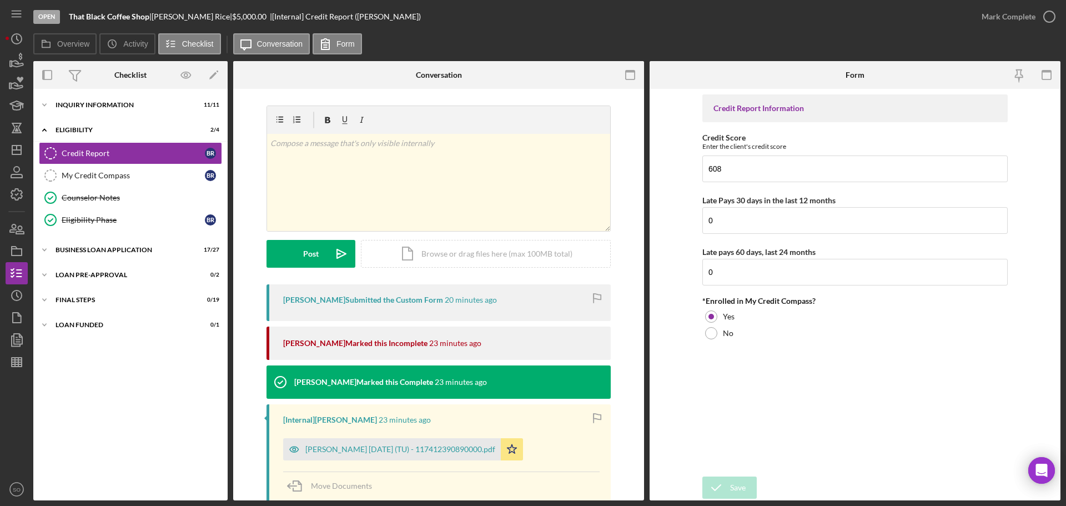
scroll to position [56, 0]
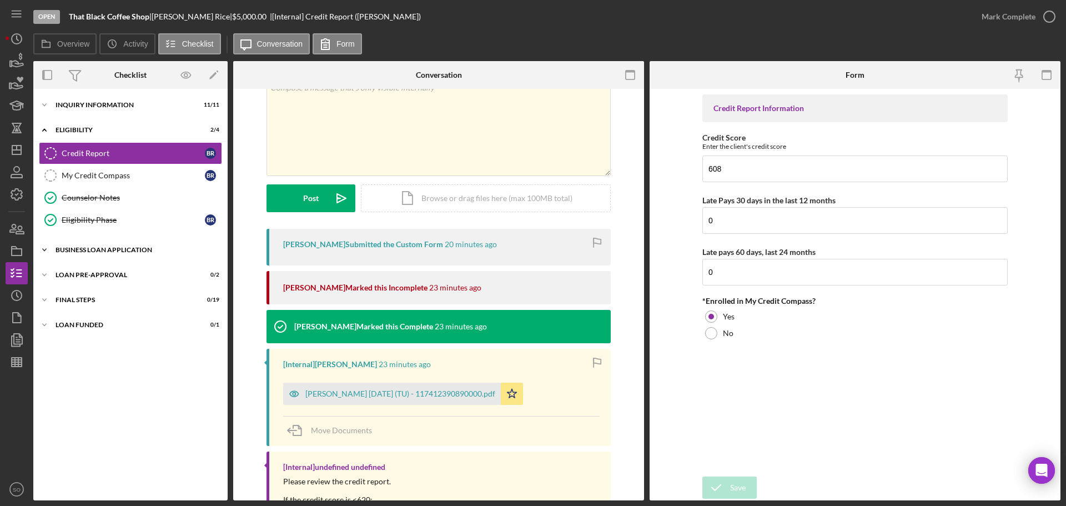
click at [92, 253] on div "BUSINESS LOAN APPLICATION" at bounding box center [135, 249] width 158 height 7
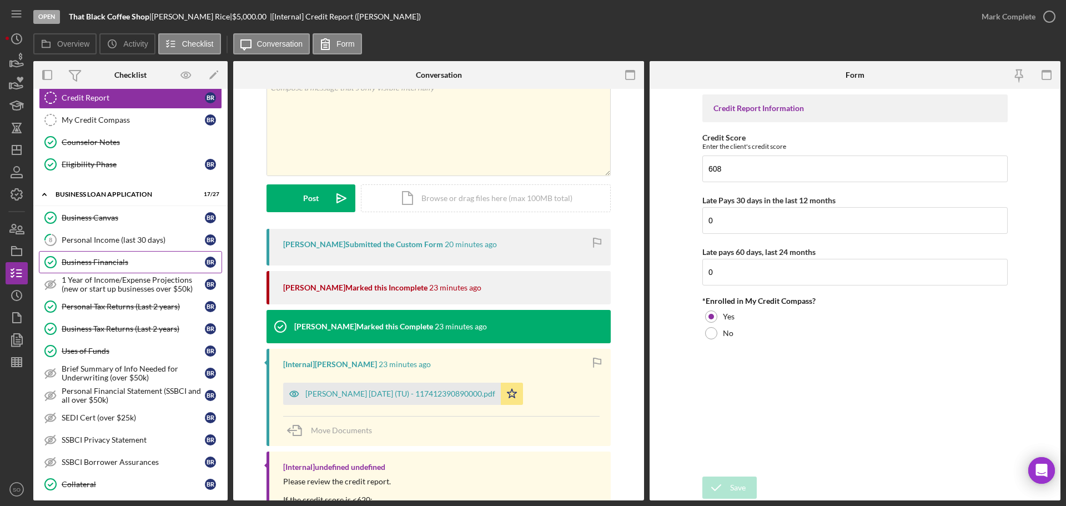
scroll to position [0, 0]
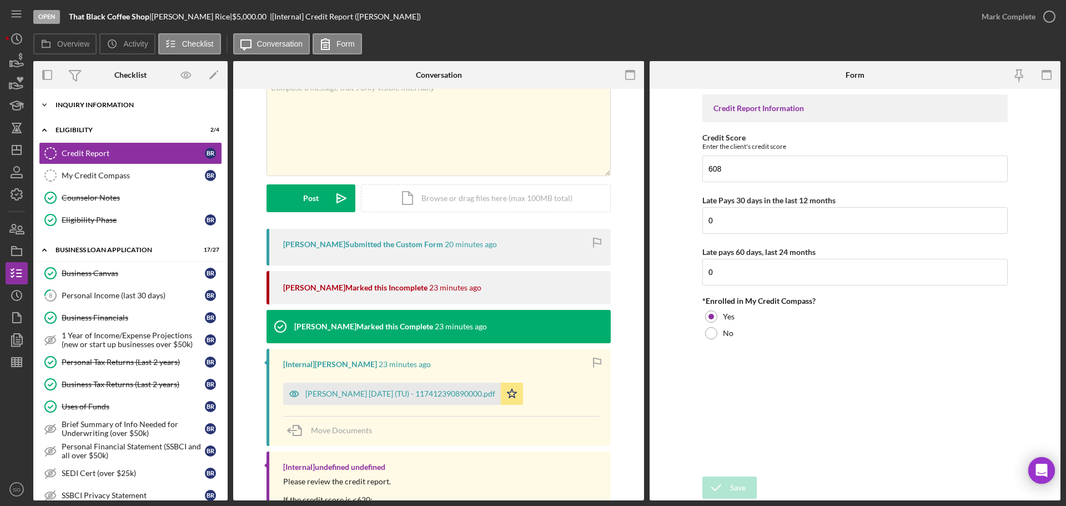
click at [107, 105] on div "INQUIRY INFORMATION" at bounding box center [135, 105] width 158 height 7
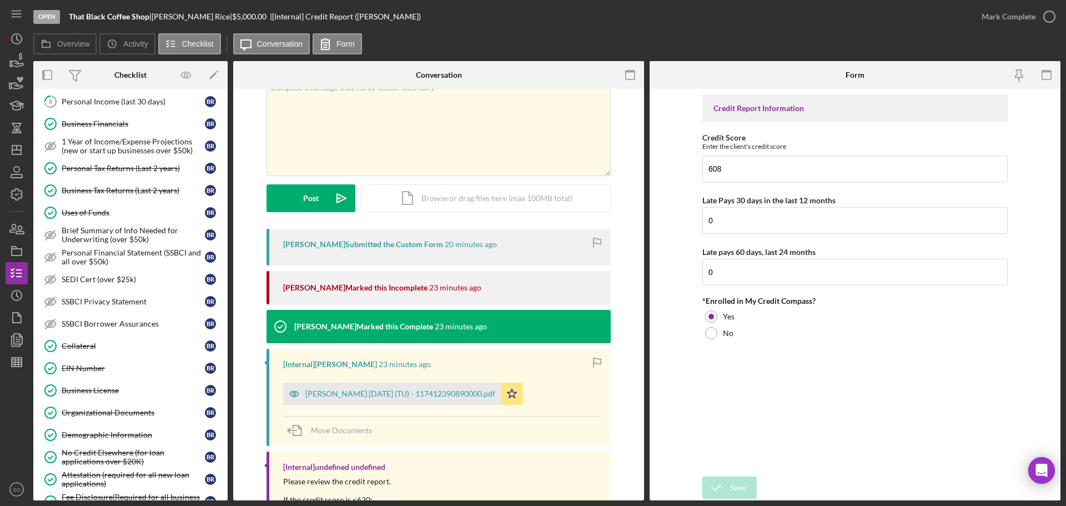
scroll to position [666, 0]
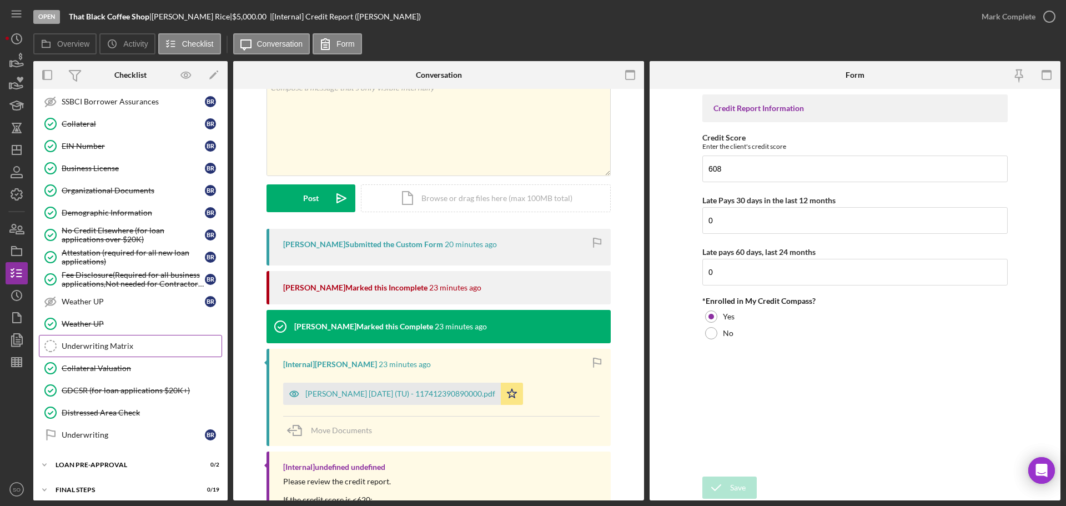
click at [114, 348] on div "Underwriting Matrix" at bounding box center [142, 345] width 160 height 9
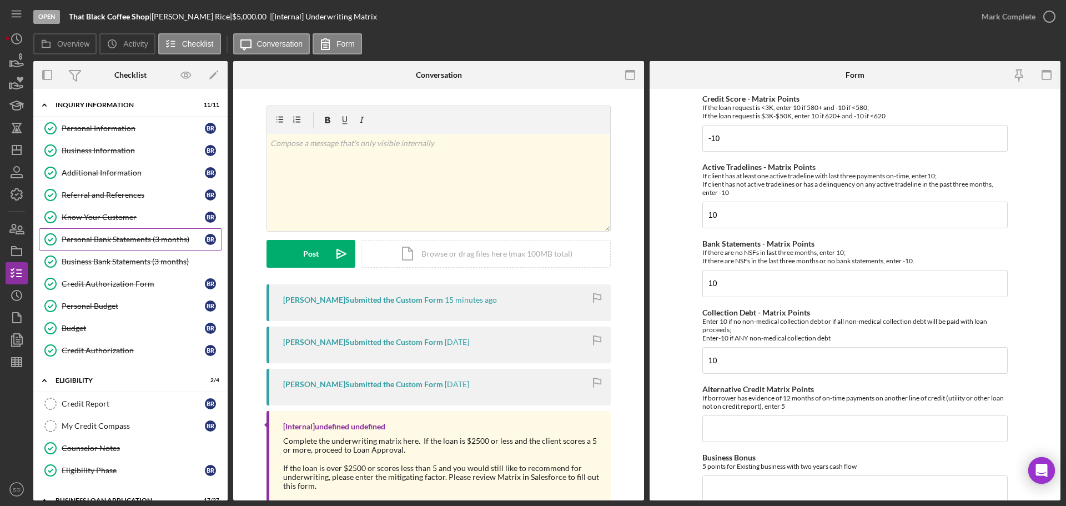
click at [102, 240] on div "Personal Bank Statements (3 months)" at bounding box center [133, 239] width 143 height 9
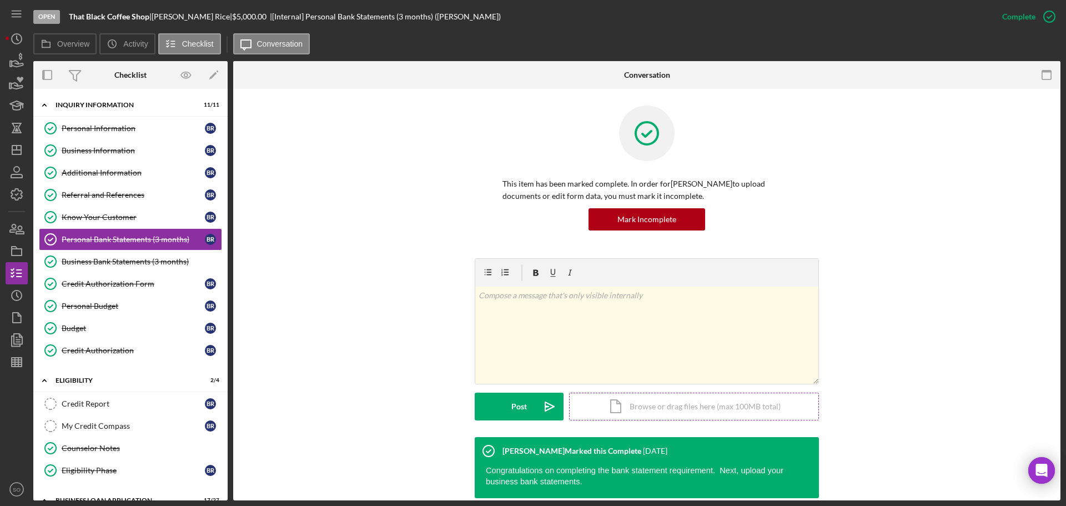
scroll to position [85, 0]
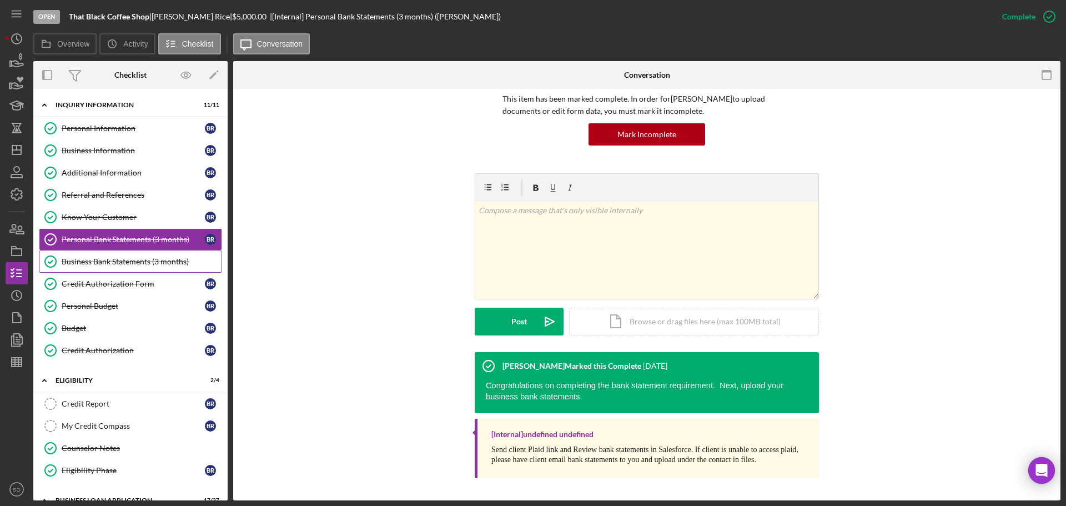
click at [94, 265] on div "Business Bank Statements (3 months)" at bounding box center [142, 261] width 160 height 9
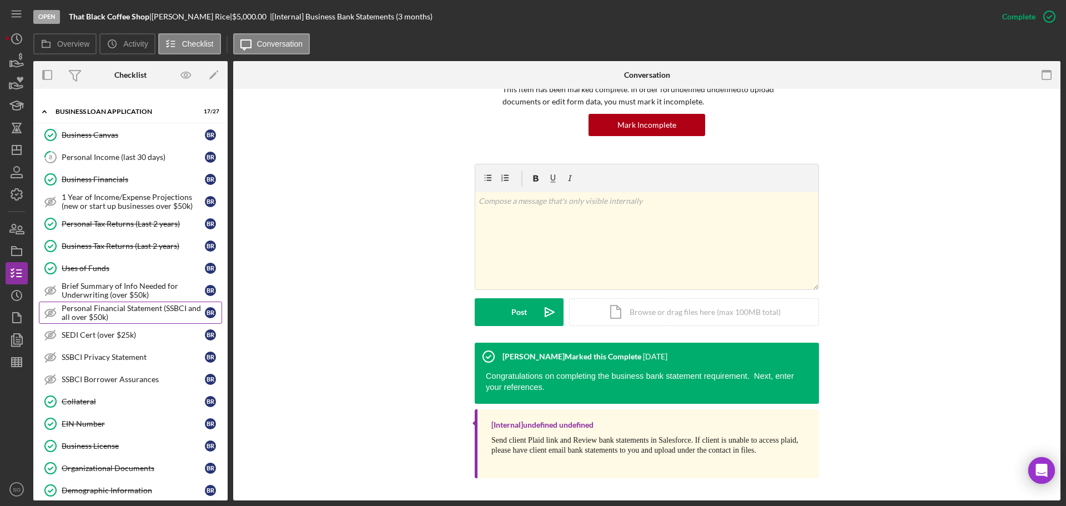
scroll to position [666, 0]
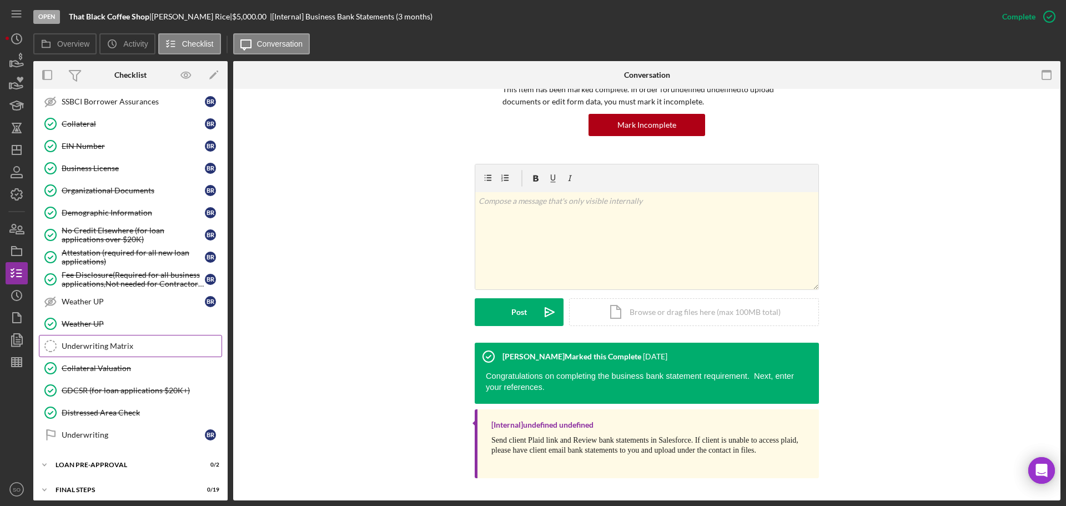
click at [93, 347] on div "Underwriting Matrix" at bounding box center [142, 345] width 160 height 9
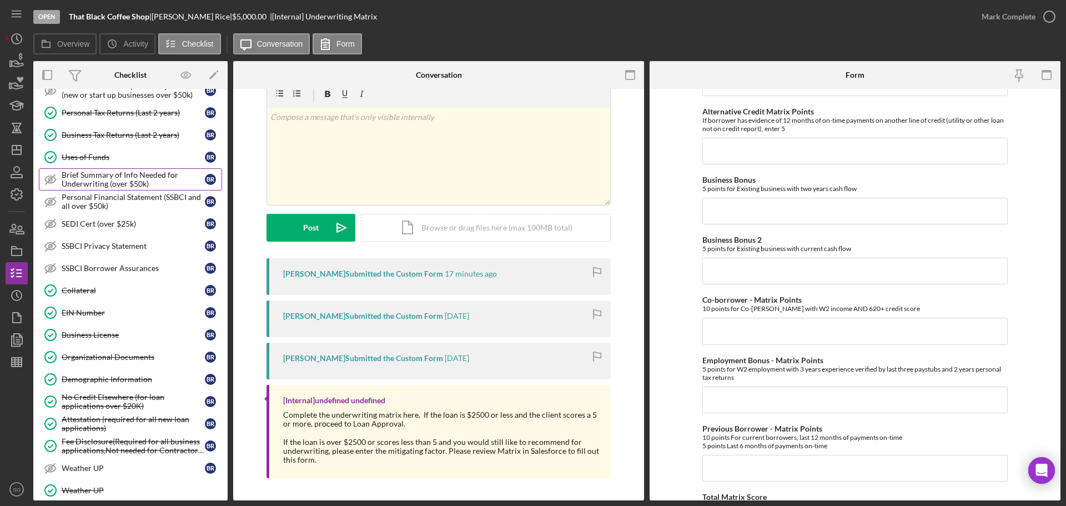
scroll to position [333, 0]
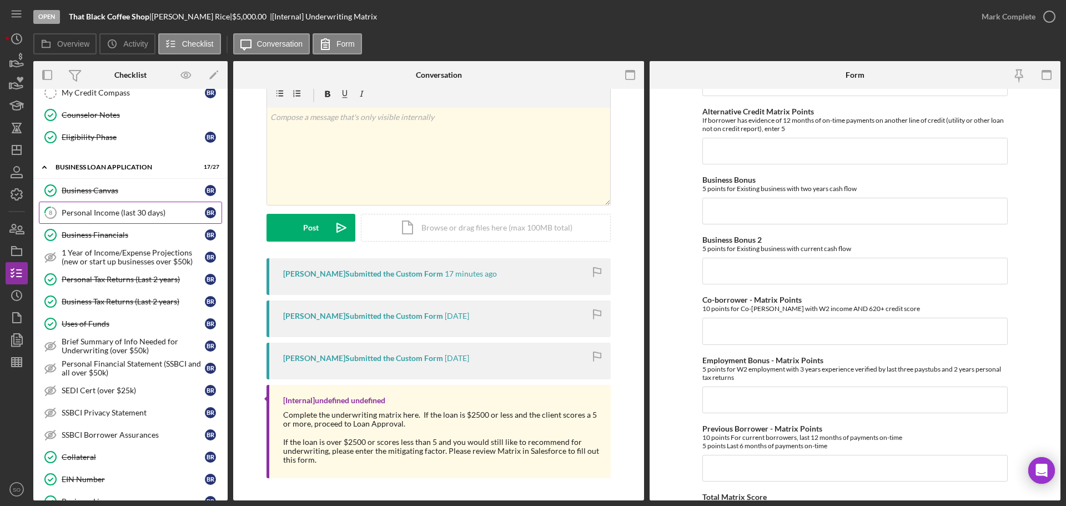
drag, startPoint x: 114, startPoint y: 218, endPoint x: 188, endPoint y: 212, distance: 74.0
click at [114, 218] on link "8 Personal Income (last 30 days) B R" at bounding box center [130, 213] width 183 height 22
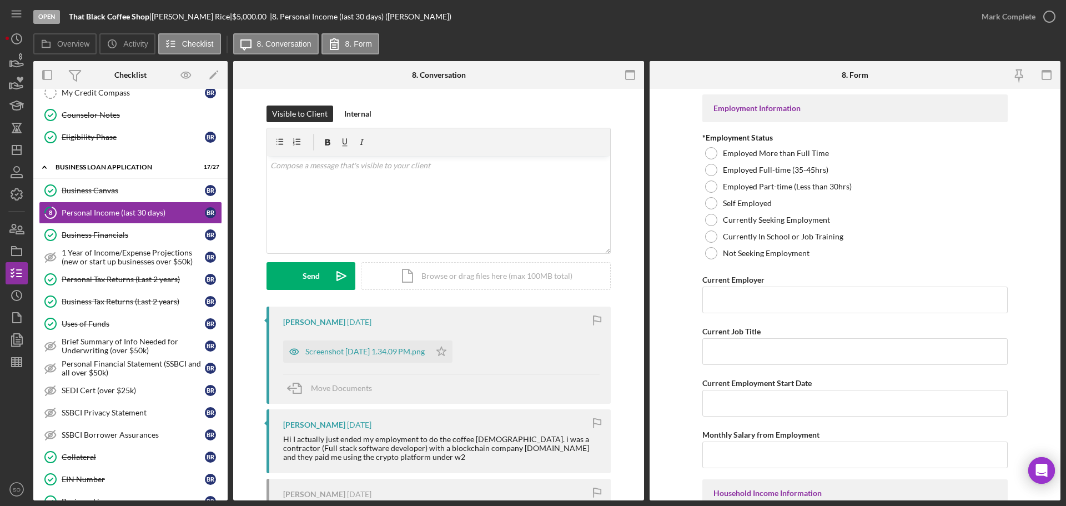
scroll to position [56, 0]
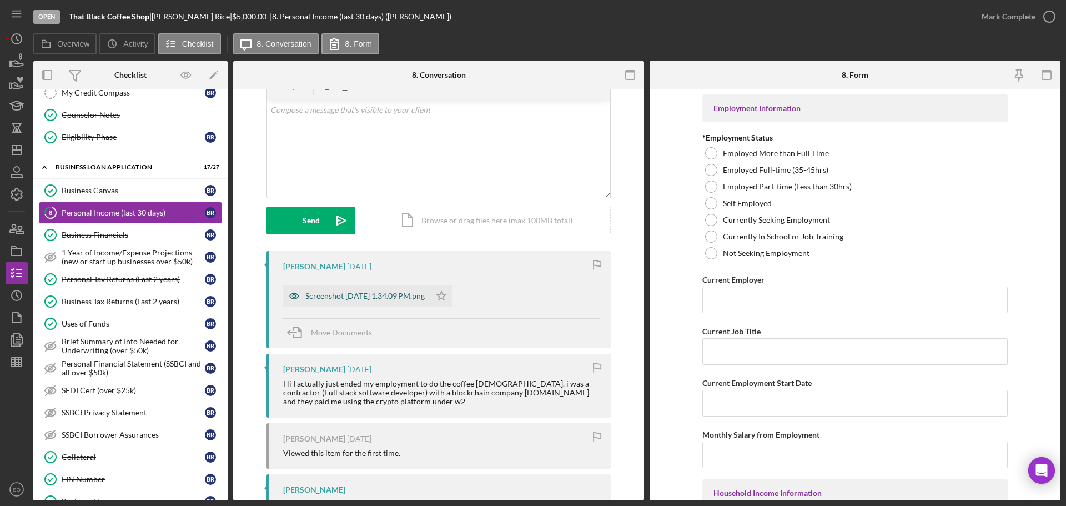
click at [383, 292] on div "Screenshot [DATE] 1.34.09 PM.png" at bounding box center [364, 295] width 119 height 9
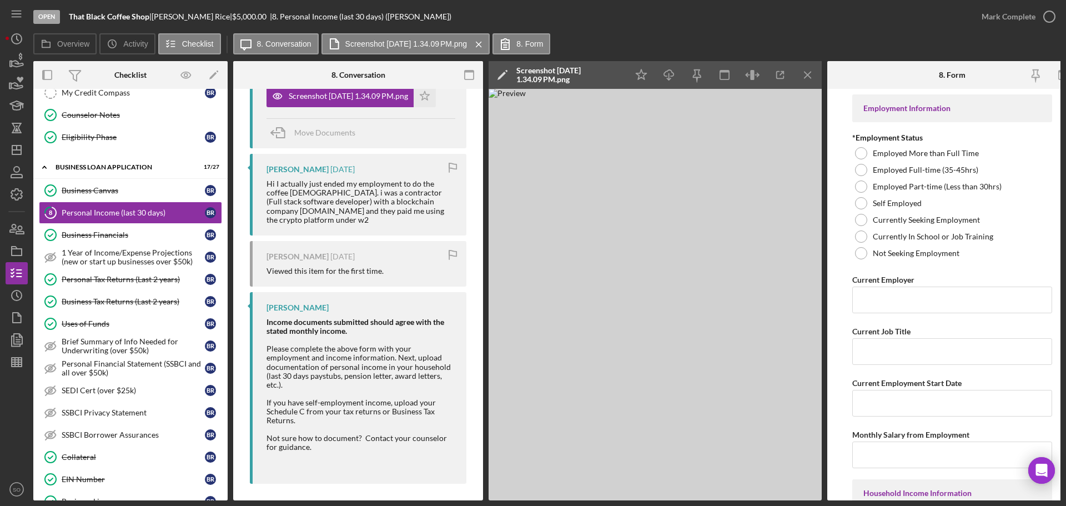
scroll to position [144, 0]
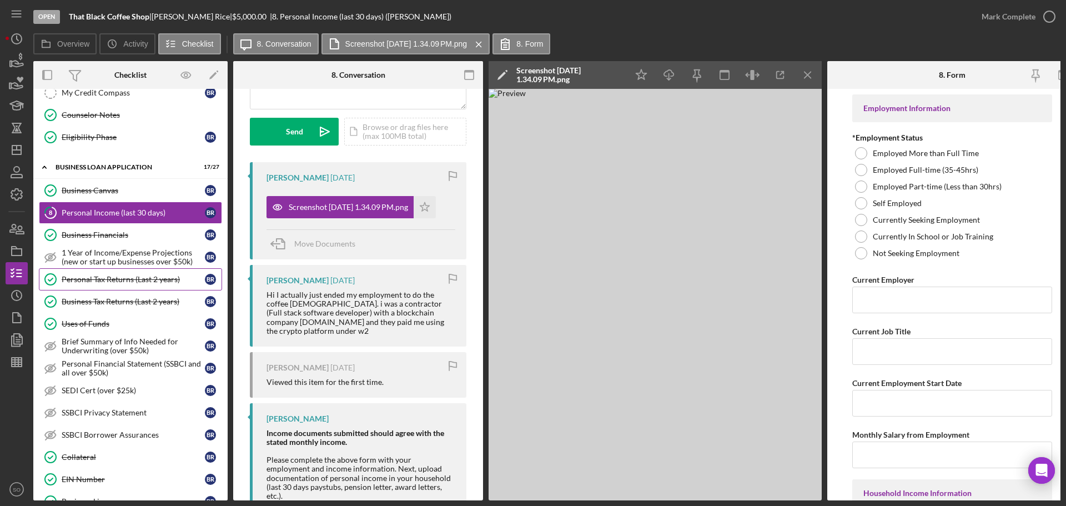
click at [119, 275] on div "Personal Tax Returns (Last 2 years)" at bounding box center [133, 279] width 143 height 9
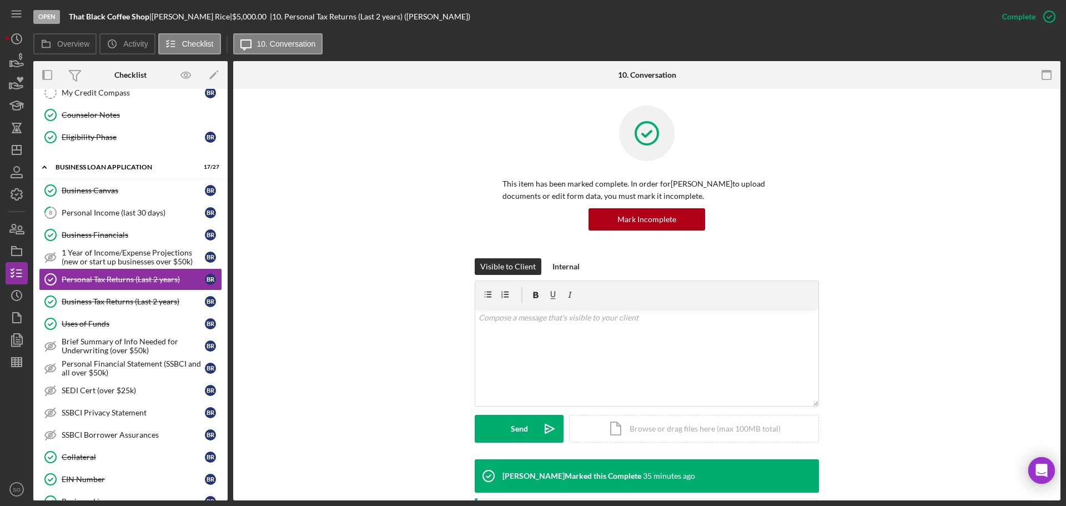
scroll to position [222, 0]
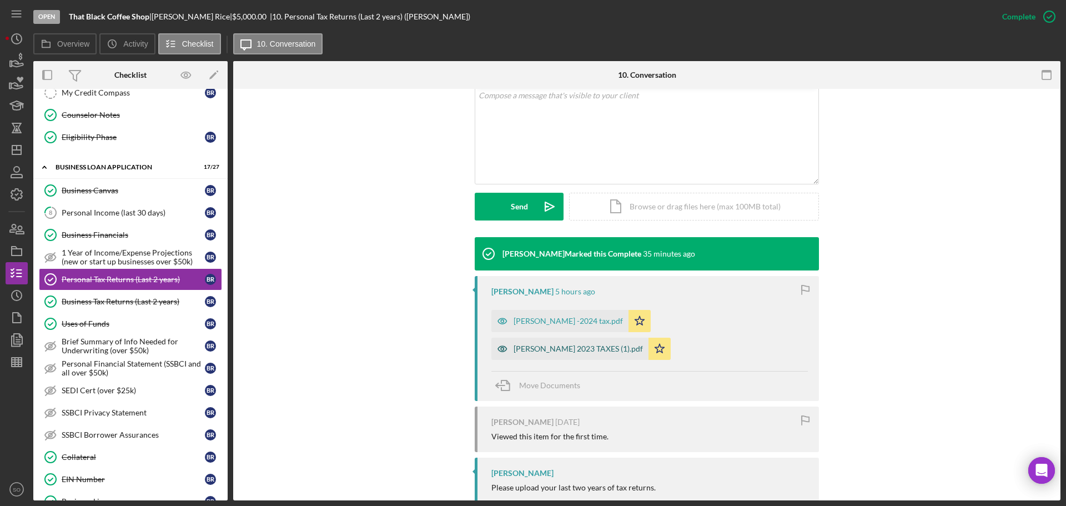
click at [643, 344] on div "[PERSON_NAME] 2023 TAXES (1).pdf" at bounding box center [578, 348] width 129 height 9
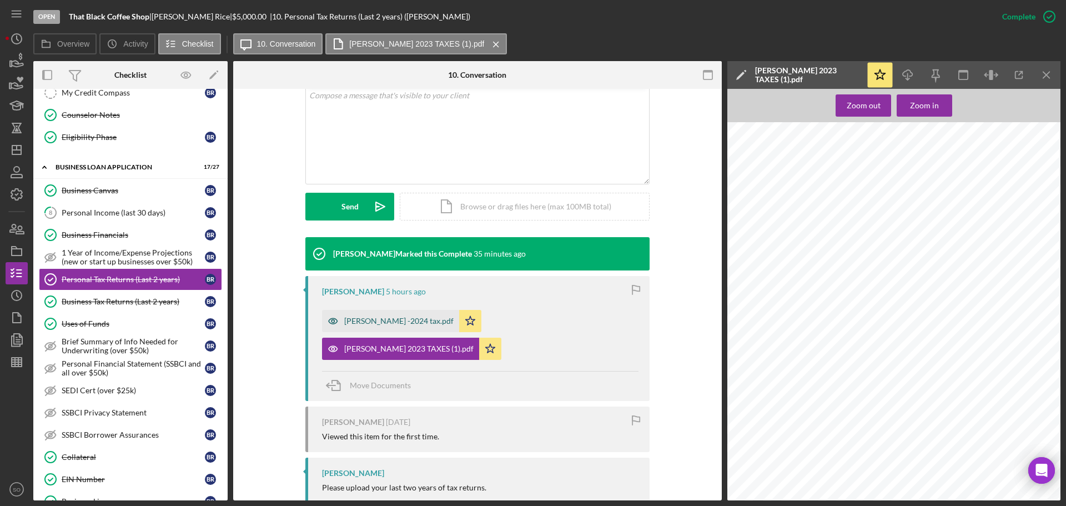
click at [363, 321] on div "[PERSON_NAME] -2024 tax.pdf" at bounding box center [398, 320] width 109 height 9
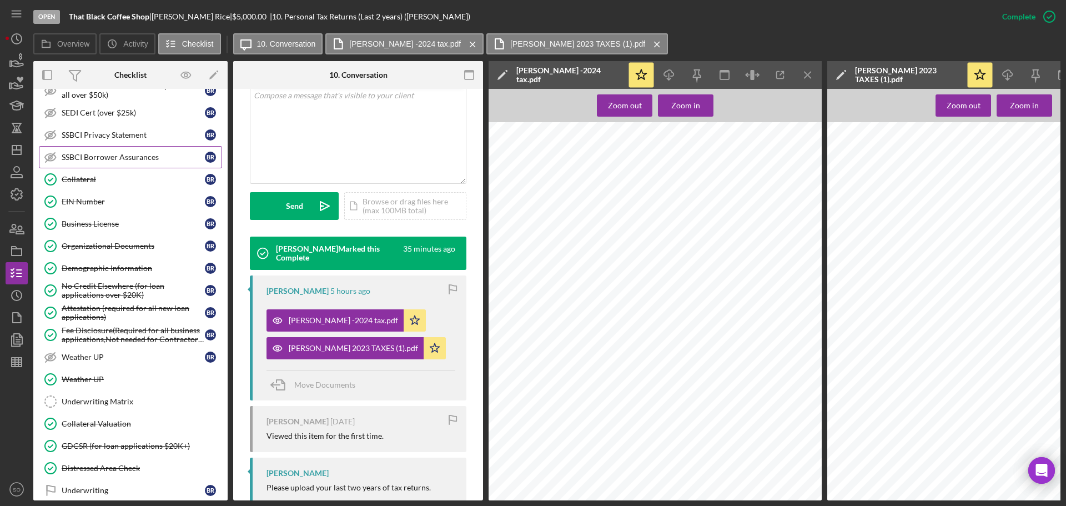
scroll to position [701, 0]
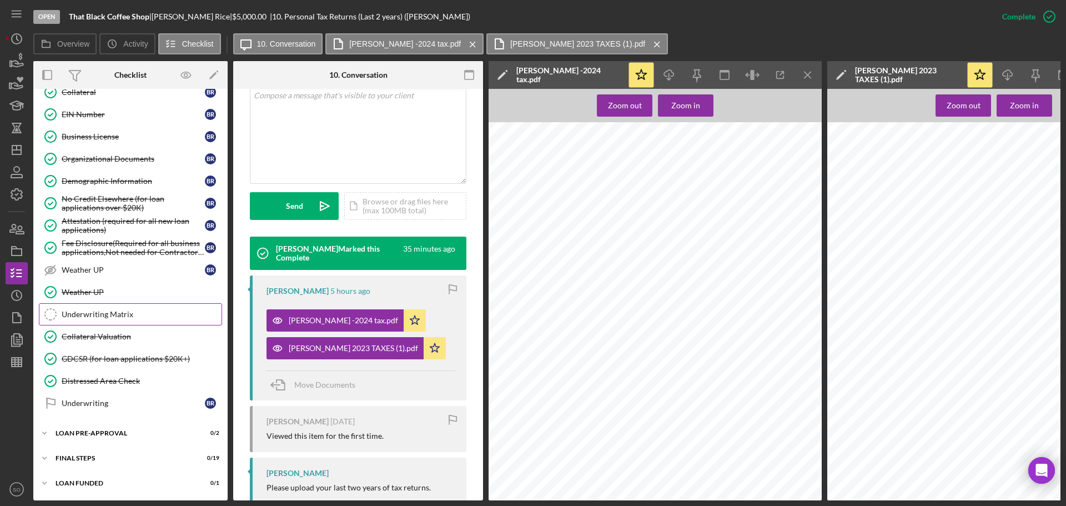
click at [102, 317] on link "Underwriting Matrix Underwriting Matrix" at bounding box center [130, 314] width 183 height 22
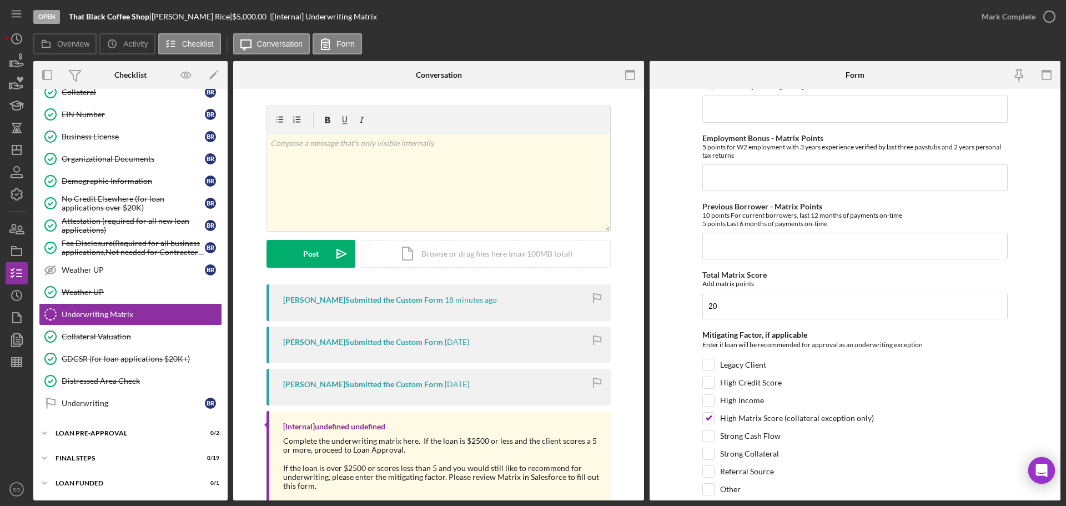
scroll to position [541, 0]
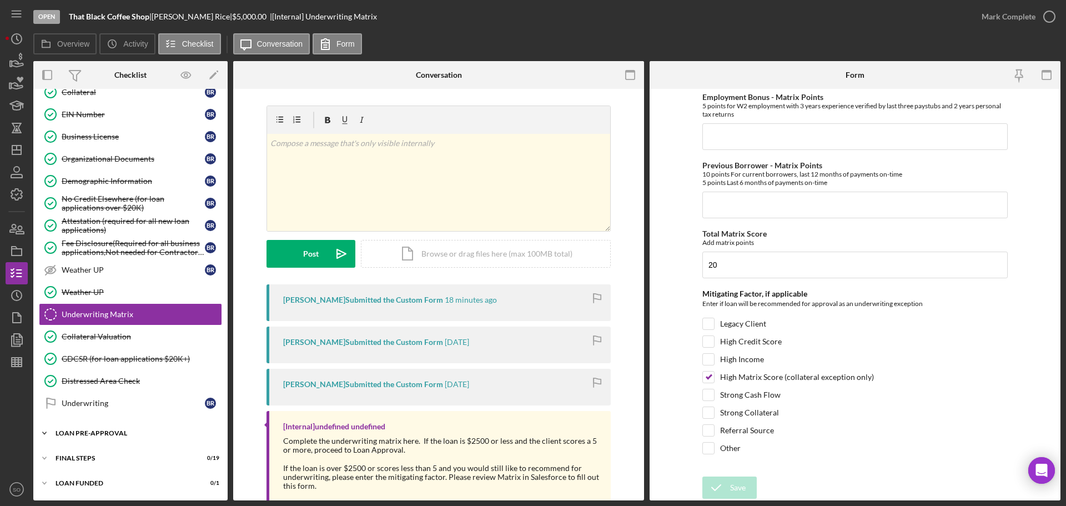
click at [116, 436] on div "LOAN PRE-APPROVAL" at bounding box center [135, 433] width 158 height 7
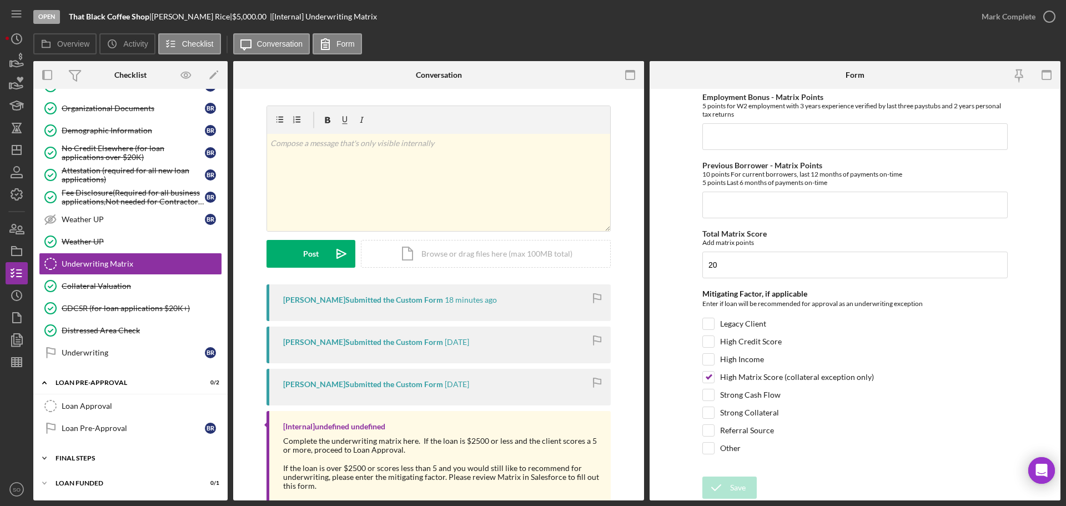
click at [100, 450] on div "Icon/Expander FINAL STEPS 0 / 19" at bounding box center [130, 458] width 194 height 22
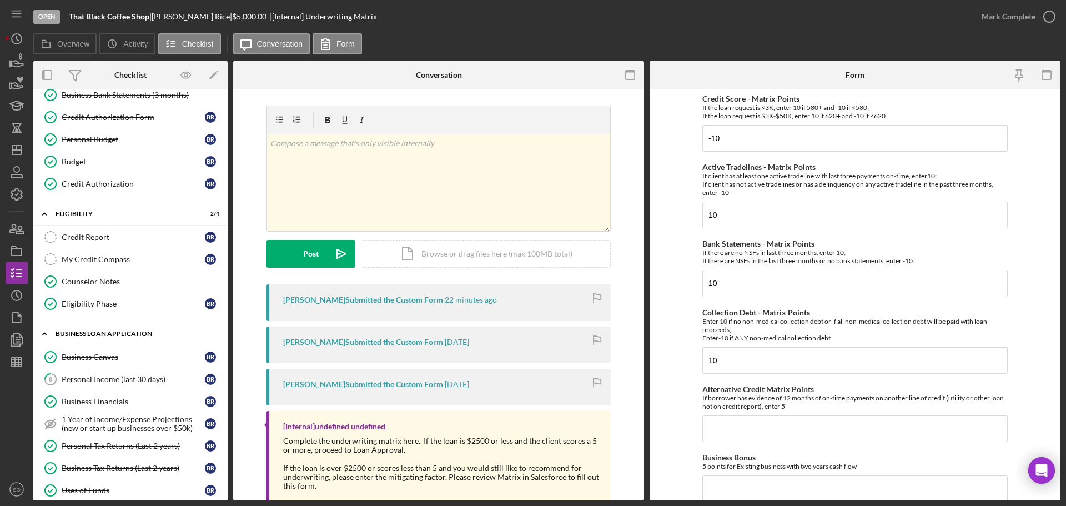
scroll to position [389, 0]
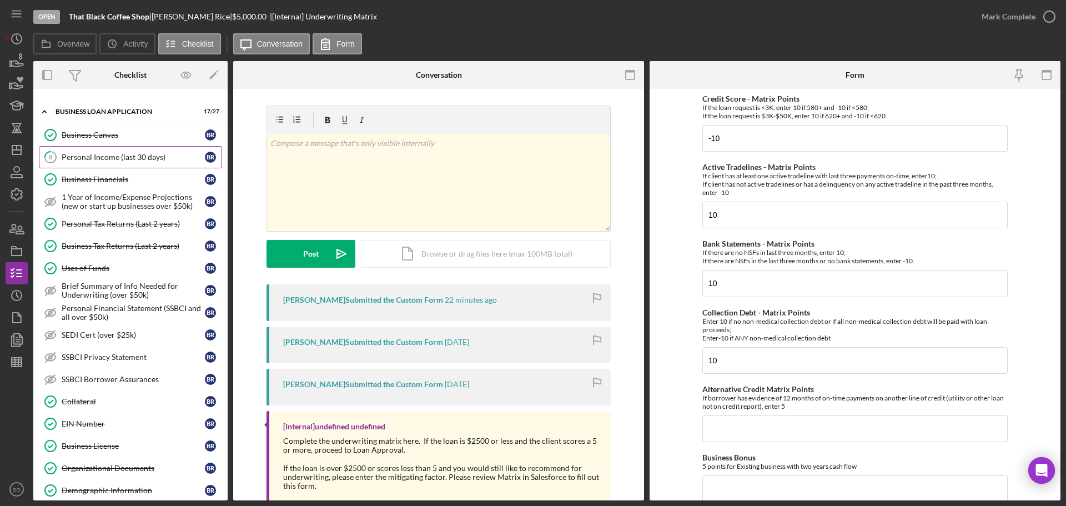
drag, startPoint x: 97, startPoint y: 158, endPoint x: 148, endPoint y: 161, distance: 51.7
click at [97, 158] on div "Personal Income (last 30 days)" at bounding box center [133, 157] width 143 height 9
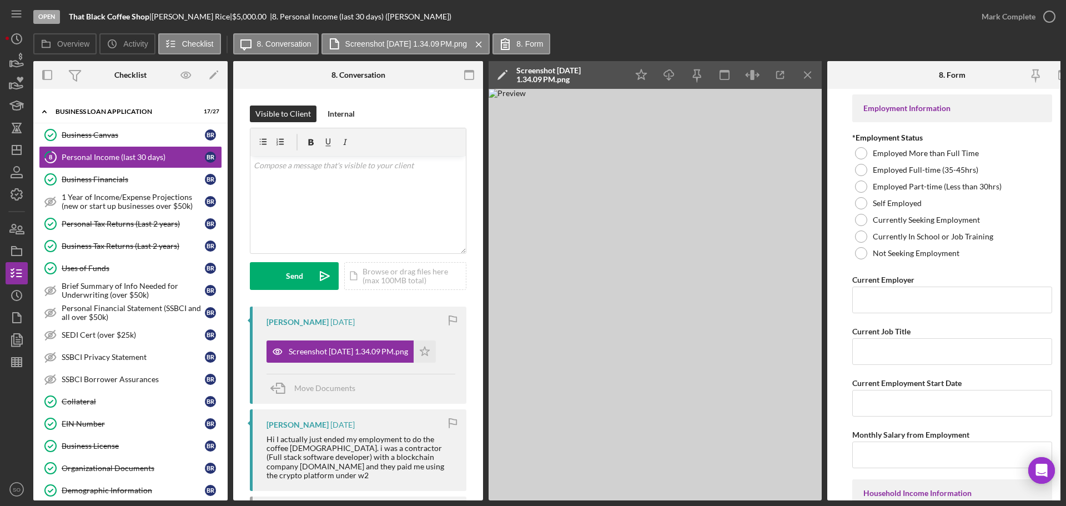
scroll to position [167, 0]
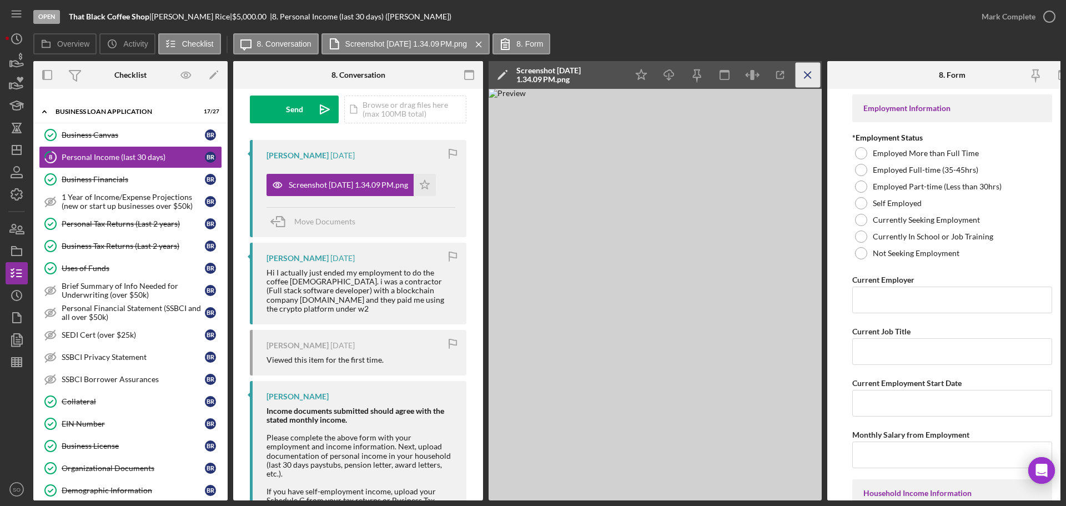
click at [801, 77] on icon "Icon/Menu Close" at bounding box center [808, 75] width 25 height 25
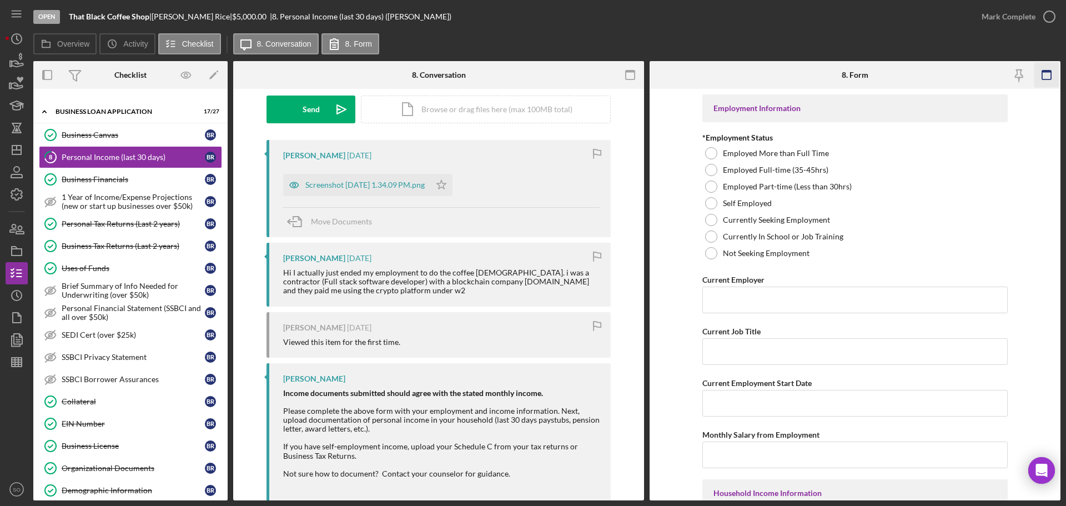
click at [1049, 76] on icon "button" at bounding box center [1046, 75] width 25 height 25
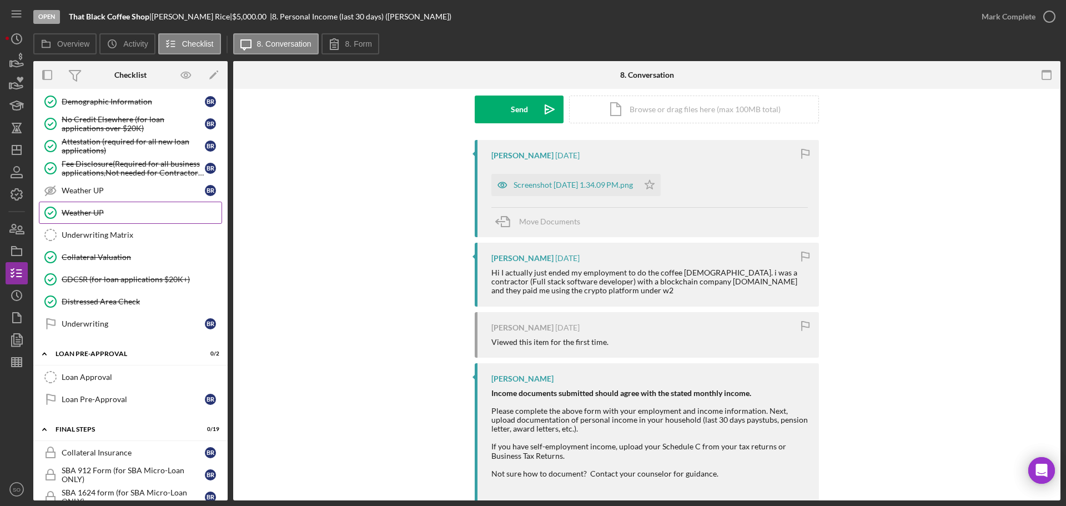
scroll to position [944, 0]
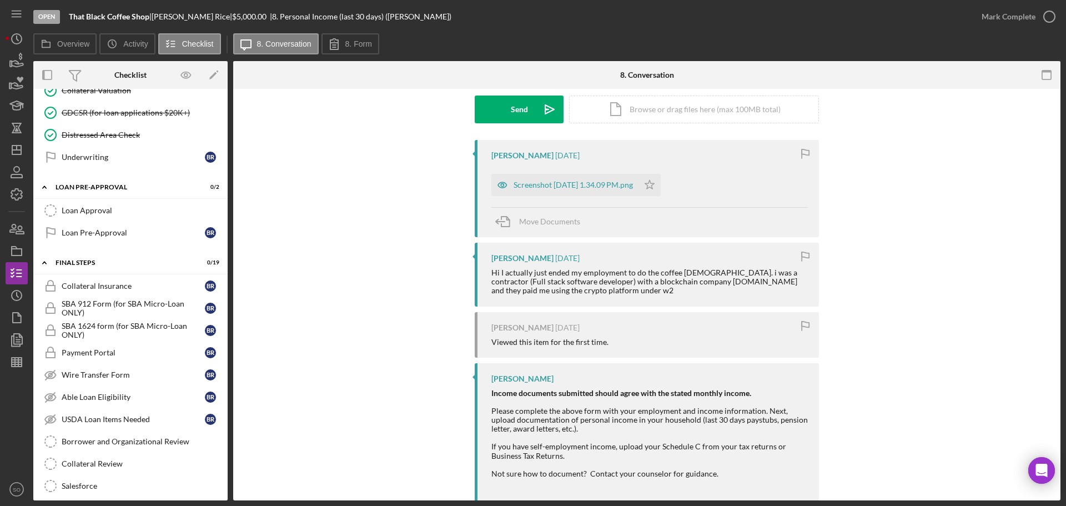
click at [406, 311] on div "[PERSON_NAME] [DATE] Screenshot [DATE] 1.34.09 PM.png Icon/Star Move Documents …" at bounding box center [647, 327] width 794 height 375
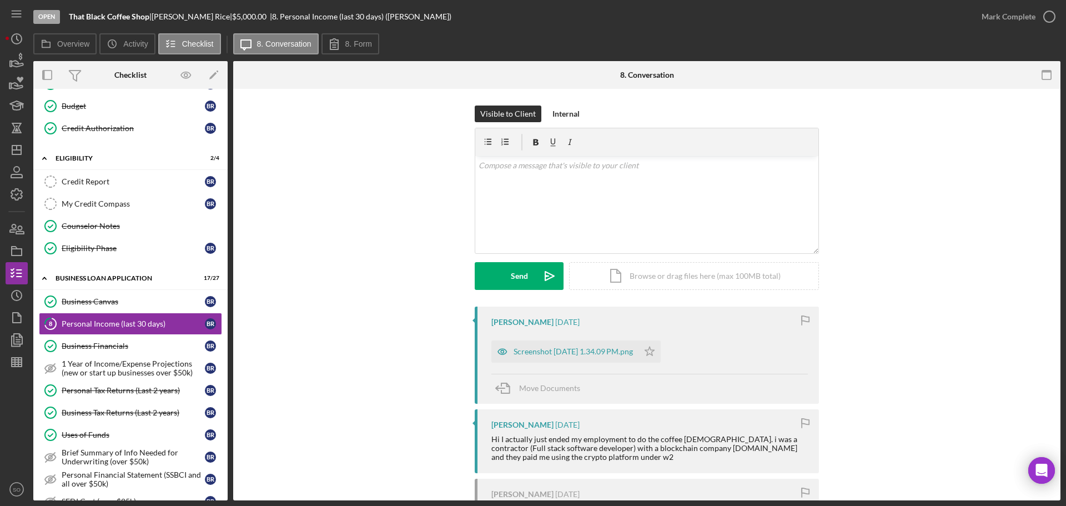
scroll to position [0, 0]
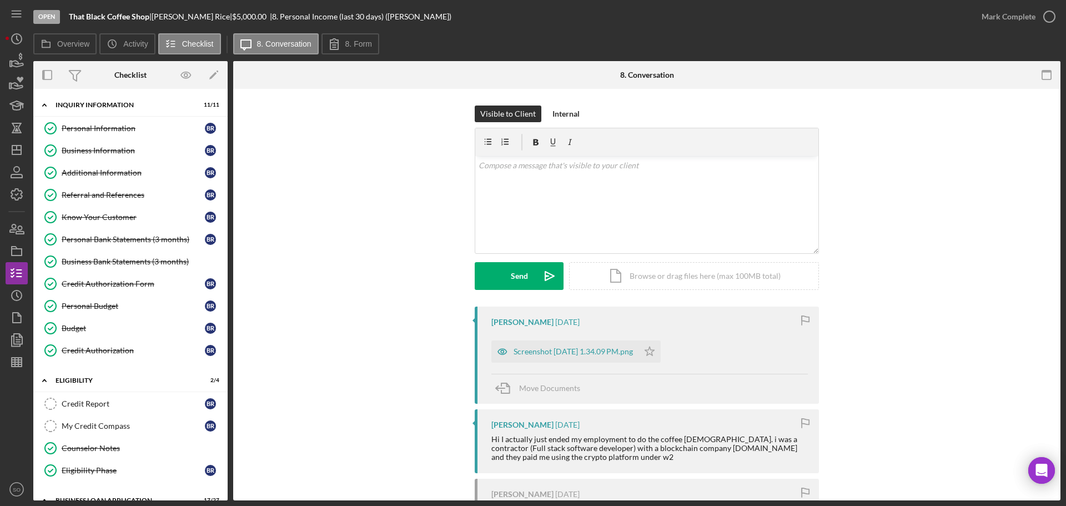
drag, startPoint x: 134, startPoint y: 235, endPoint x: 547, endPoint y: 235, distance: 413.6
click at [134, 235] on div "Personal Bank Statements (3 months)" at bounding box center [133, 239] width 143 height 9
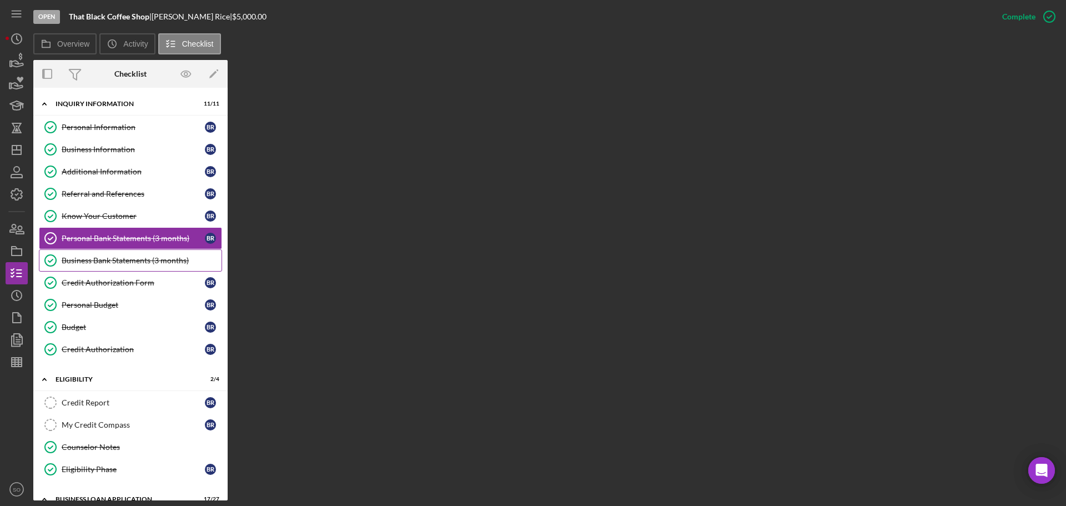
click at [111, 261] on div "Business Bank Statements (3 months)" at bounding box center [142, 260] width 160 height 9
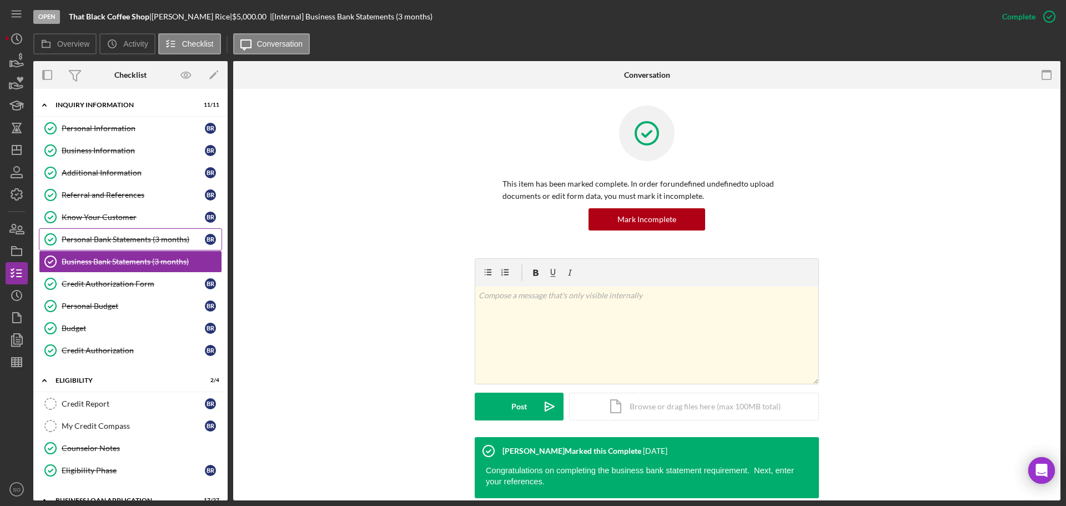
click at [104, 238] on div "Personal Bank Statements (3 months)" at bounding box center [133, 239] width 143 height 9
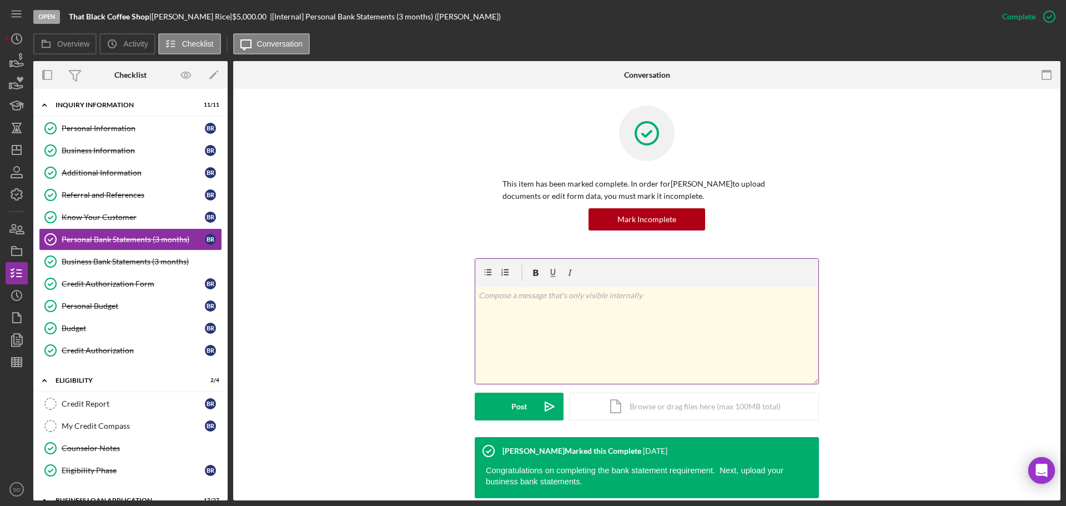
scroll to position [85, 0]
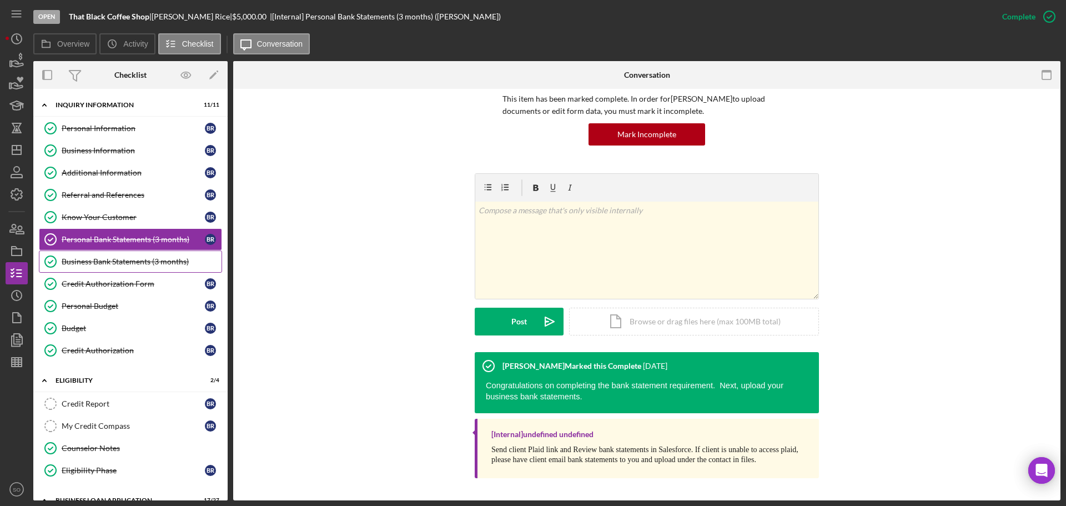
click at [90, 259] on div "Business Bank Statements (3 months)" at bounding box center [142, 261] width 160 height 9
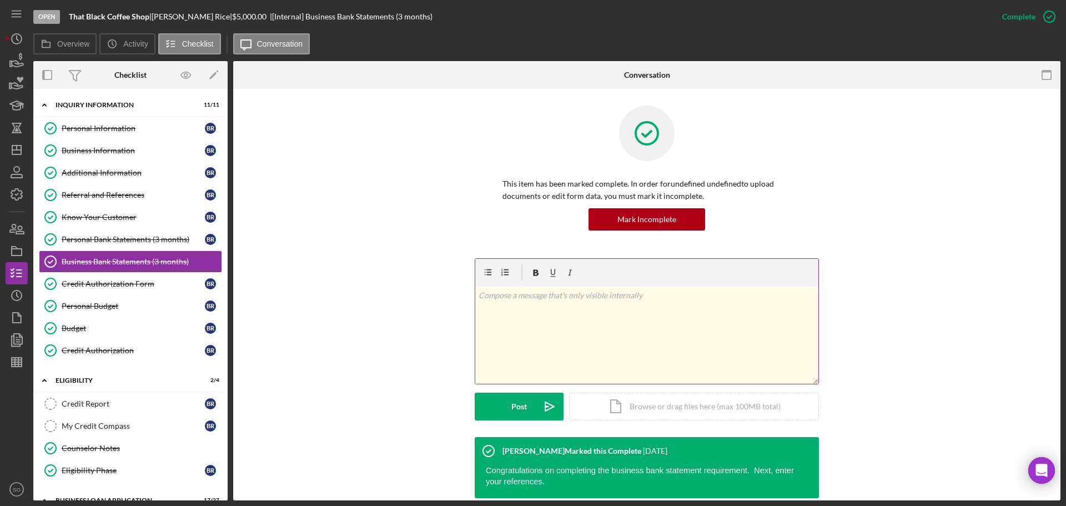
scroll to position [94, 0]
